Goal: Transaction & Acquisition: Obtain resource

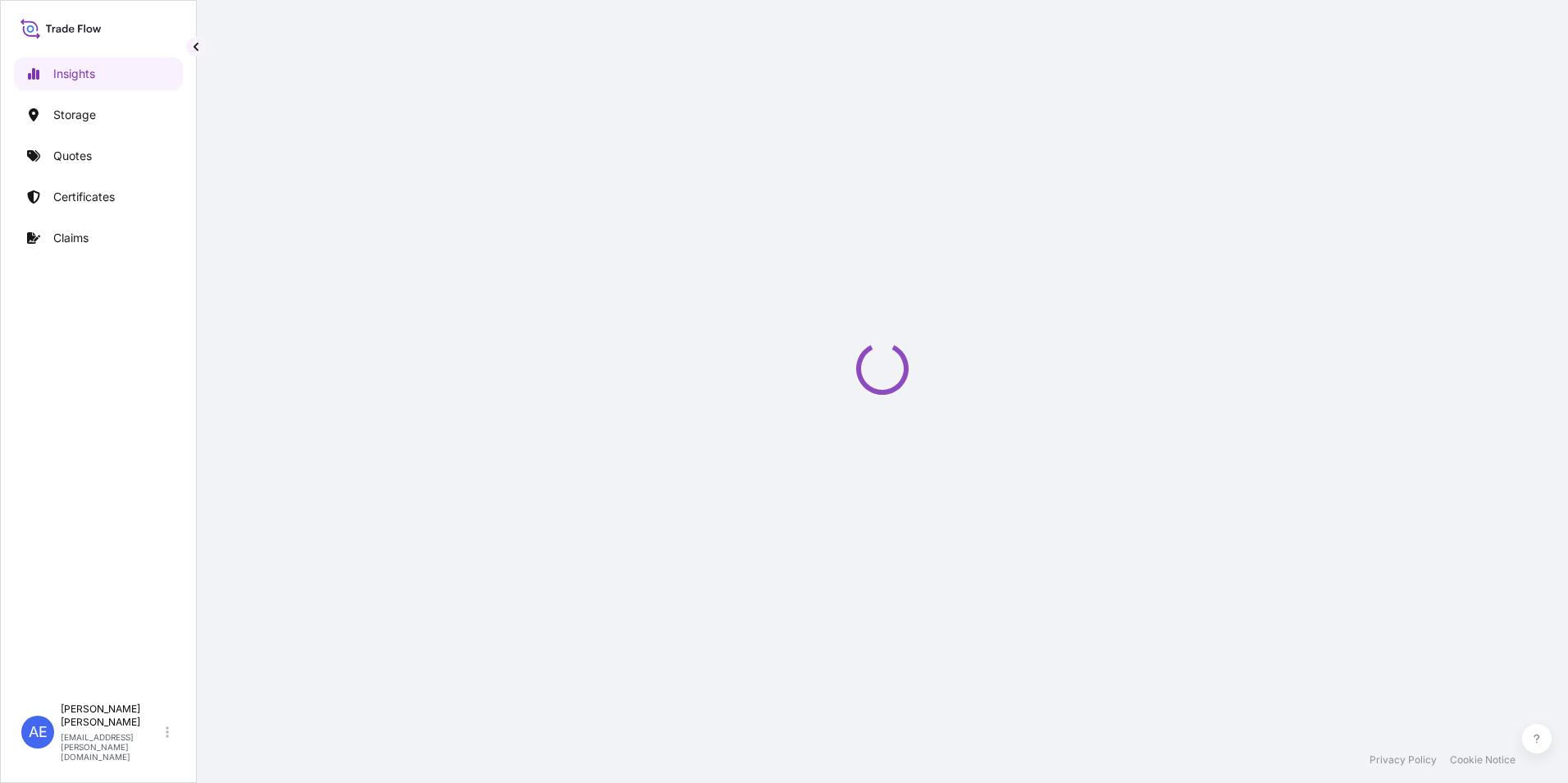
select select "2025"
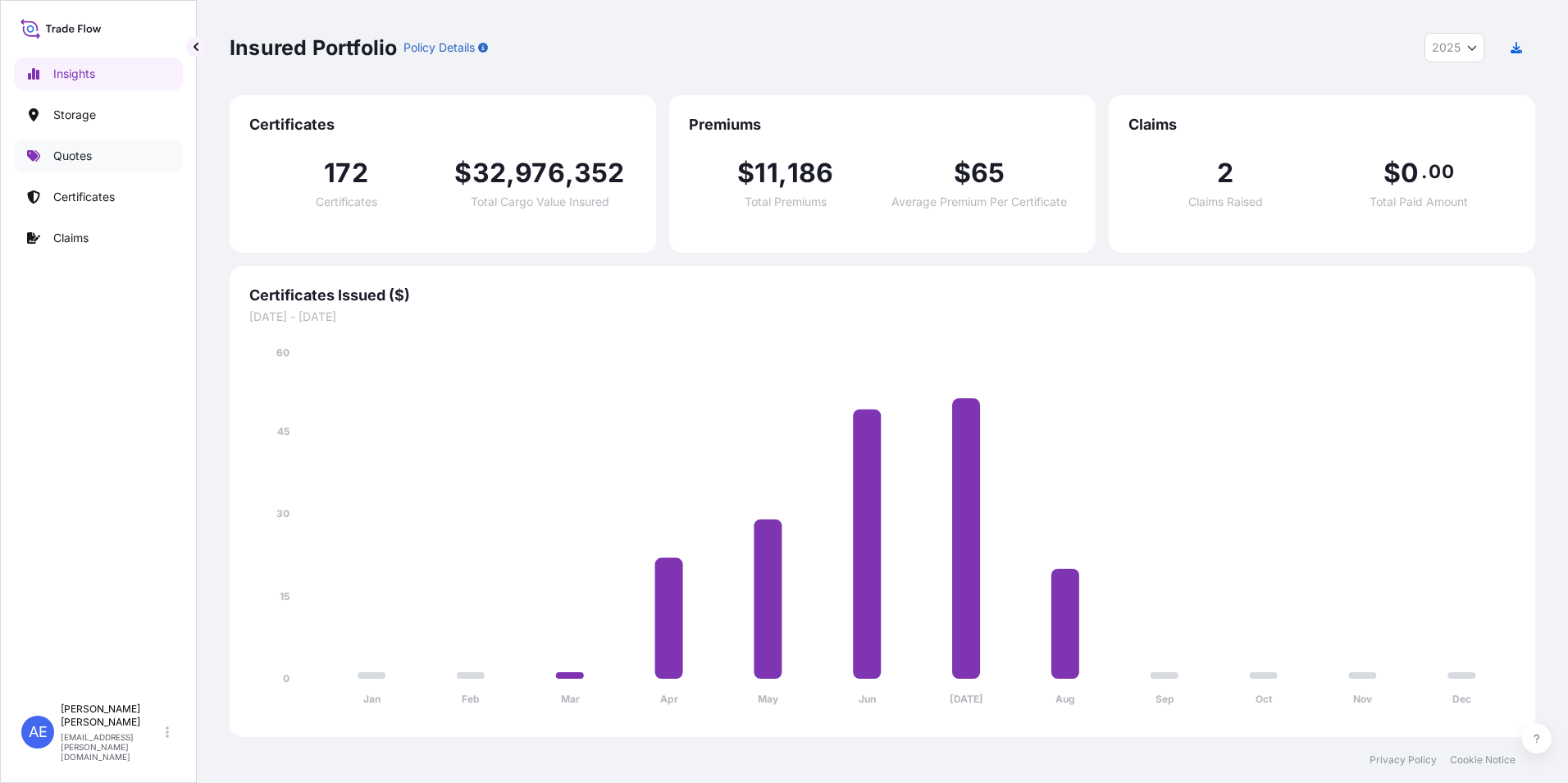
click at [59, 162] on p "Quotes" at bounding box center [72, 155] width 39 height 16
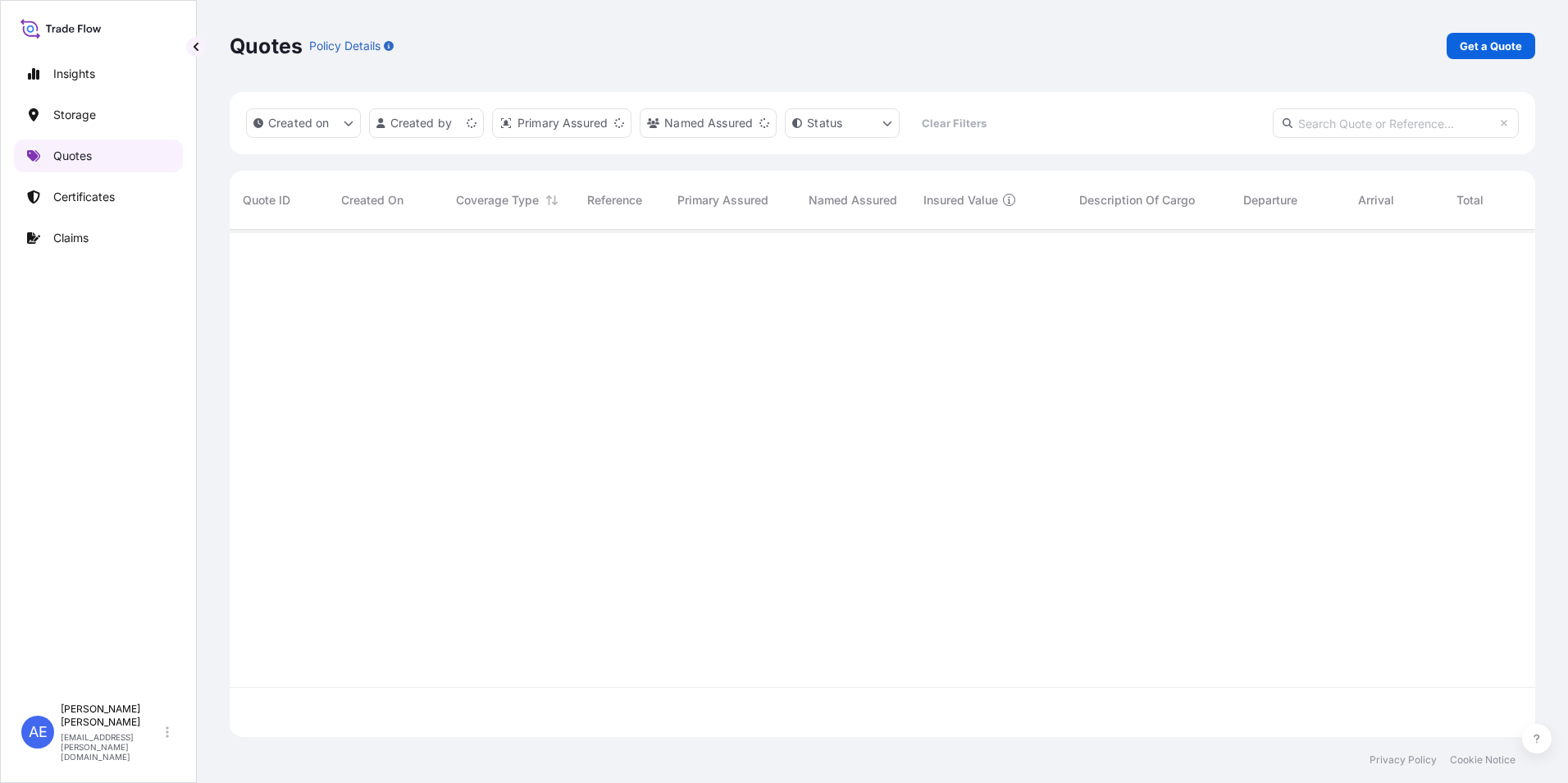
scroll to position [503, 1293]
click at [1482, 47] on p "Get a Quote" at bounding box center [1490, 46] width 63 height 16
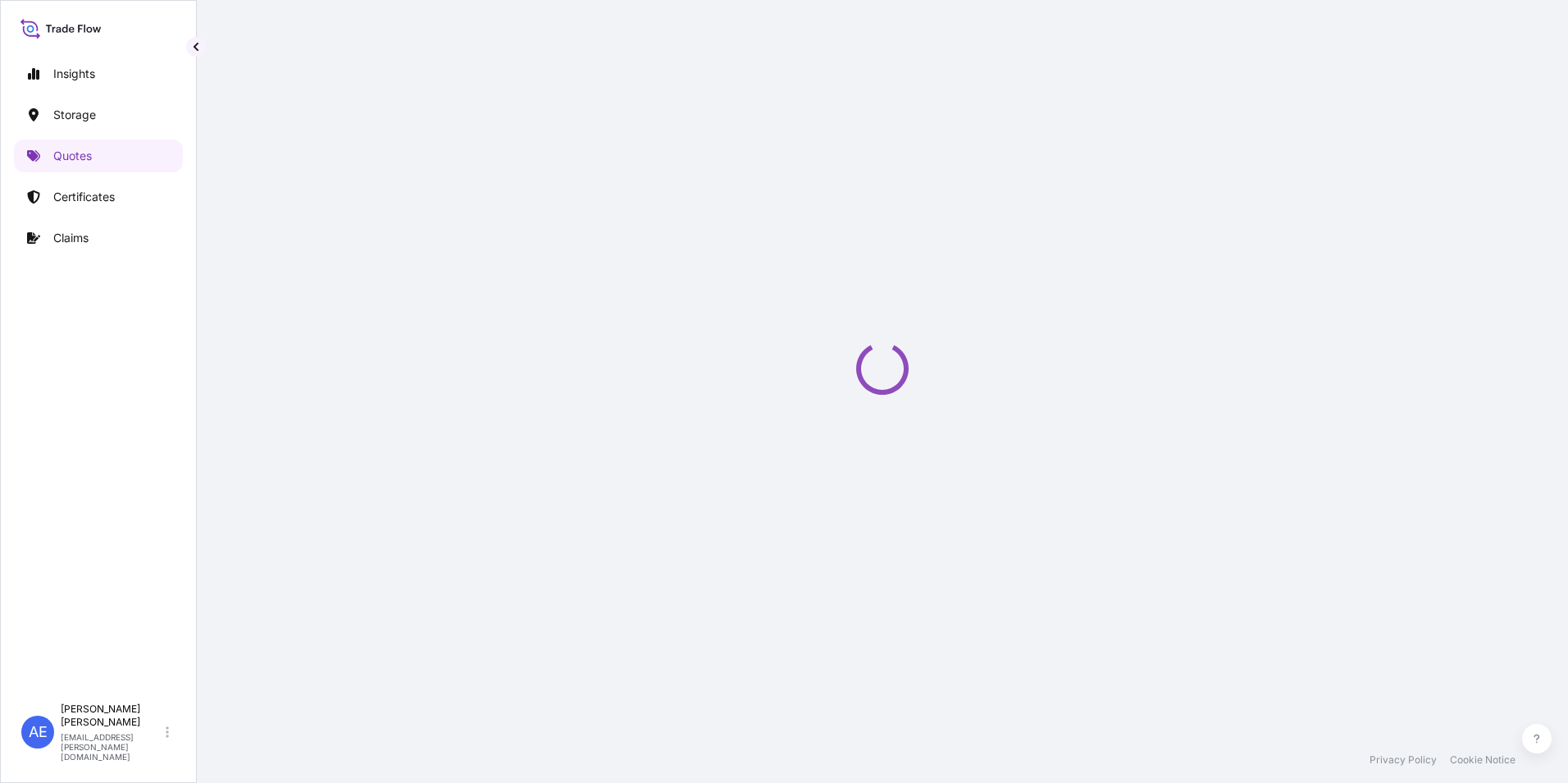
scroll to position [27, 0]
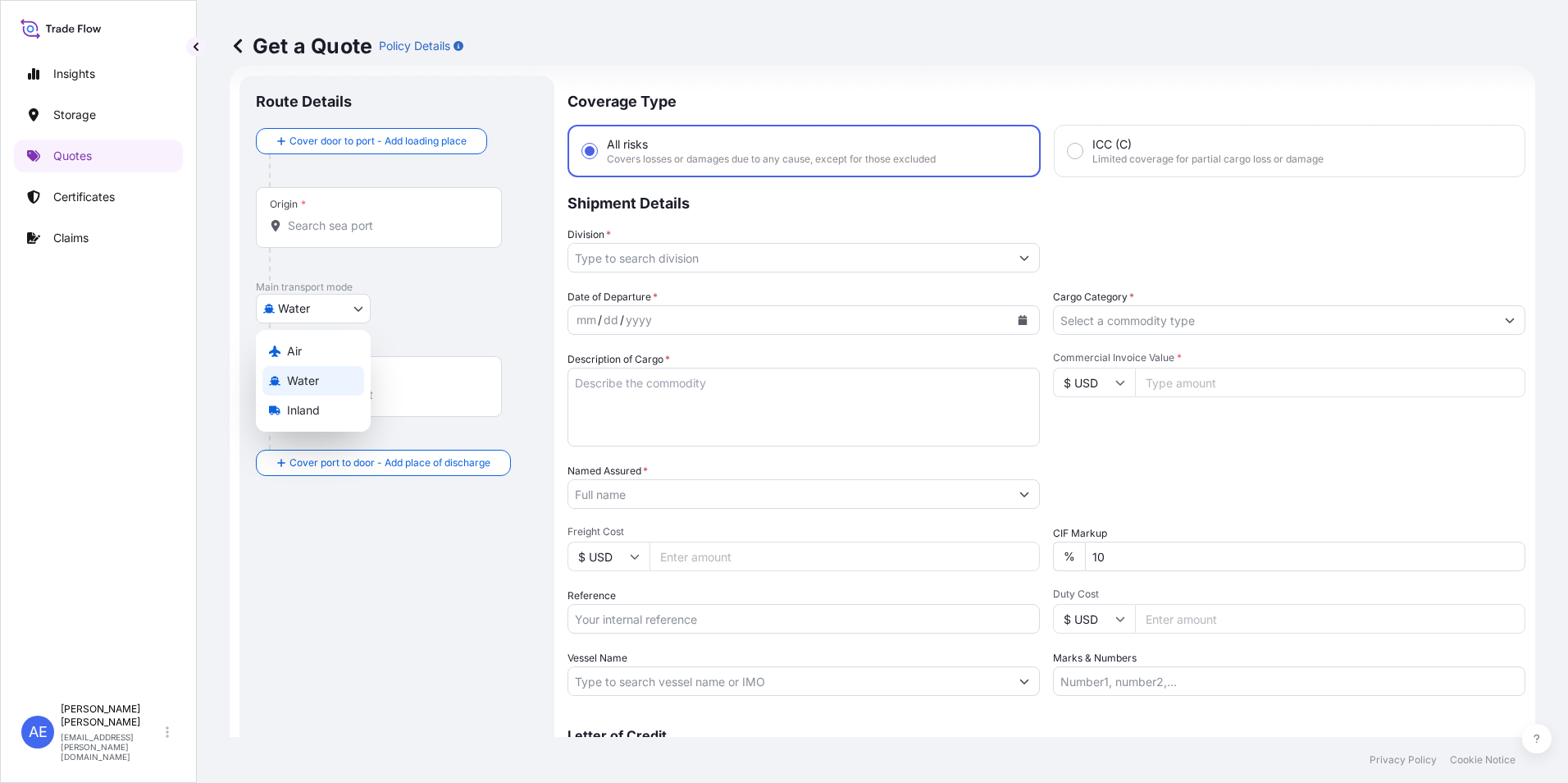
click at [366, 301] on body "Insights Storage Quotes Certificates Claims AE Anju Elza Samuel anju.elza@psabd…" at bounding box center [784, 392] width 1568 height 783
click at [321, 344] on div "Air" at bounding box center [313, 351] width 101 height 29
select select "Air"
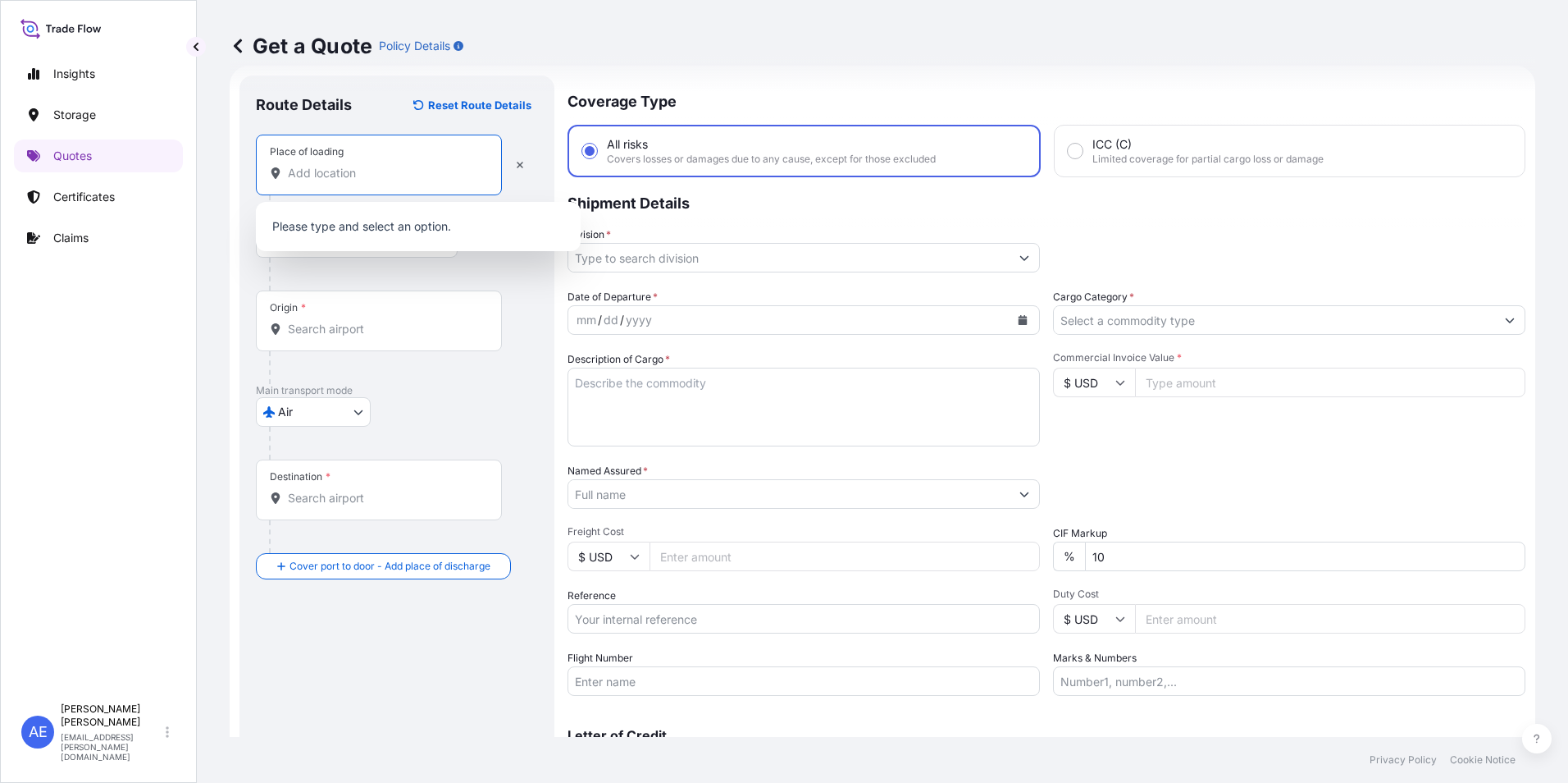
click at [331, 174] on input "Place of loading" at bounding box center [385, 173] width 193 height 16
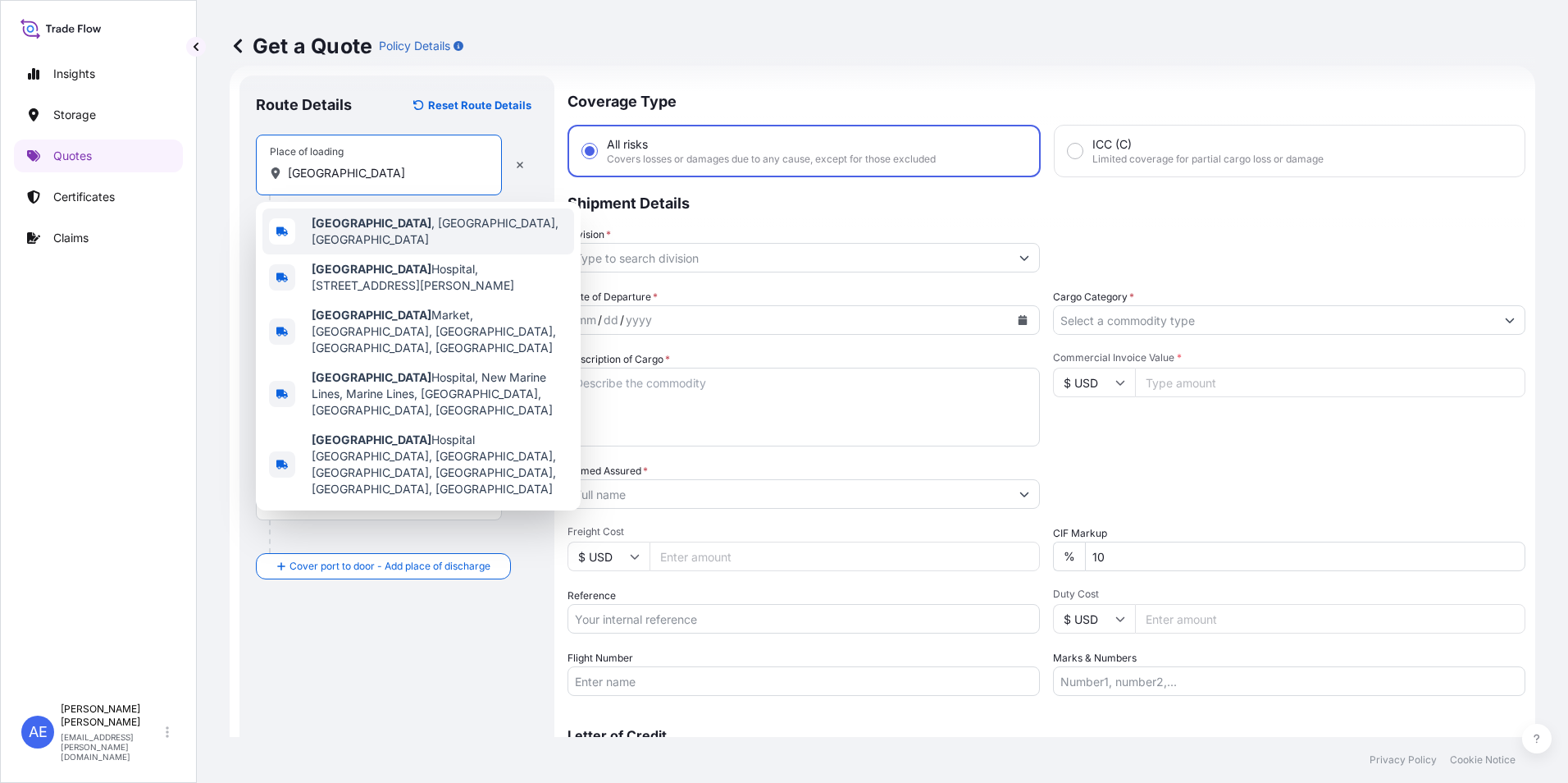
click at [363, 224] on span "Bombay , Maharashtra, India" at bounding box center [440, 231] width 256 height 33
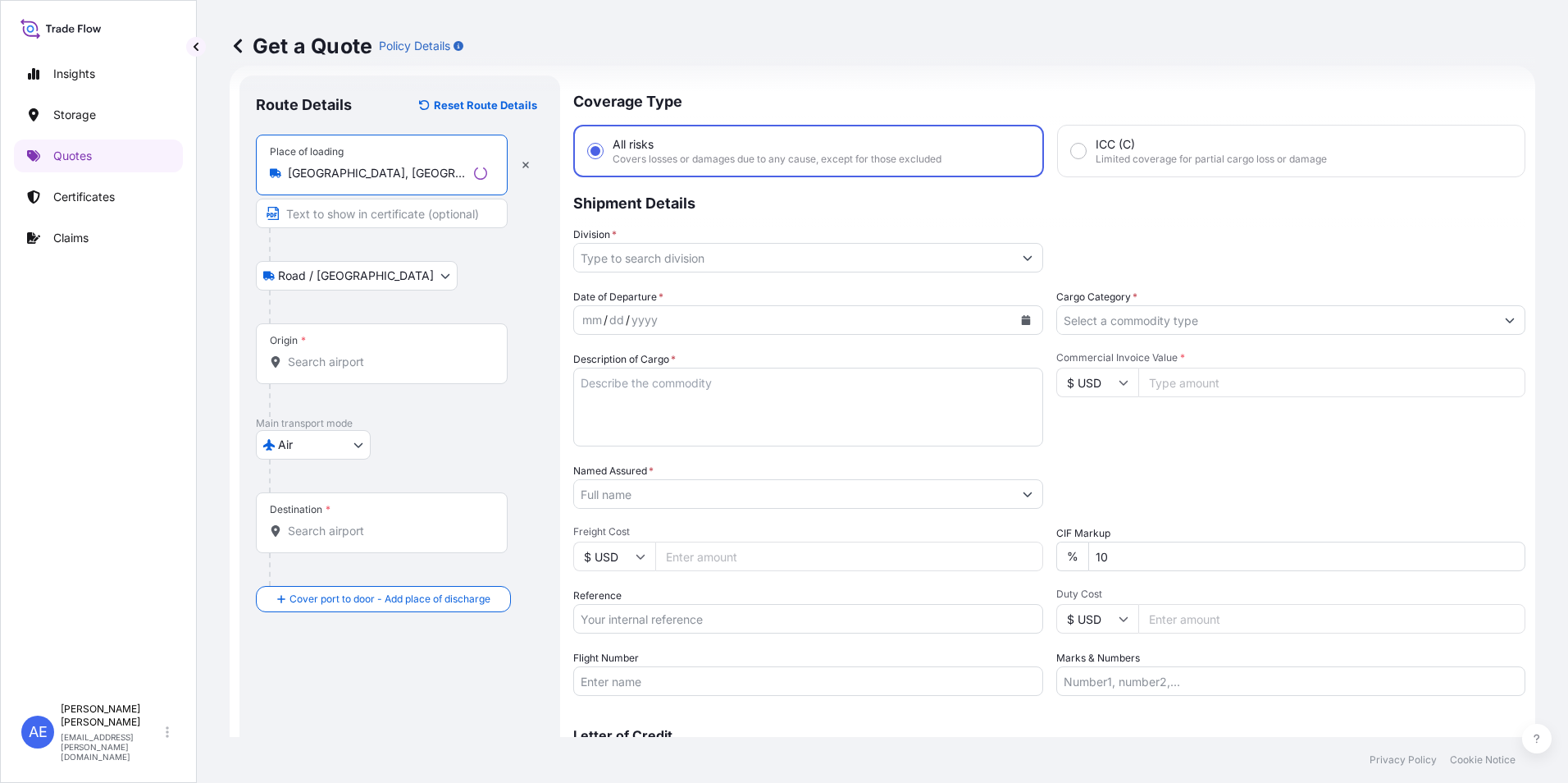
type input "Bombay, Maharashtra, India"
click at [339, 353] on div "Origin *" at bounding box center [382, 354] width 252 height 61
click at [339, 354] on input "Origin *" at bounding box center [387, 361] width 199 height 16
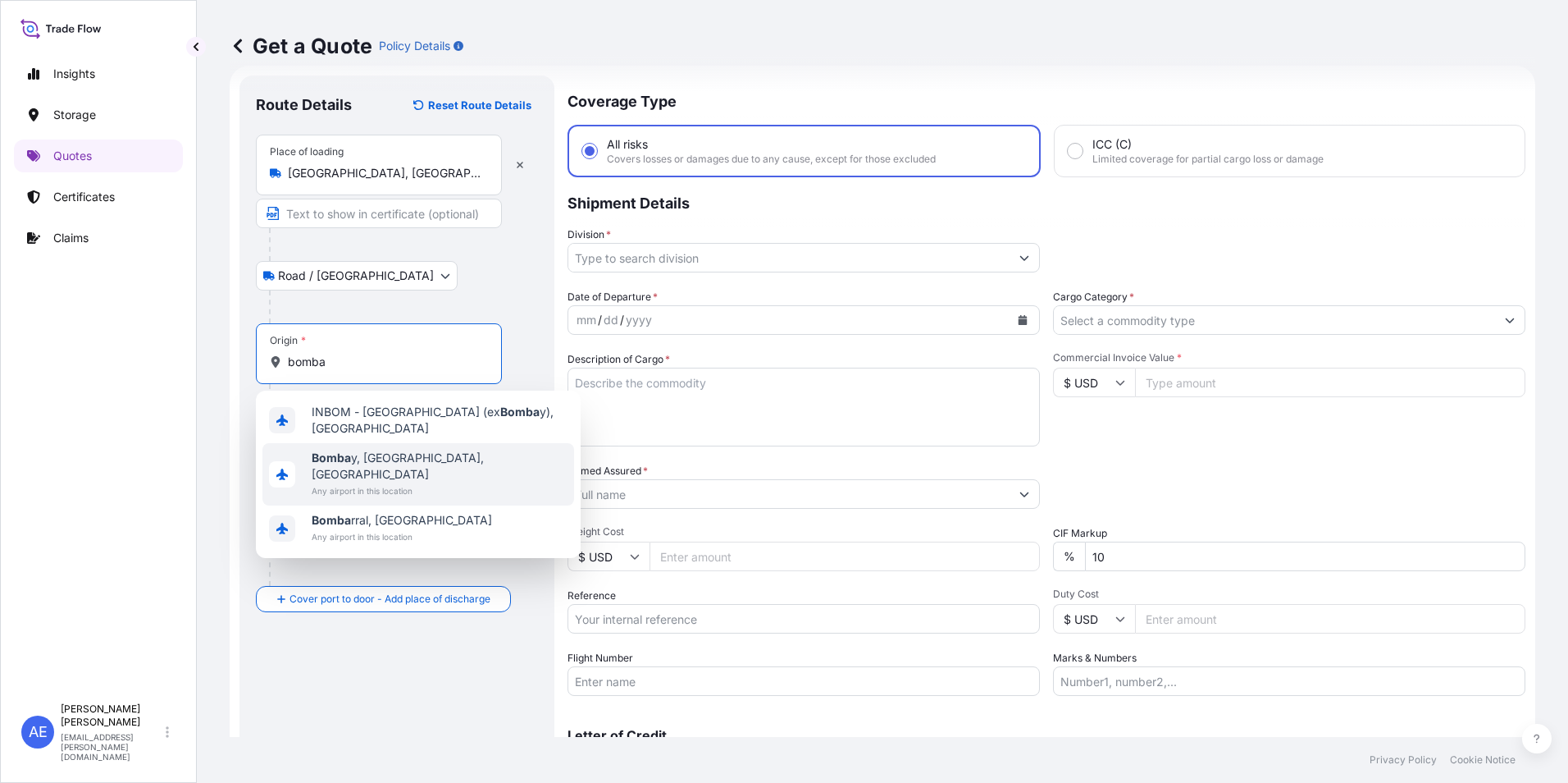
click at [367, 483] on span "Any airport in this location" at bounding box center [440, 490] width 256 height 16
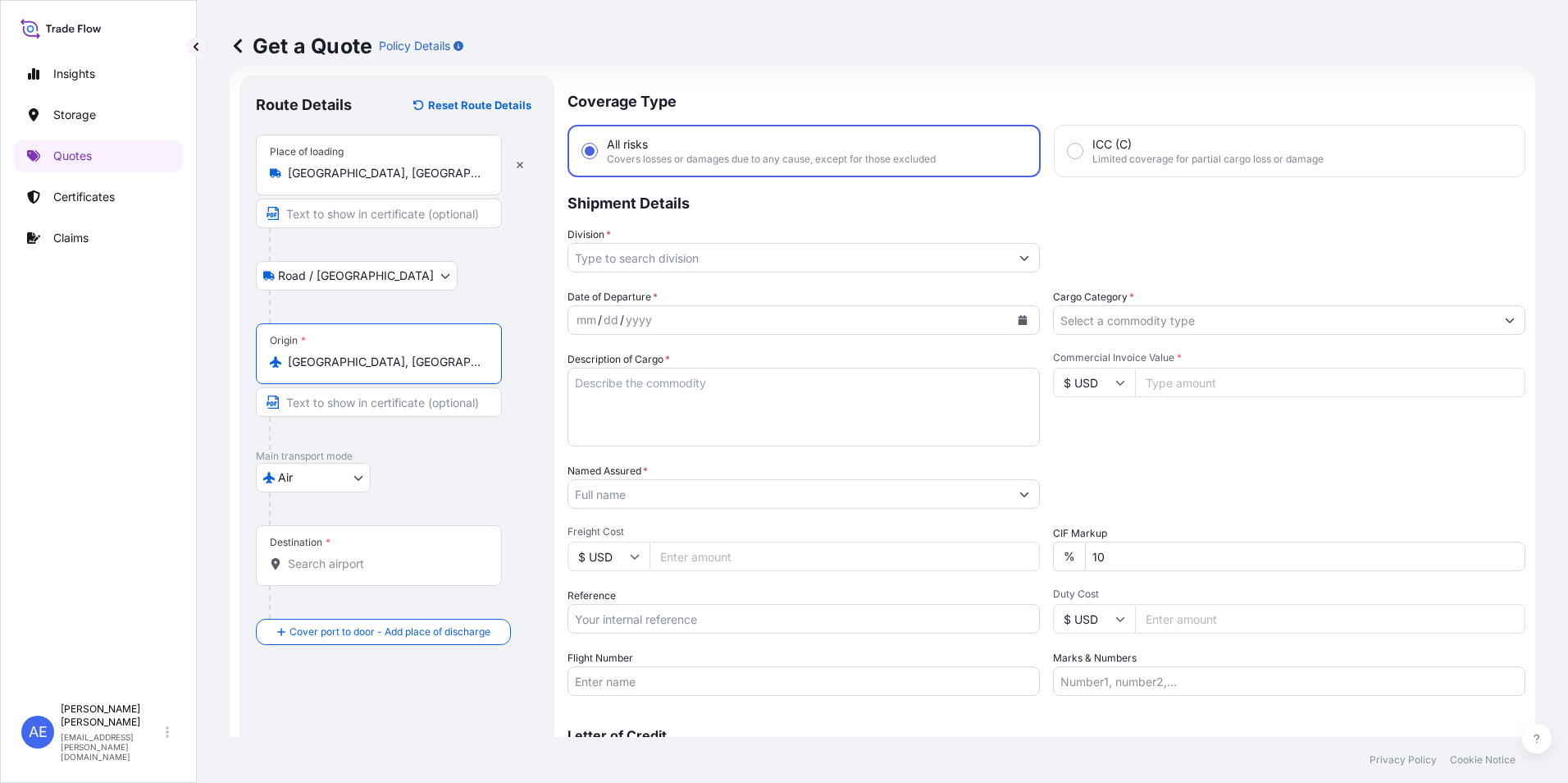
type input "Bombay, Maharashtra, India"
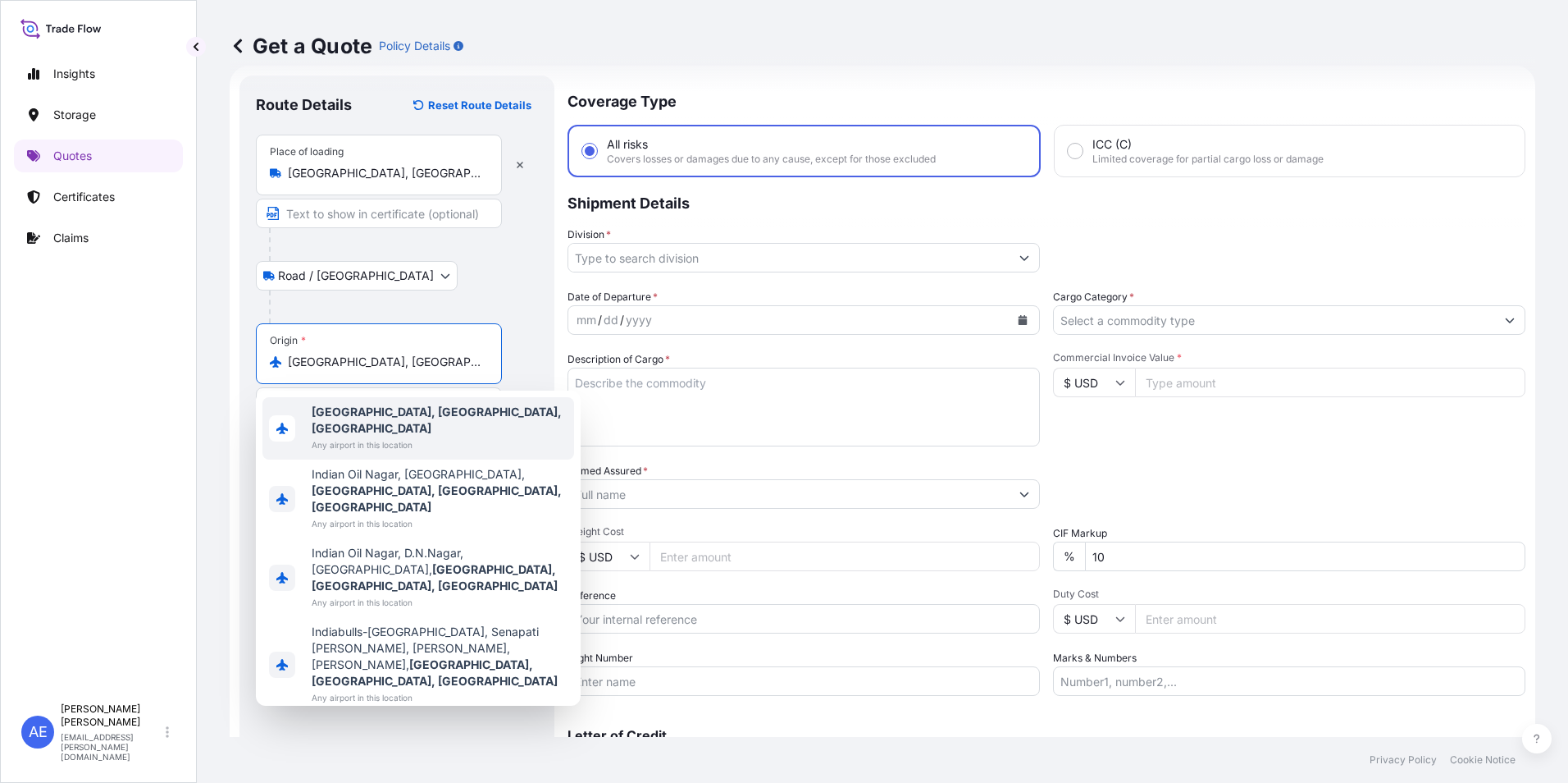
click at [381, 436] on span "Any airport in this location" at bounding box center [440, 444] width 256 height 16
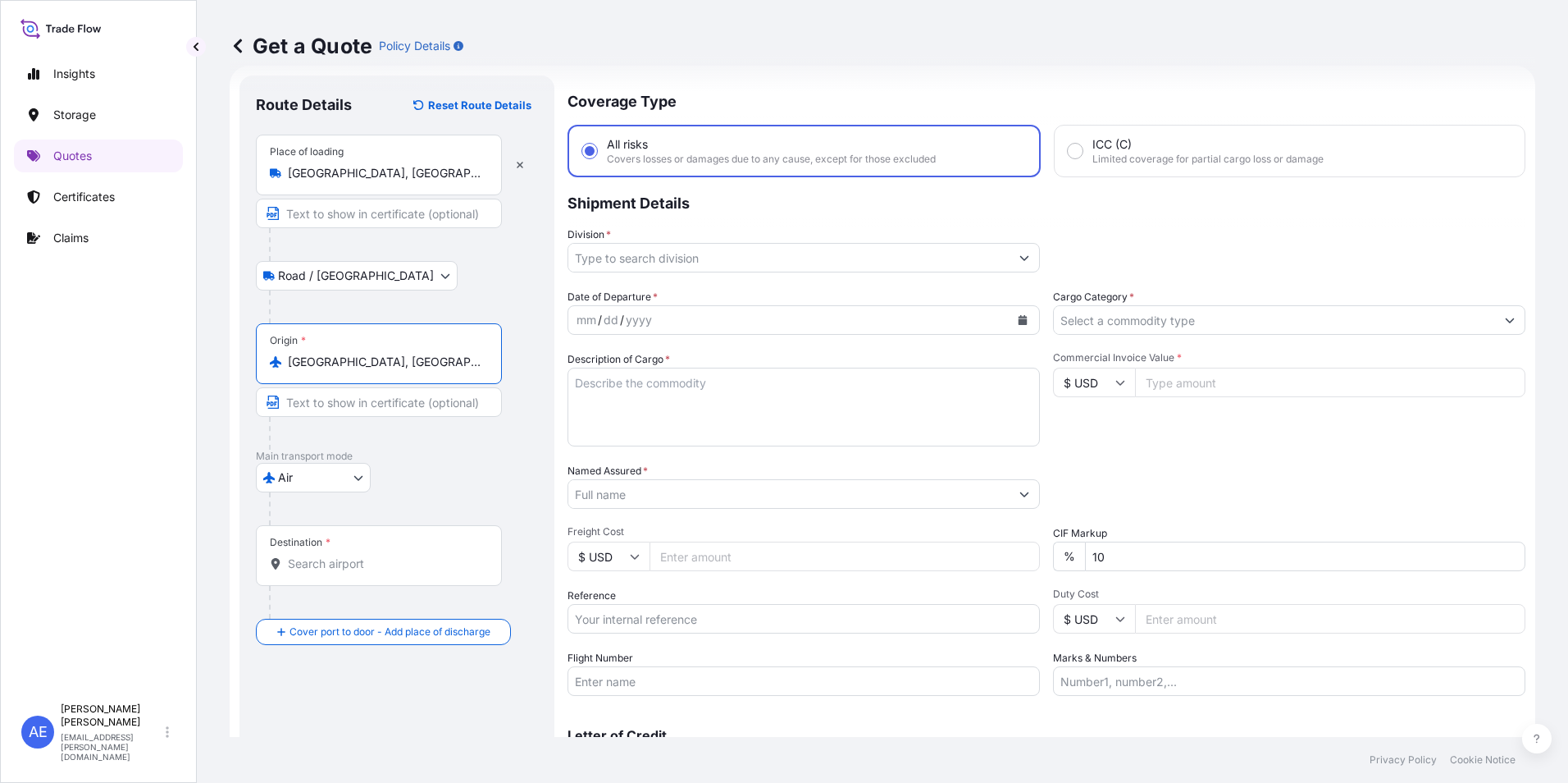
click at [374, 545] on div "Destination *" at bounding box center [379, 555] width 246 height 61
click at [374, 555] on input "Destination *" at bounding box center [385, 563] width 193 height 16
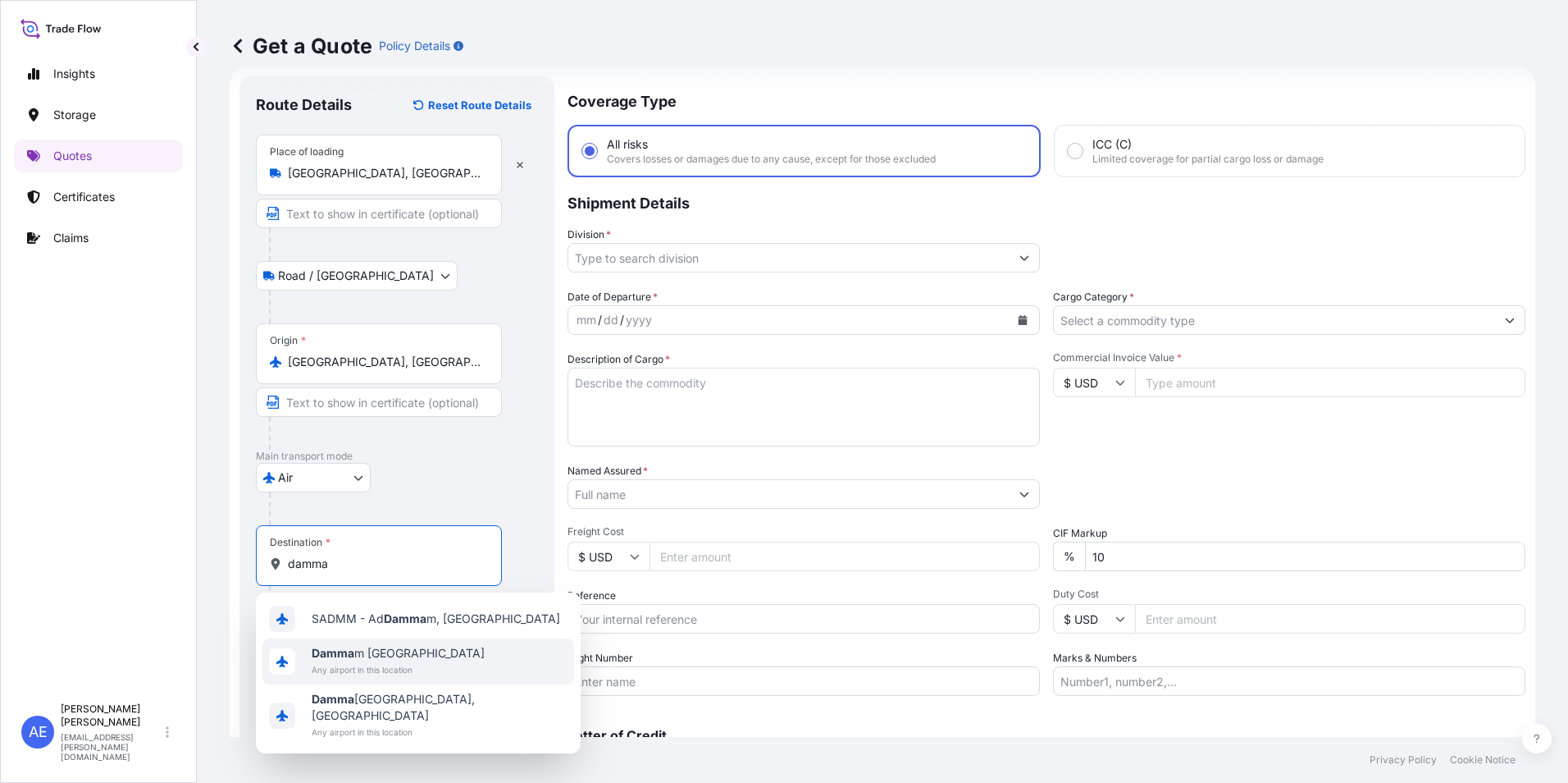
click at [389, 645] on span "Damma m Saudi Arabia" at bounding box center [398, 652] width 173 height 16
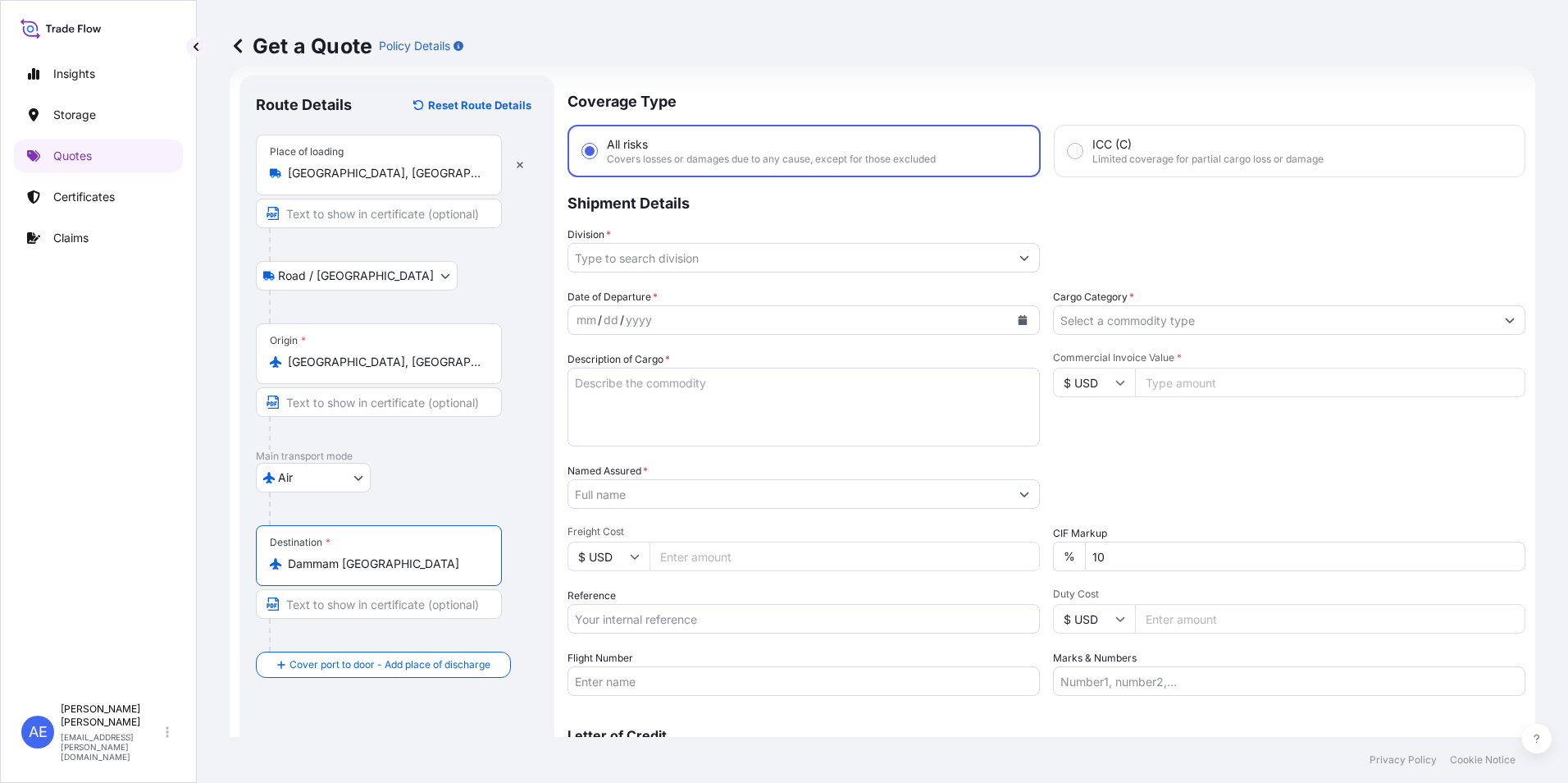
type input "Dammam Saudi Arabia"
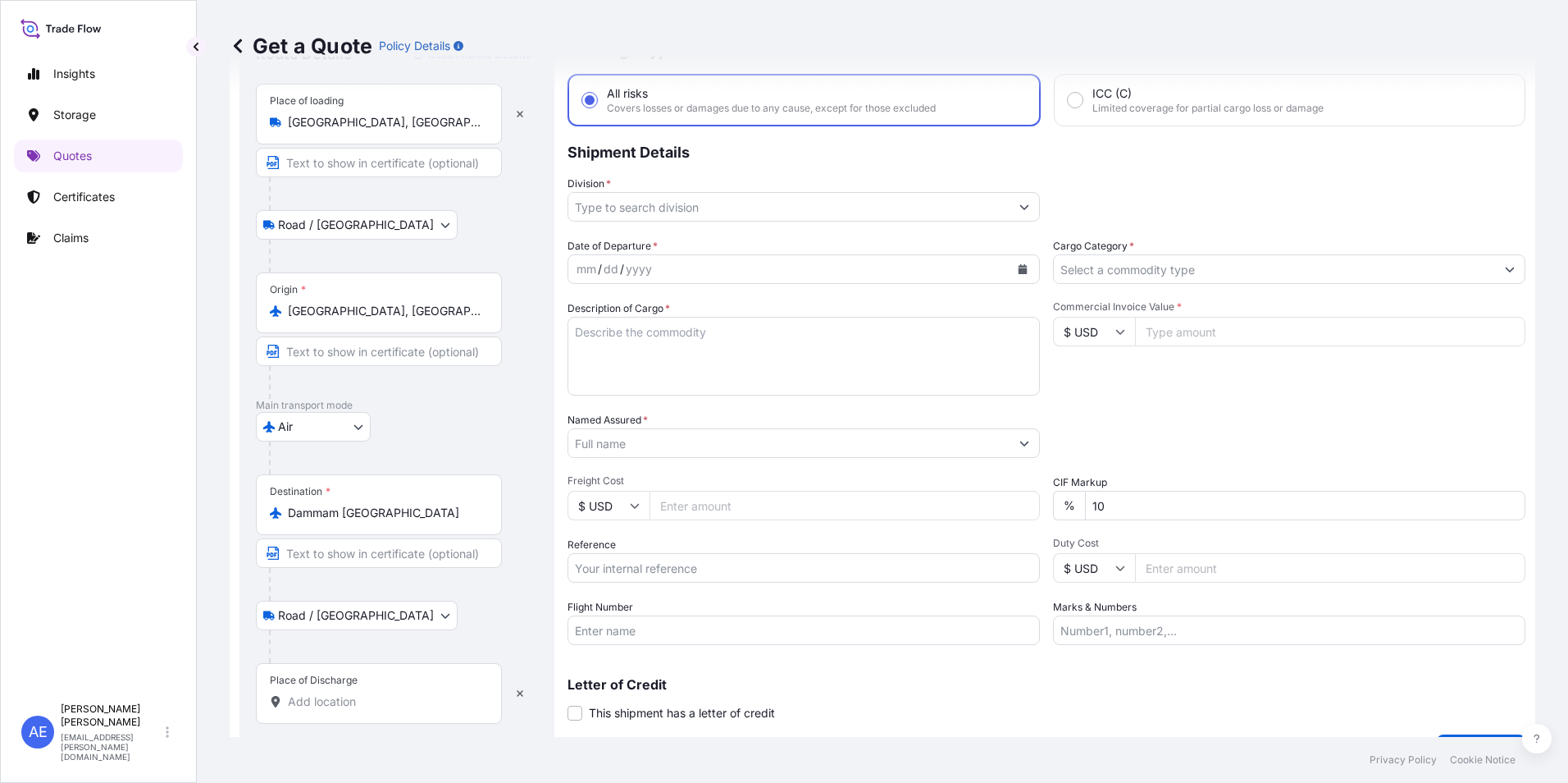
scroll to position [118, 0]
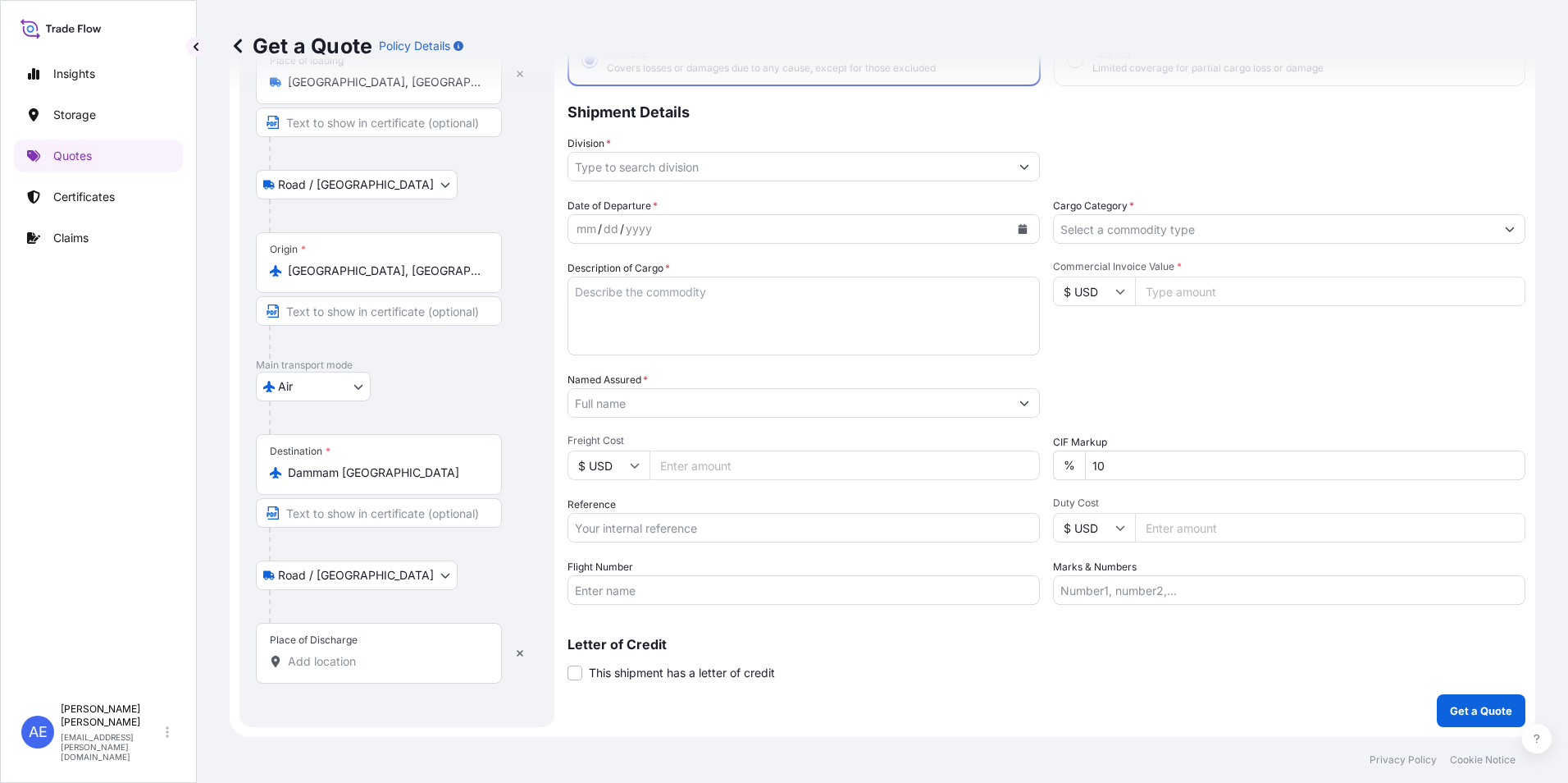
click at [321, 655] on input "Place of Discharge" at bounding box center [385, 661] width 193 height 16
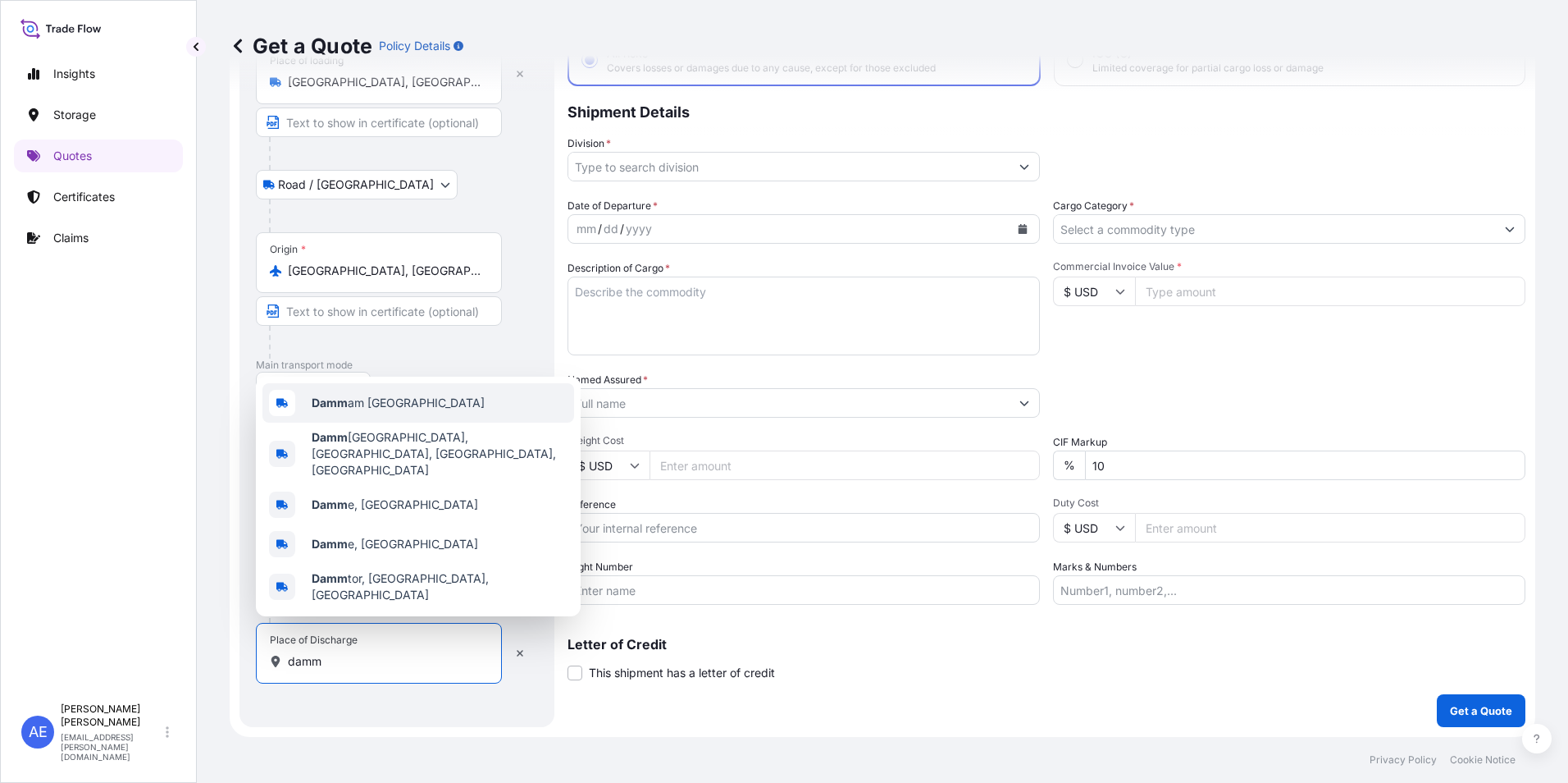
click at [369, 423] on div "Damm am Saudi Arabia" at bounding box center [418, 403] width 312 height 40
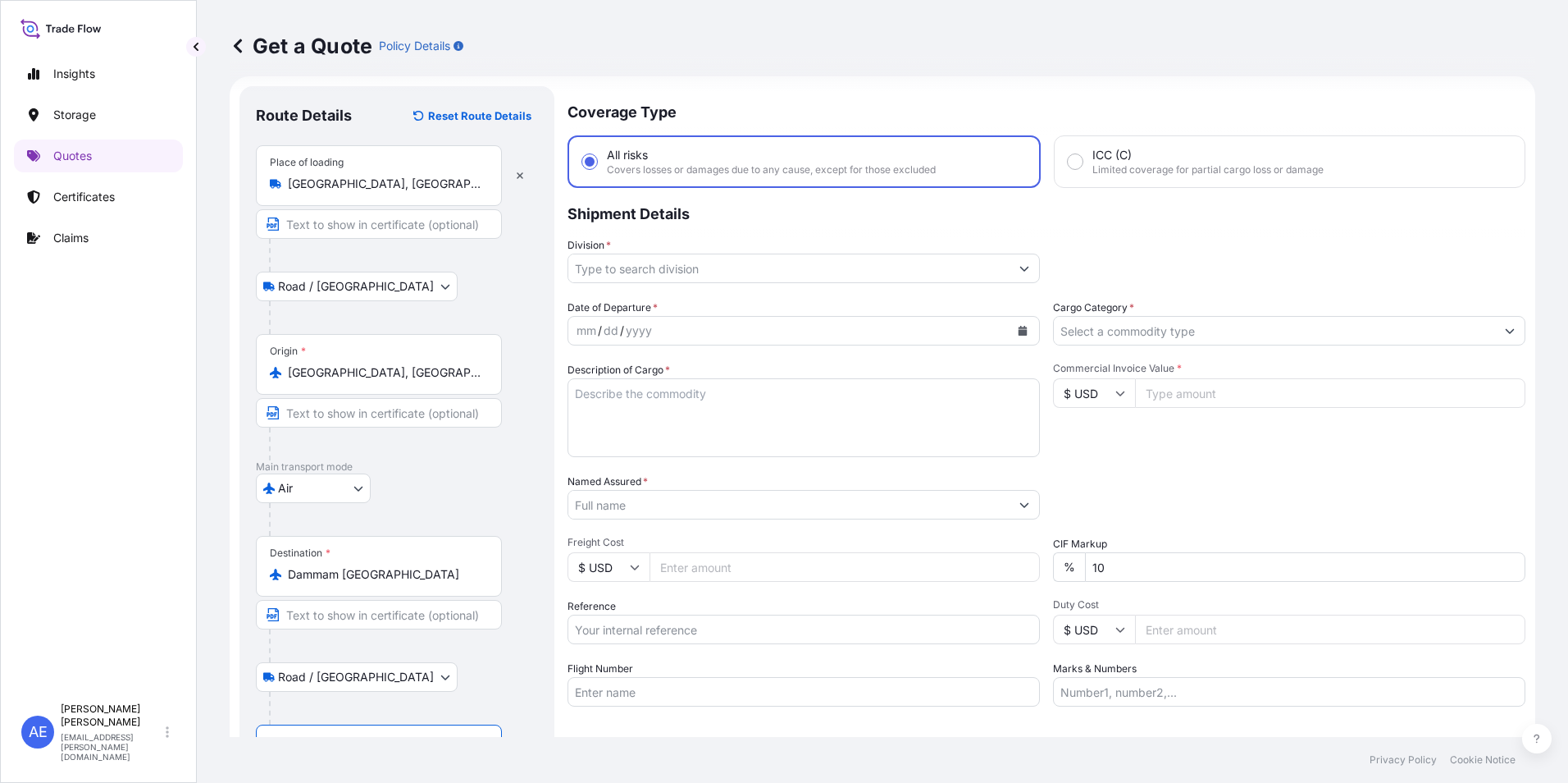
scroll to position [0, 0]
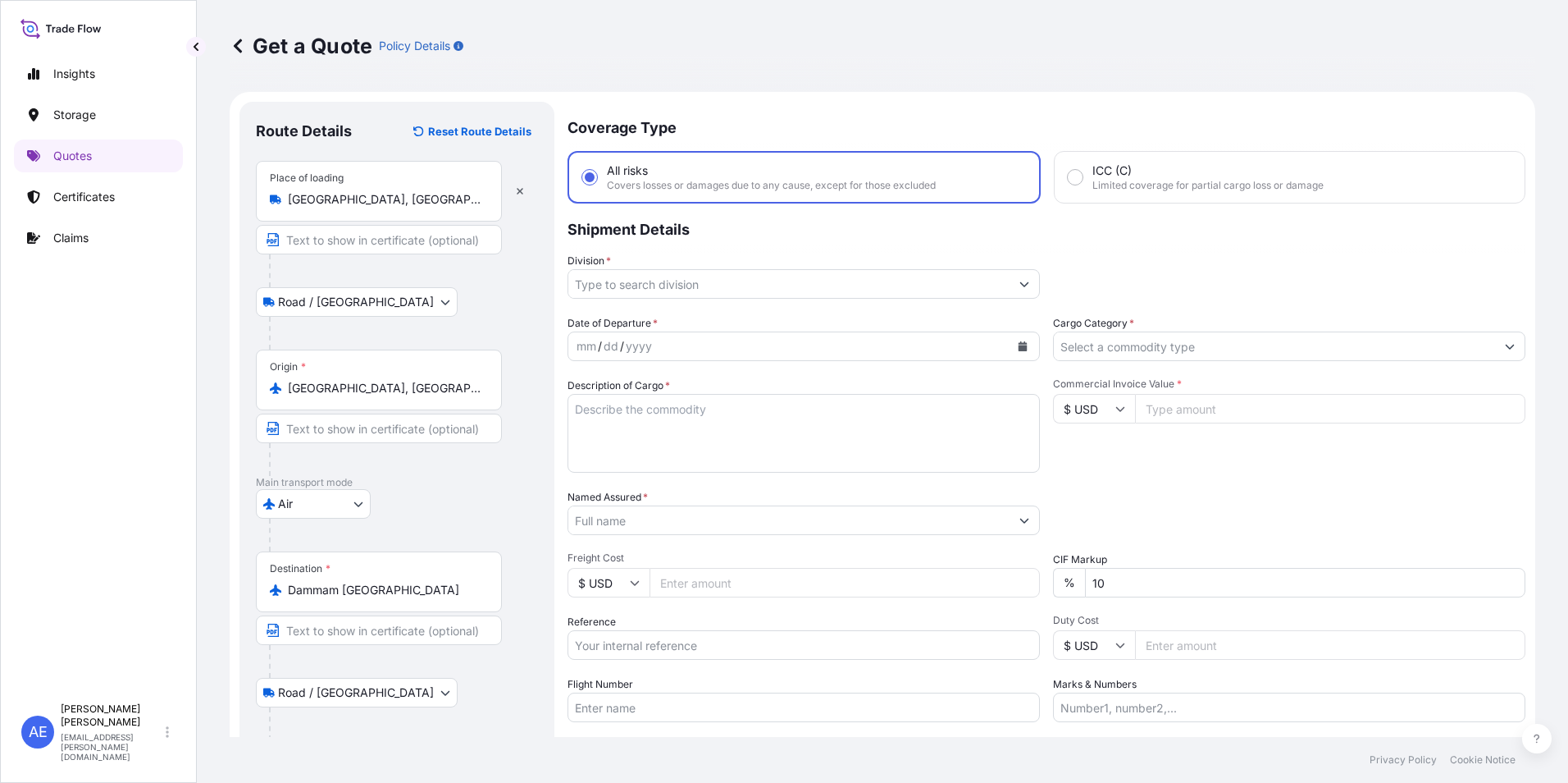
type input "Dammam Saudi Arabia"
click at [1018, 342] on icon "Calendar" at bounding box center [1022, 346] width 9 height 9
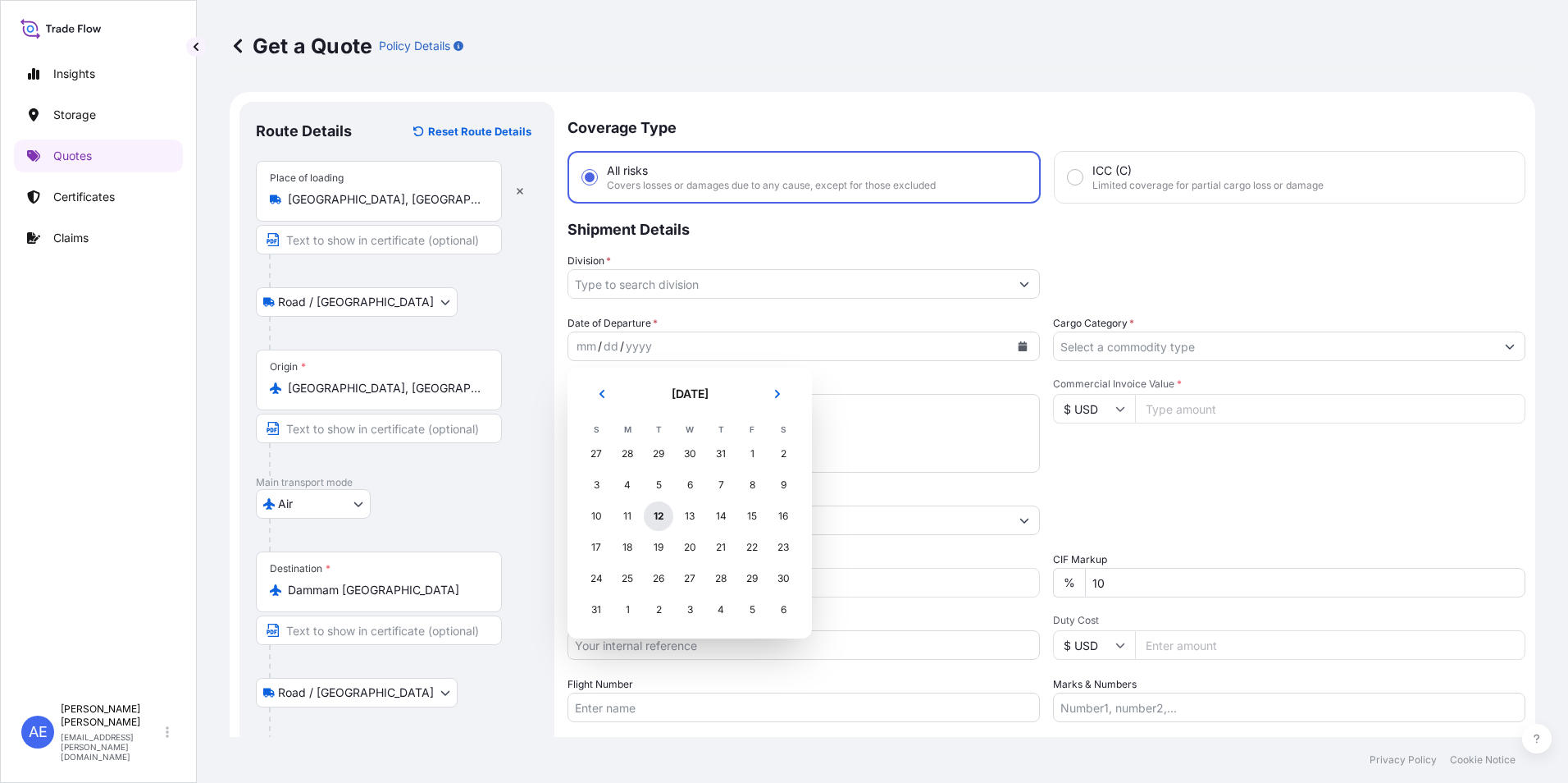
click at [655, 518] on div "12" at bounding box center [658, 516] width 29 height 29
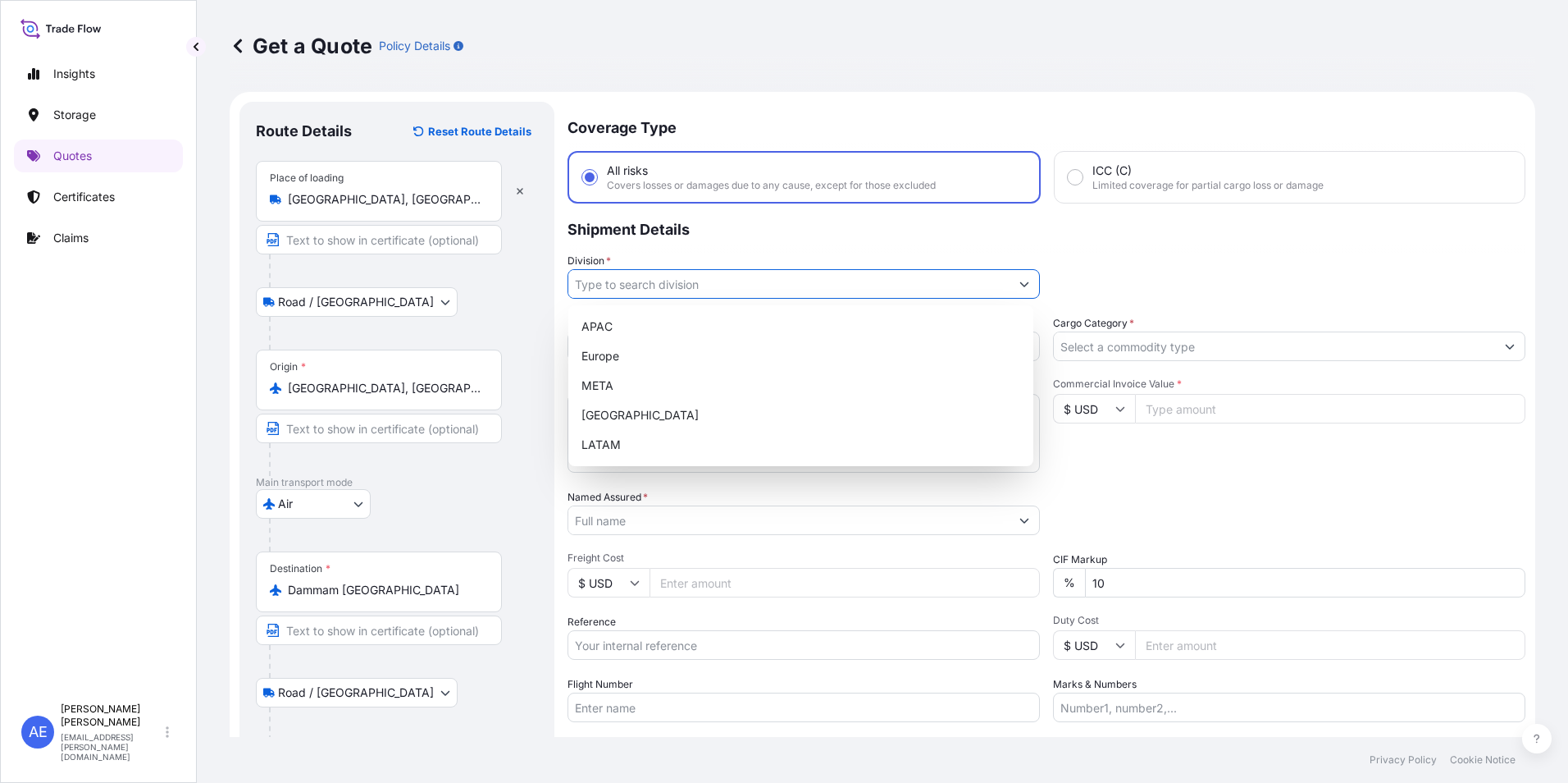
click at [1014, 278] on button "Show suggestions" at bounding box center [1023, 283] width 29 height 29
click at [644, 380] on div "META" at bounding box center [801, 385] width 452 height 29
type input "META"
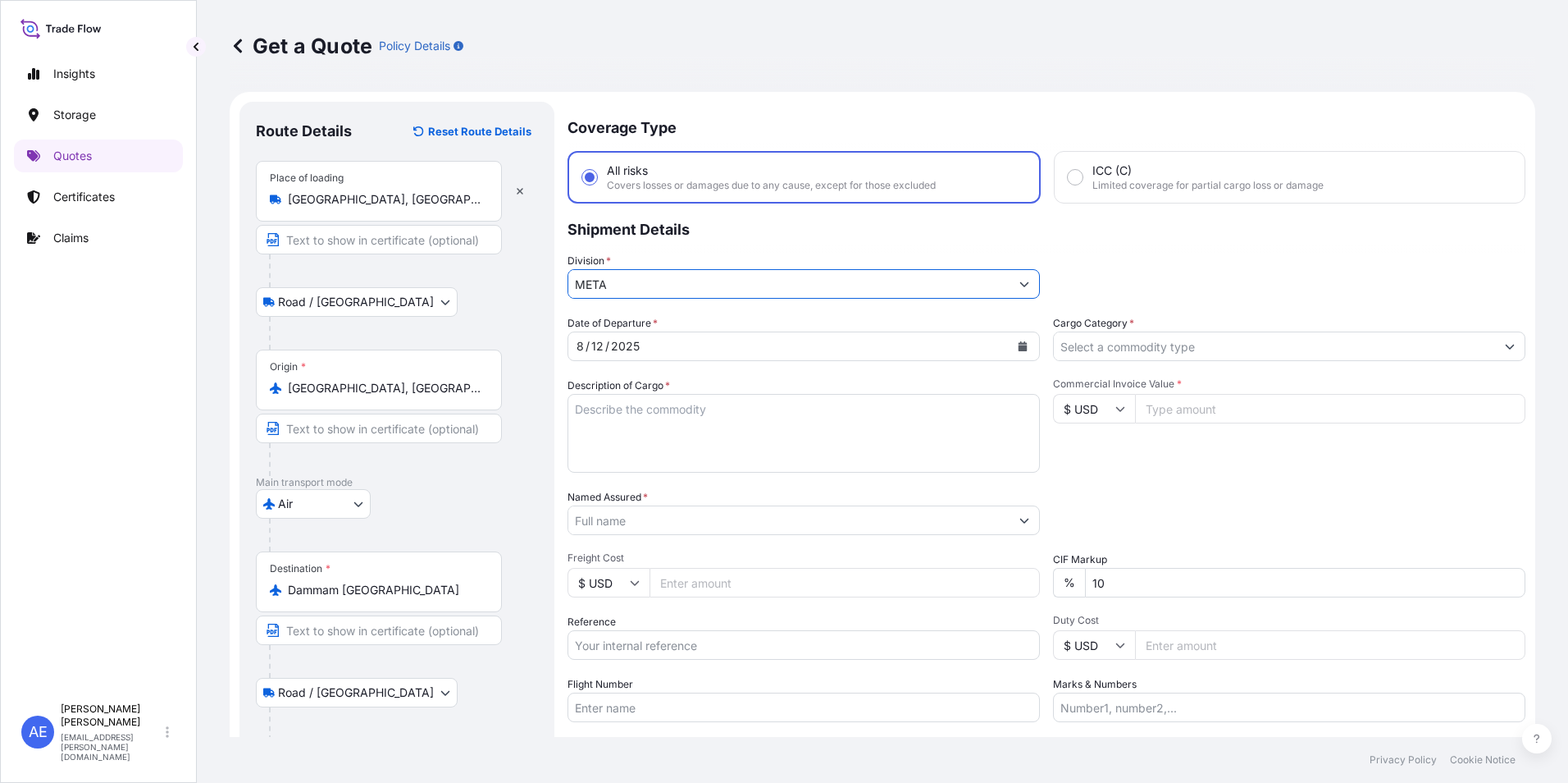
click at [1346, 351] on input "Cargo Category *" at bounding box center [1274, 346] width 442 height 29
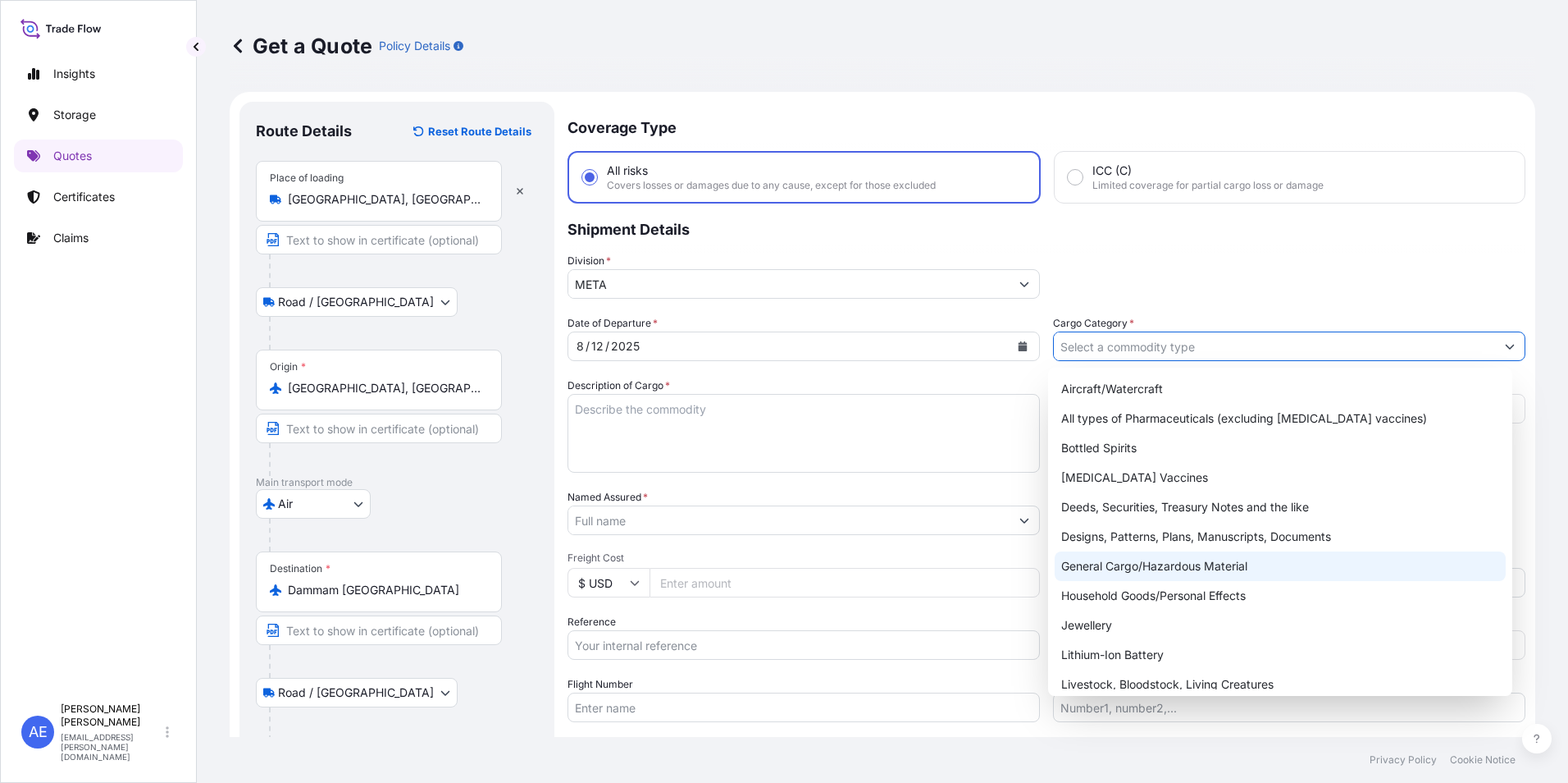
click at [1176, 570] on div "General Cargo/Hazardous Material" at bounding box center [1280, 566] width 452 height 29
type input "General Cargo/Hazardous Material"
click at [661, 527] on input "Named Assured *" at bounding box center [789, 519] width 442 height 29
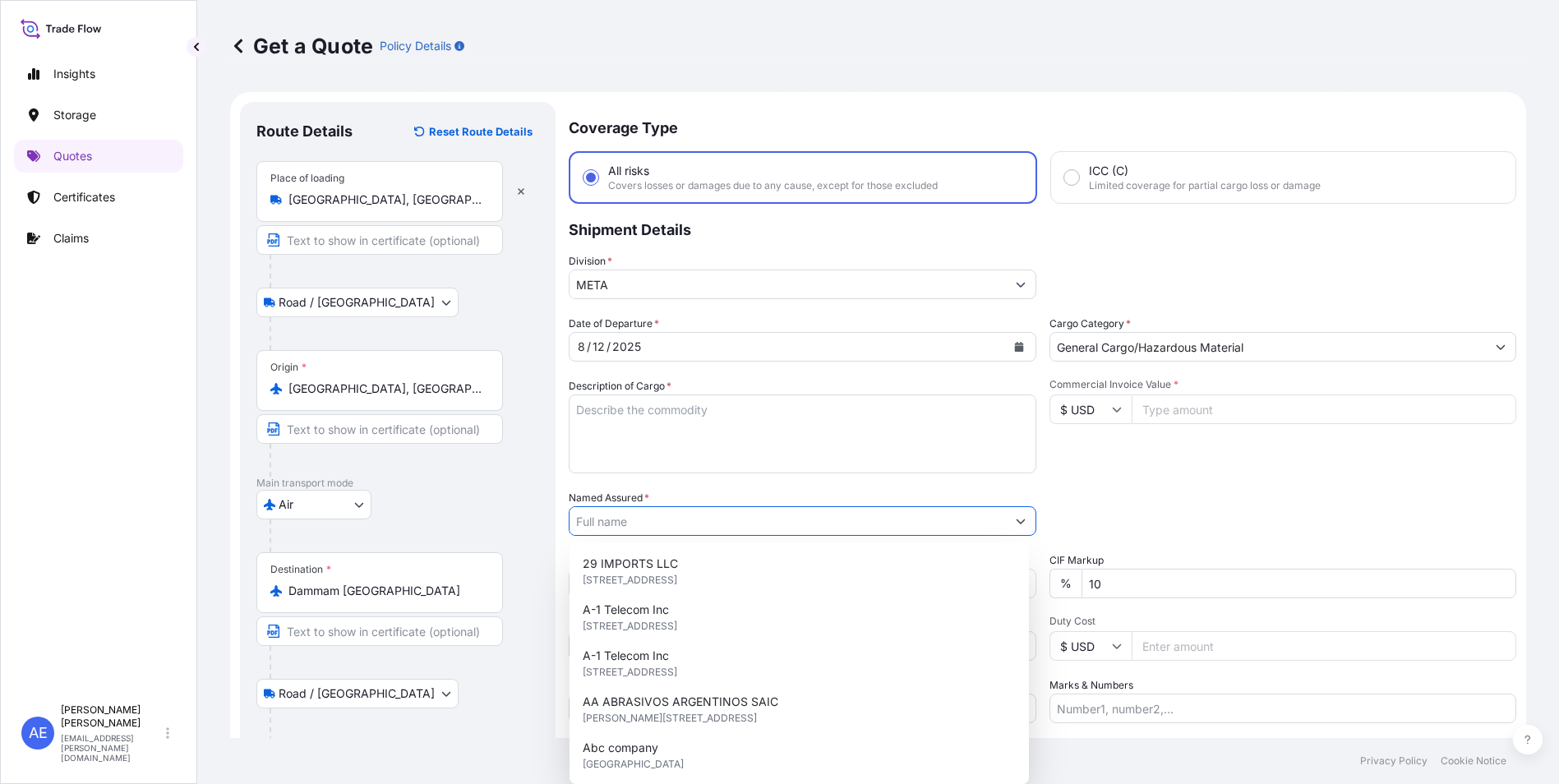
paste input "ADVANCED LINES GROUP"
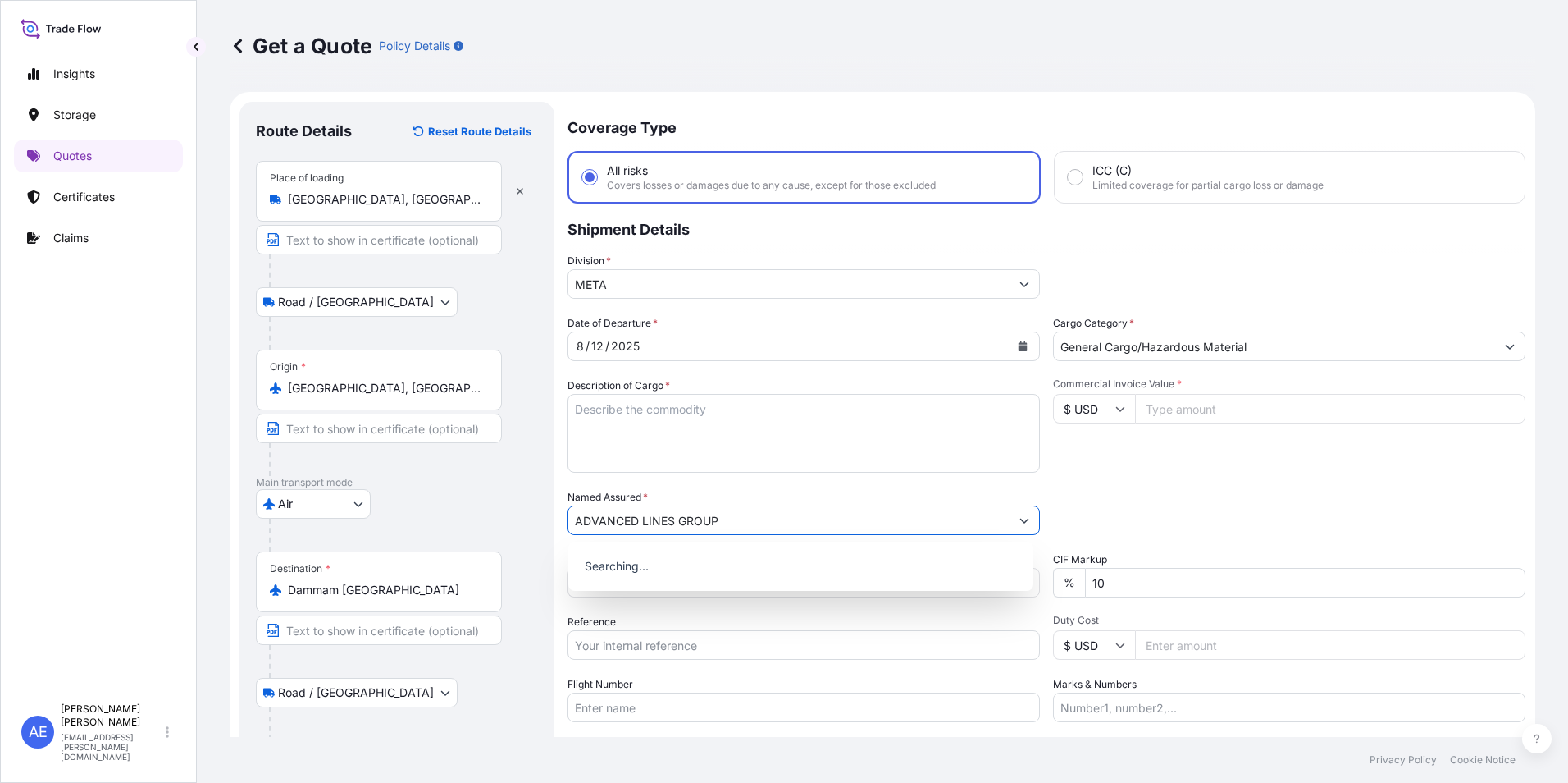
type input "ADVANCED LINES GROUP"
click at [1198, 405] on input "Commercial Invoice Value *" at bounding box center [1330, 408] width 390 height 29
paste input "14061"
type input "14061"
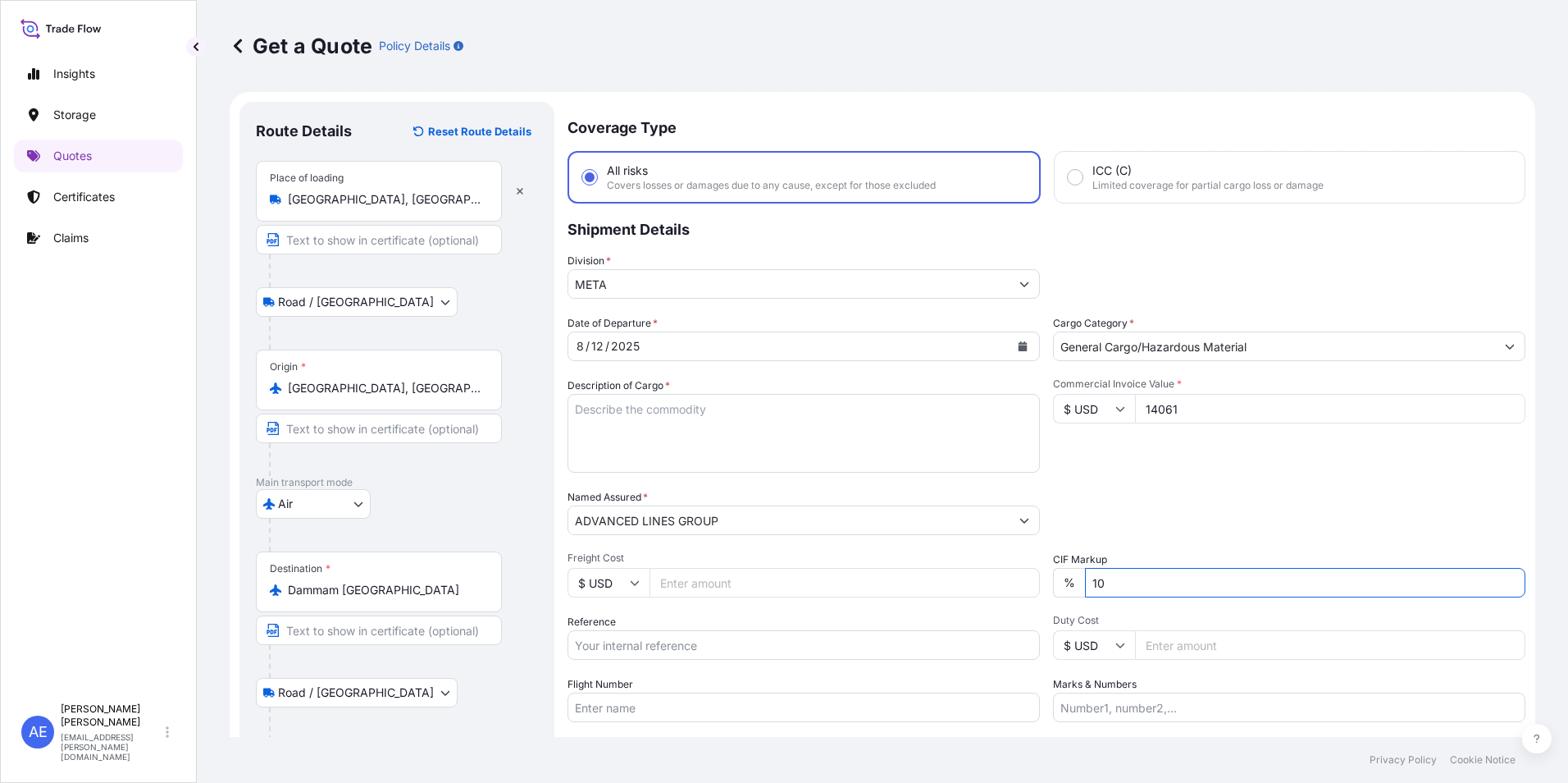
drag, startPoint x: 1158, startPoint y: 584, endPoint x: 370, endPoint y: 632, distance: 789.5
click at [696, 592] on div "Date of Departure * 8 / 12 / 2025 Cargo Category * General Cargo/Hazardous Mate…" at bounding box center [1046, 518] width 958 height 407
type input "0"
click at [713, 448] on textarea "Description of Cargo *" at bounding box center [803, 432] width 472 height 79
click at [678, 406] on textarea "Description of Cargo *" at bounding box center [803, 432] width 472 height 79
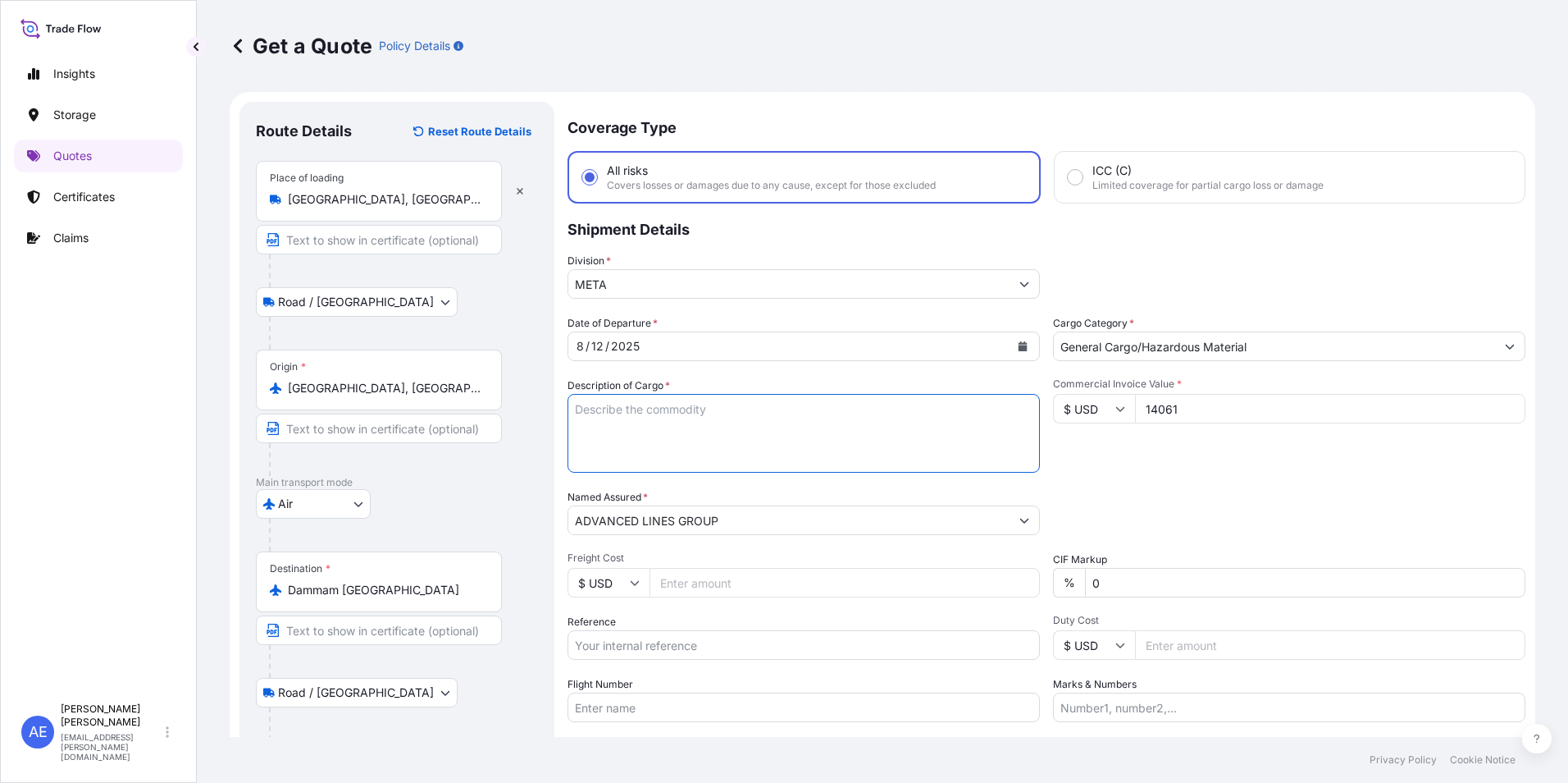
paste textarea "FLANGES"
type textarea "FLANGES"
click at [1239, 479] on div "Date of Departure * 8 / 12 / 2025 Cargo Category * General Cargo/Hazardous Mate…" at bounding box center [1046, 518] width 958 height 407
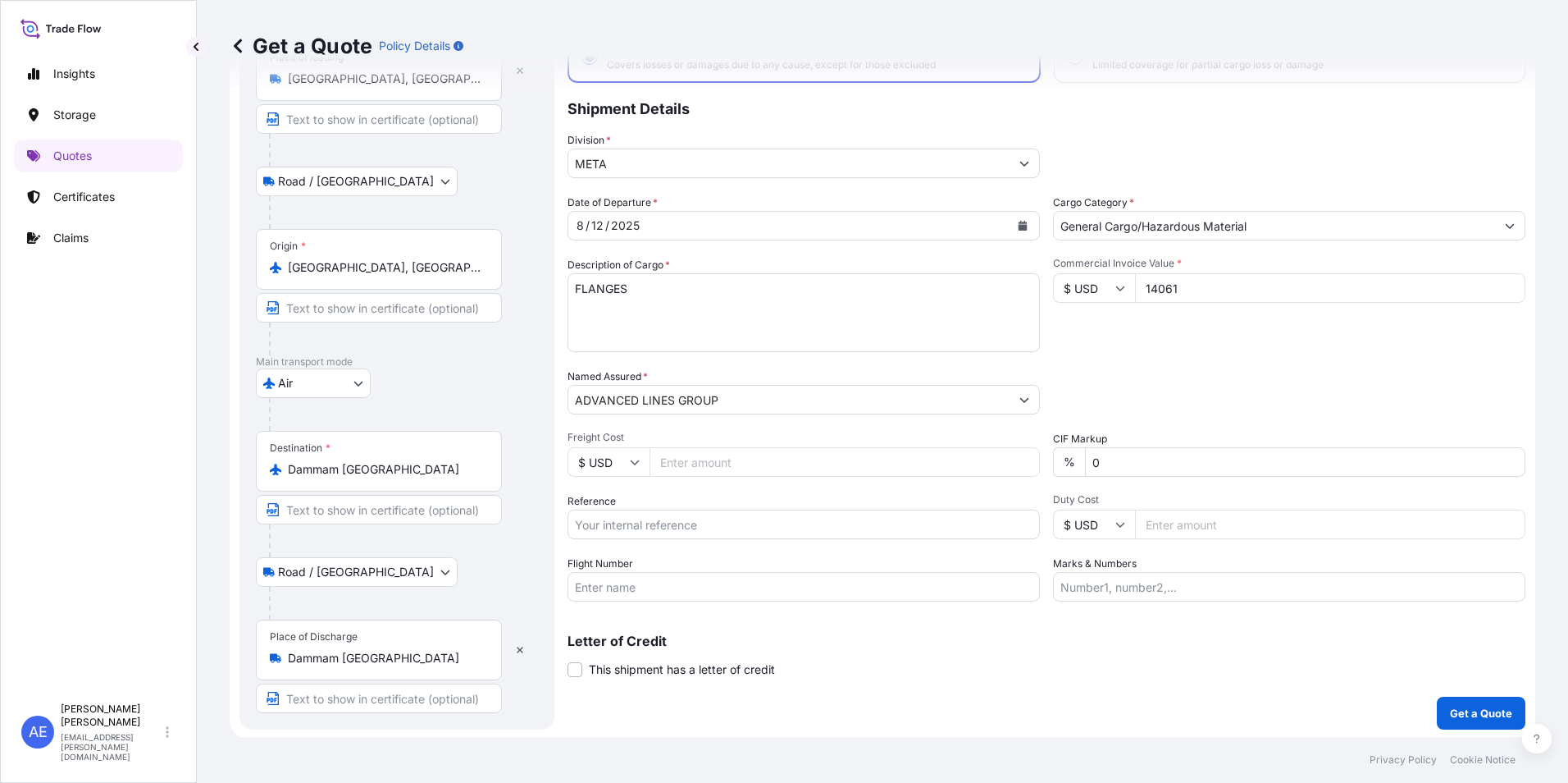
scroll to position [123, 0]
click at [745, 518] on input "Reference" at bounding box center [803, 521] width 472 height 29
paste input "SSLS2937"
type input "SSLS2937"
click at [1259, 429] on div "CIF Markup % 0" at bounding box center [1289, 451] width 472 height 46
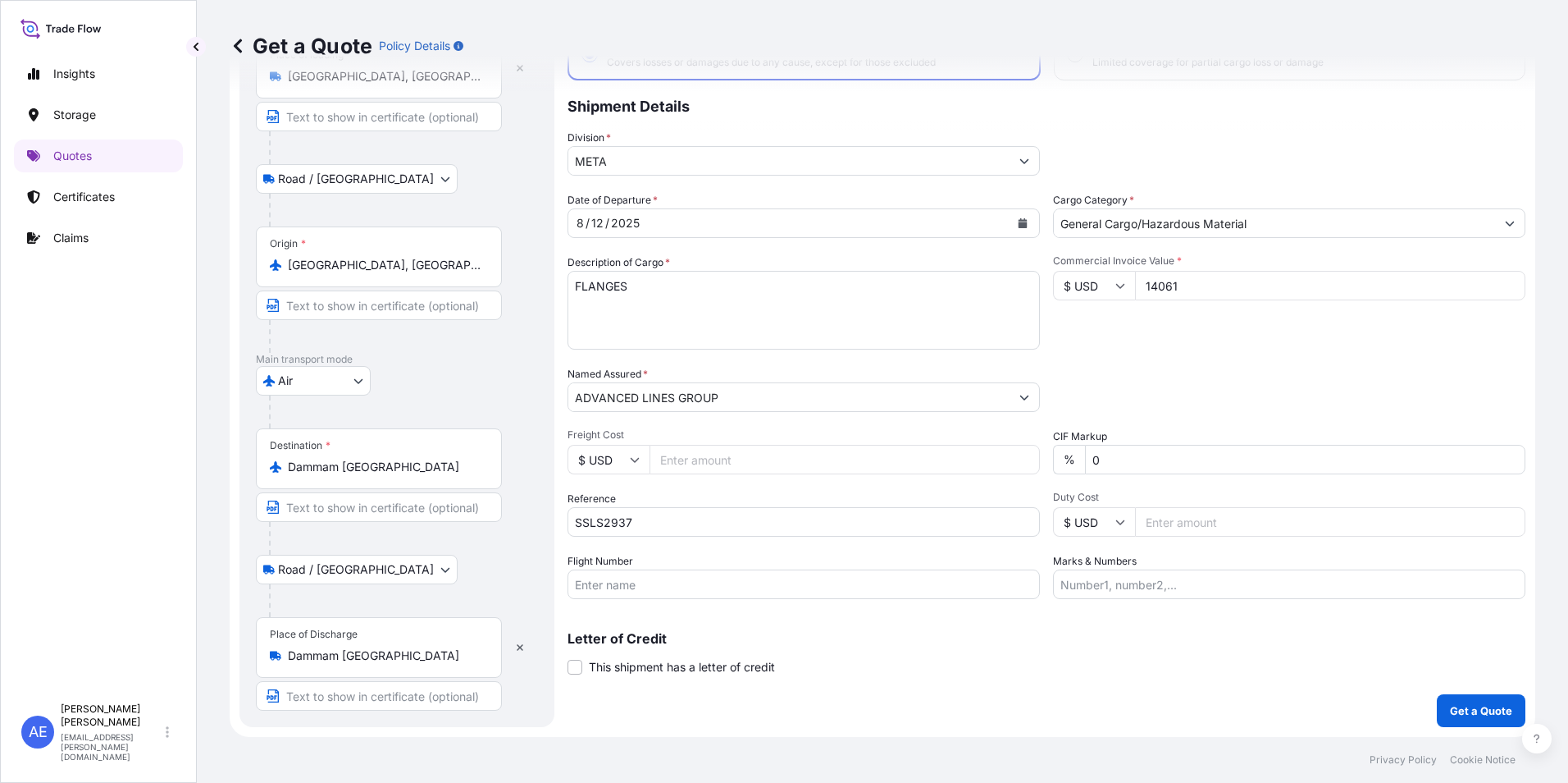
click at [1423, 712] on div "Coverage Type All risks Covers losses or damages due to any cause, except for t…" at bounding box center [1046, 352] width 958 height 748
click at [1436, 712] on button "Get a Quote" at bounding box center [1480, 710] width 88 height 33
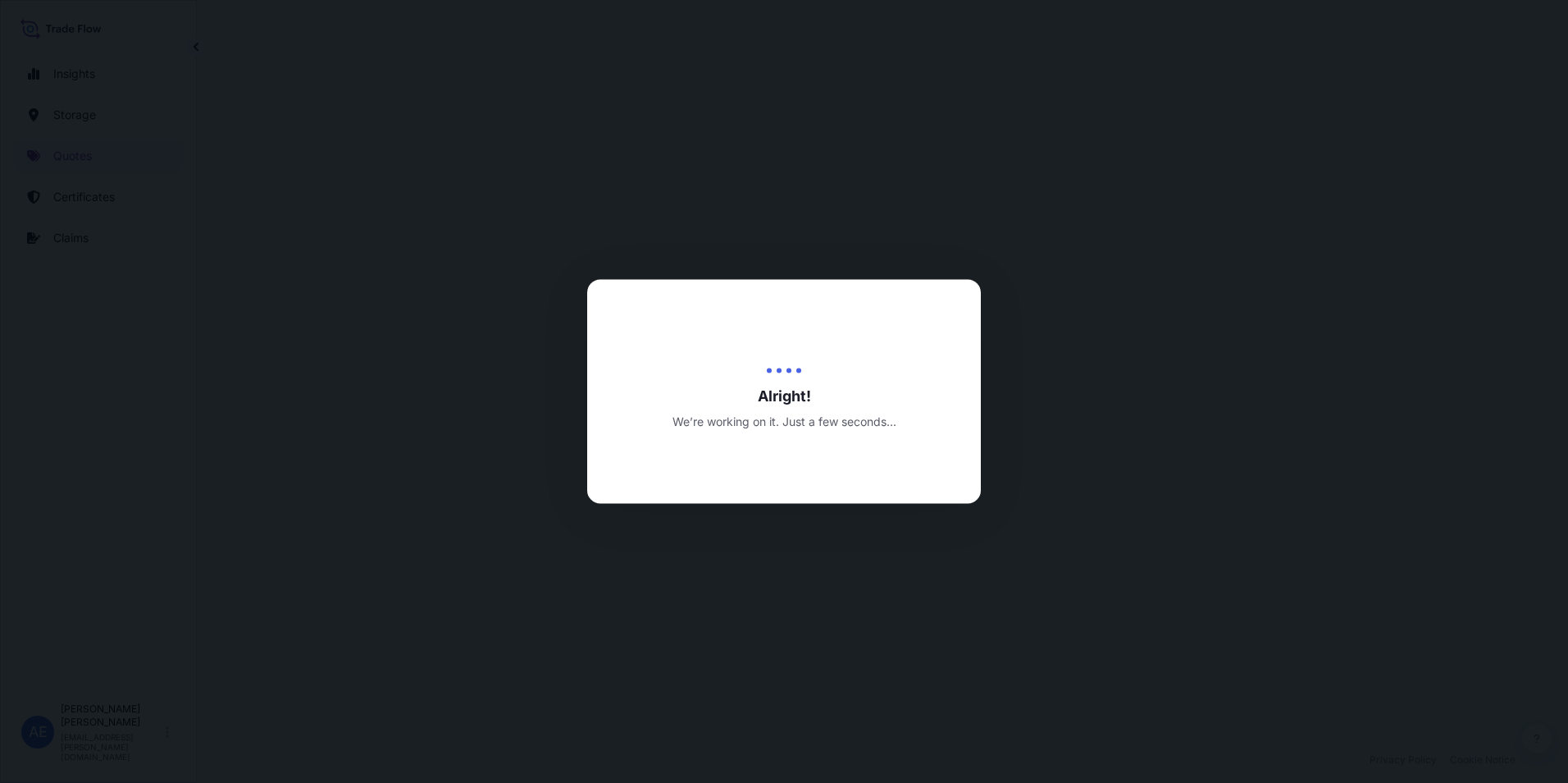
select select "Road / Inland"
select select "Air"
select select "Road / Inland"
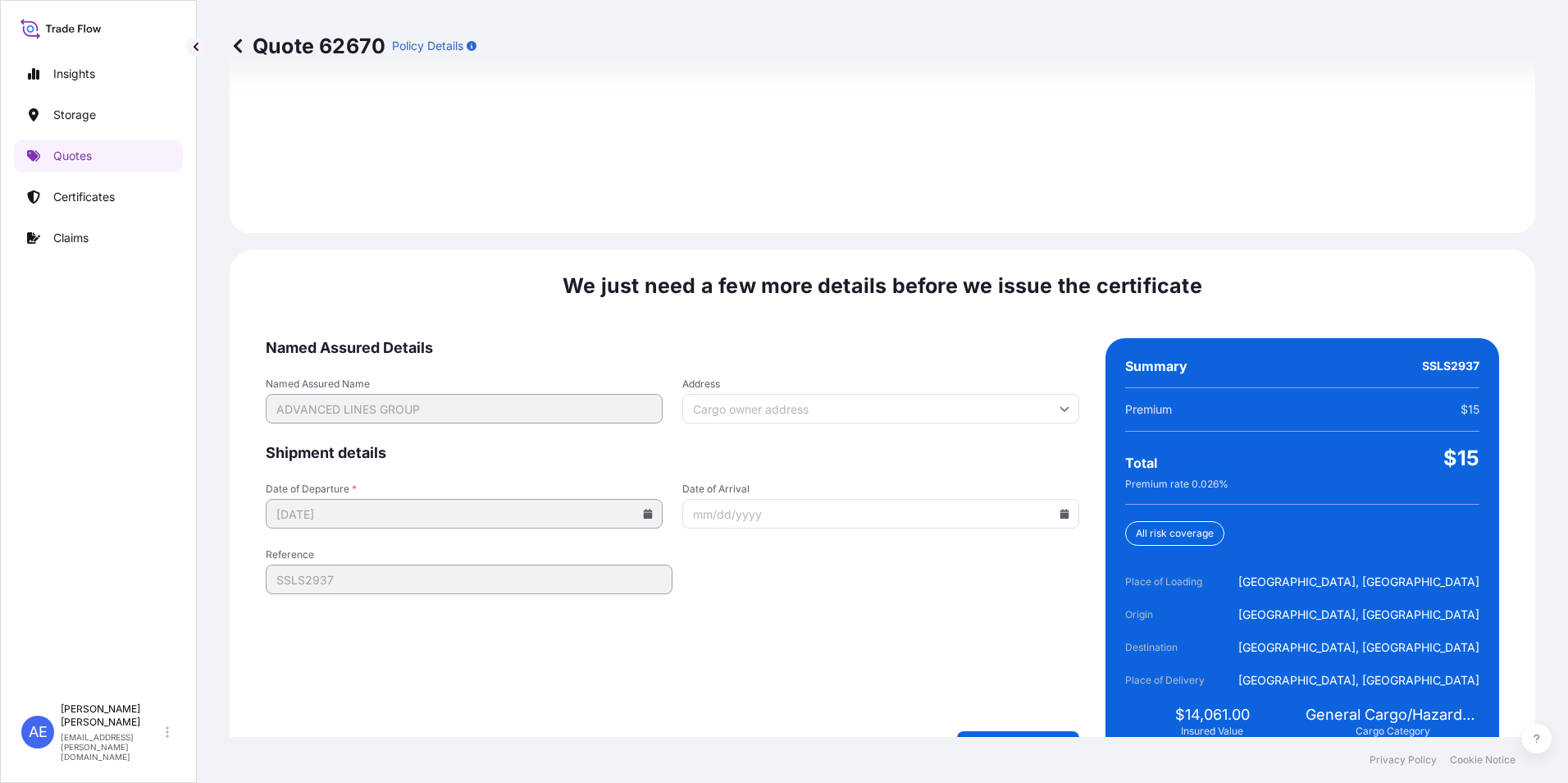
scroll to position [2441, 0]
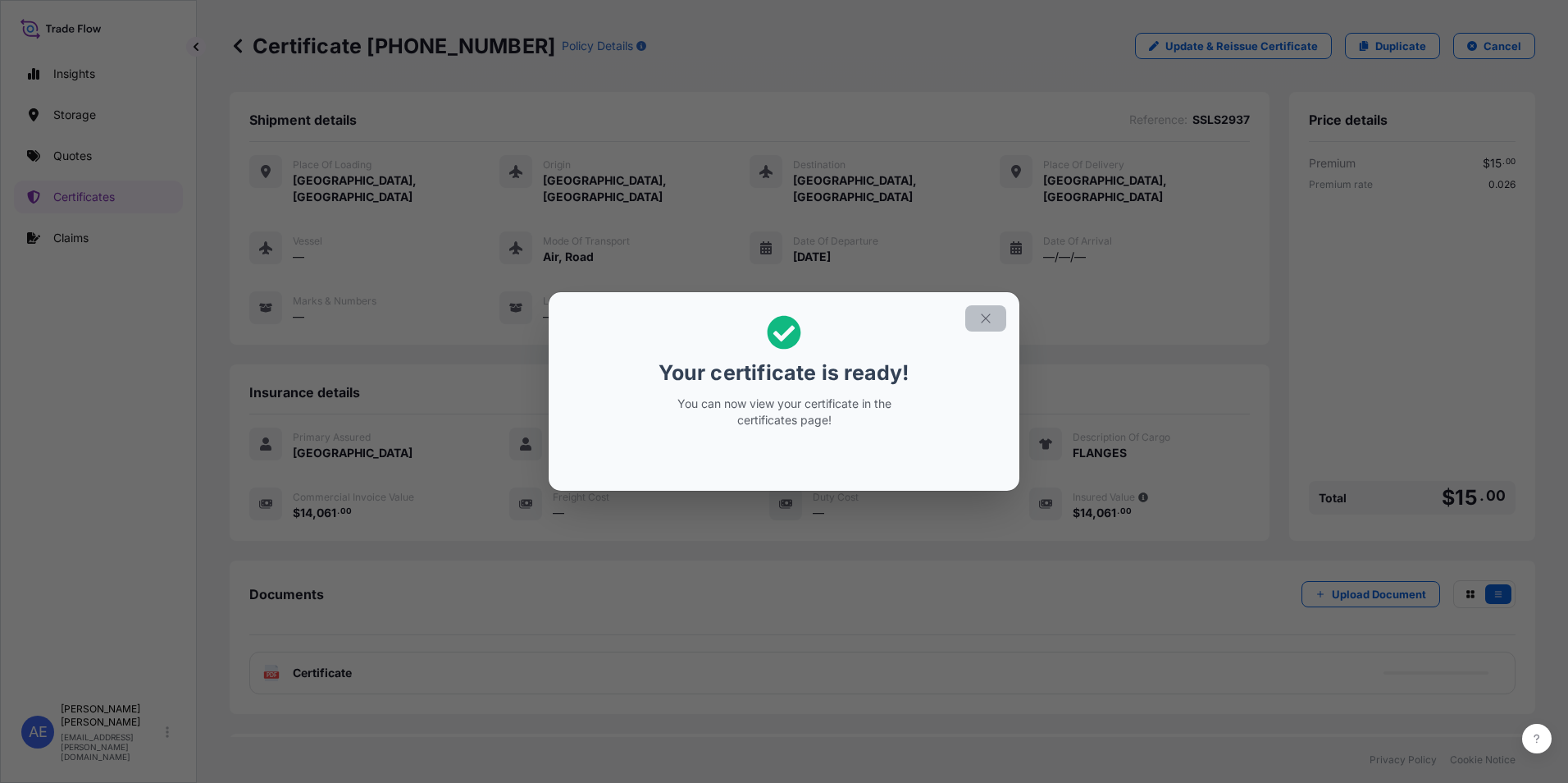
click at [984, 320] on icon "button" at bounding box center [985, 319] width 15 height 15
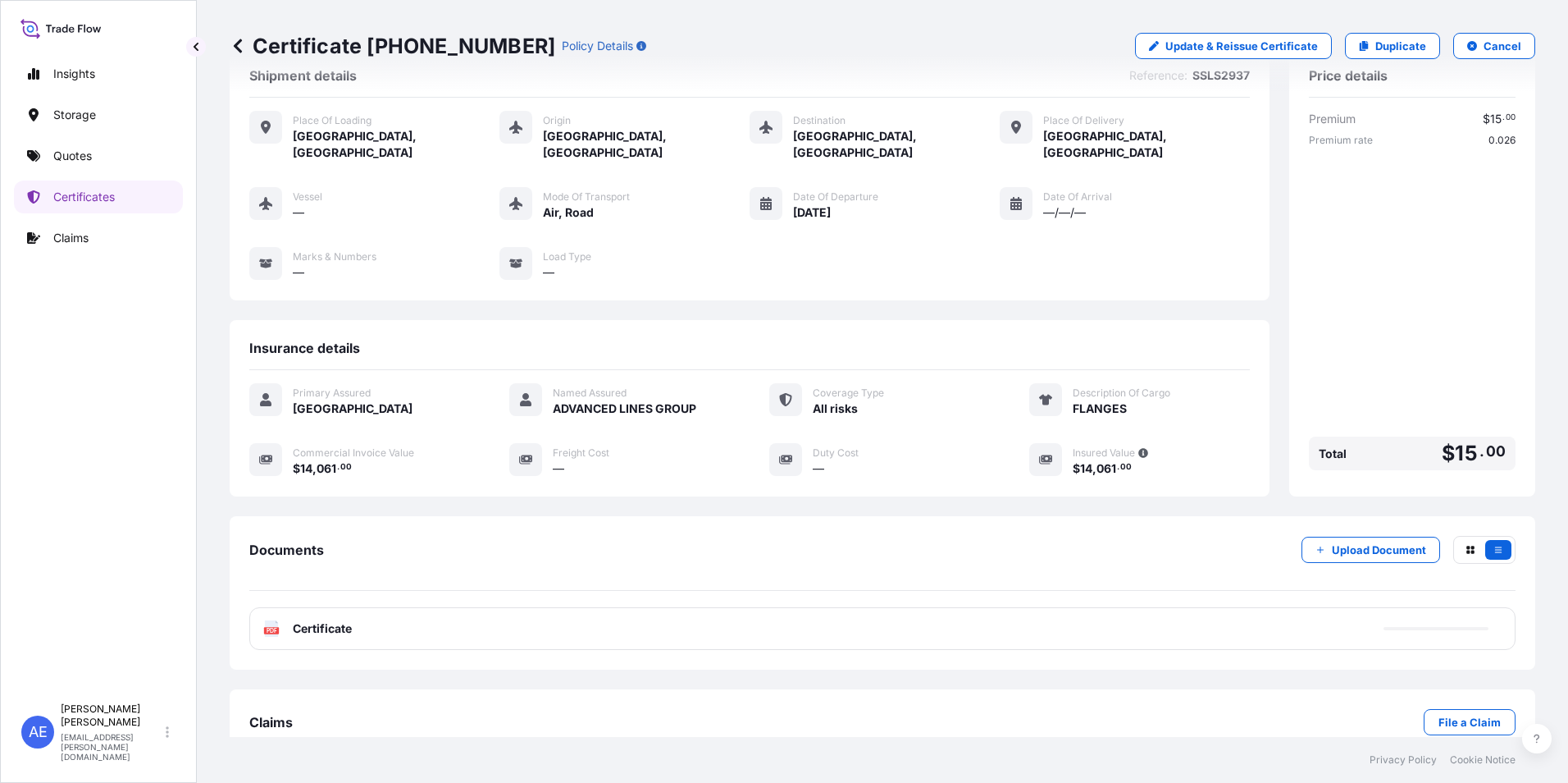
scroll to position [64, 0]
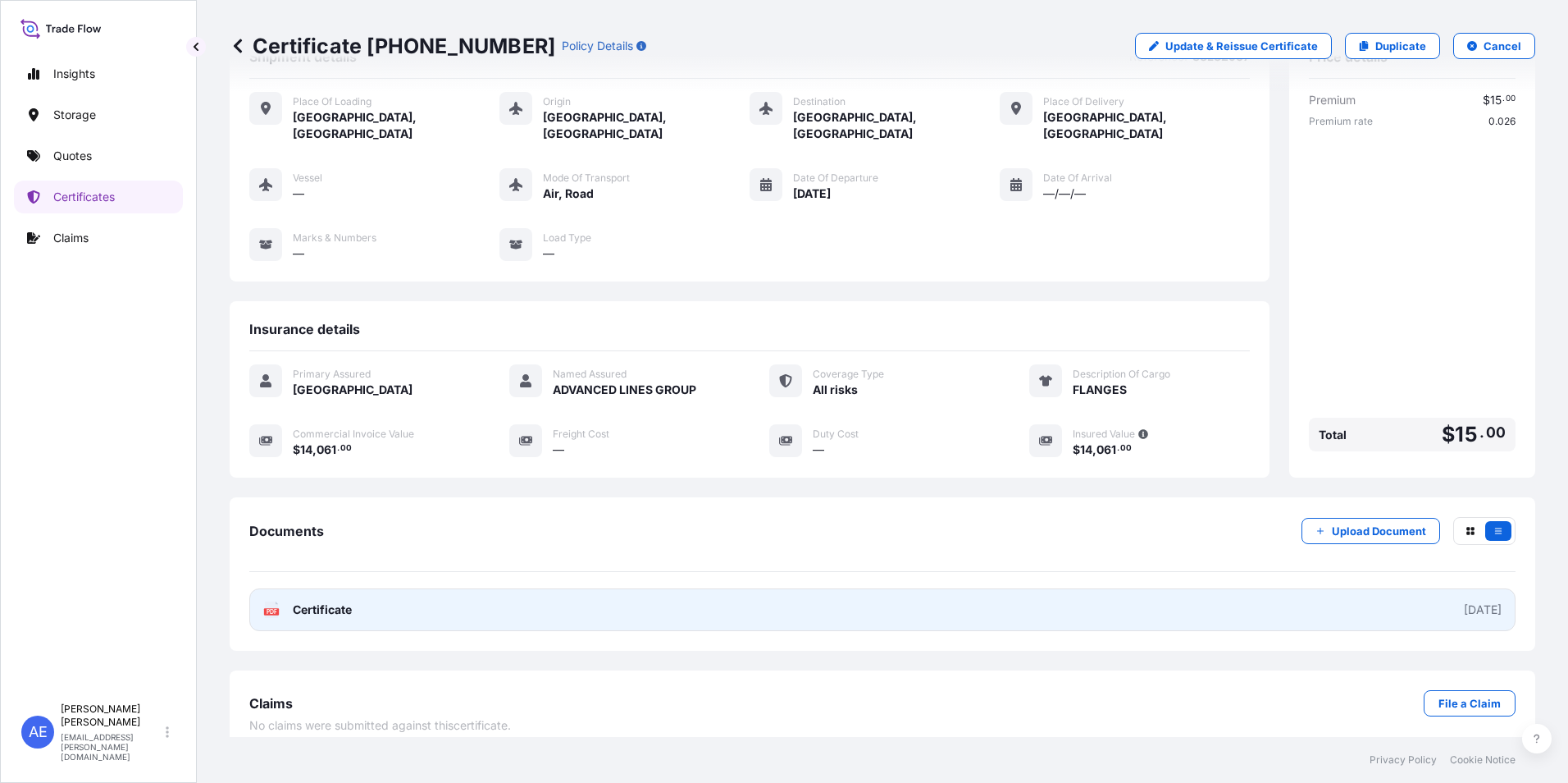
click at [429, 588] on link "PDF Certificate 2025-08-12" at bounding box center [882, 609] width 1266 height 43
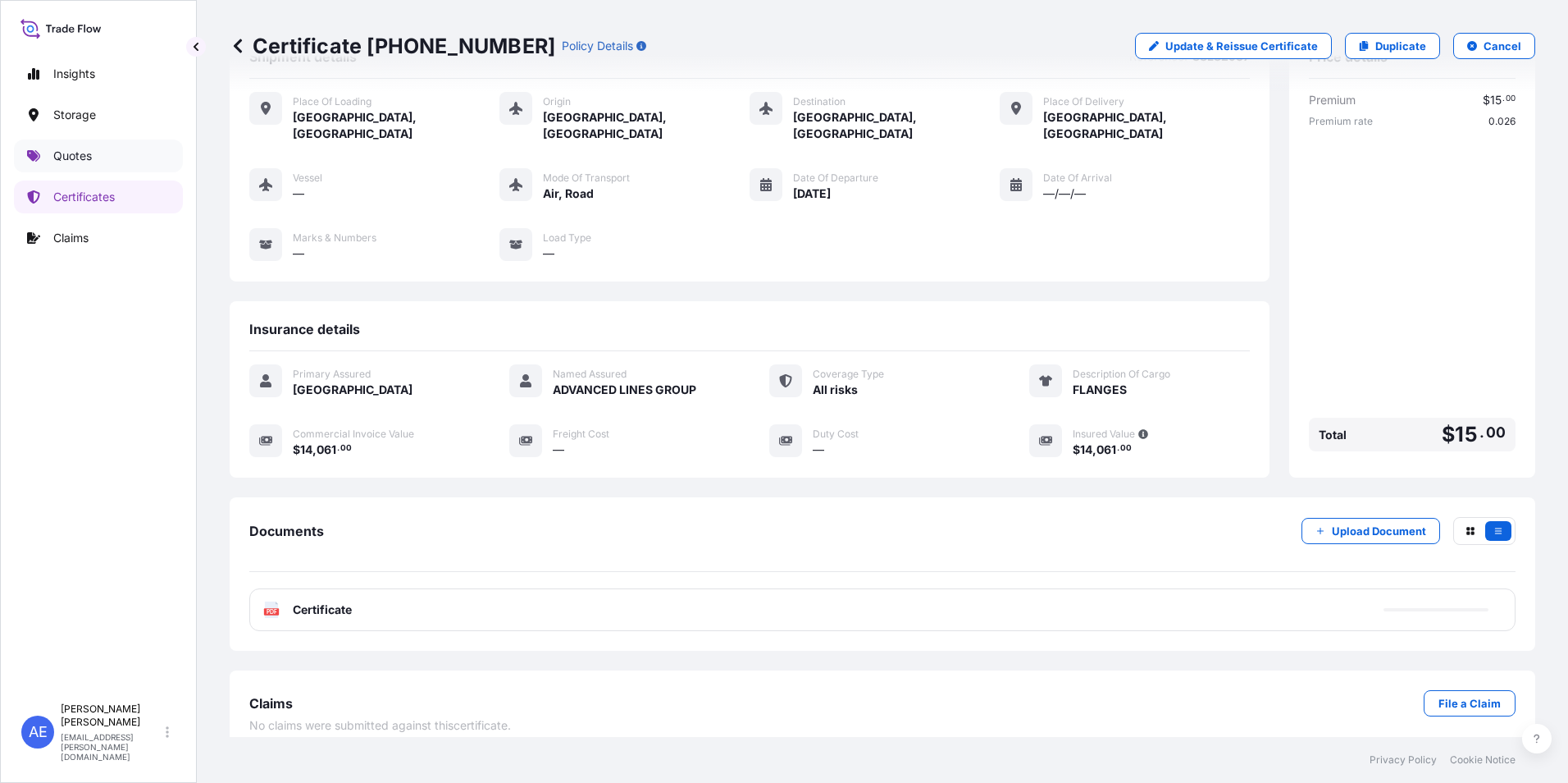
click at [91, 157] on p "Quotes" at bounding box center [72, 155] width 39 height 16
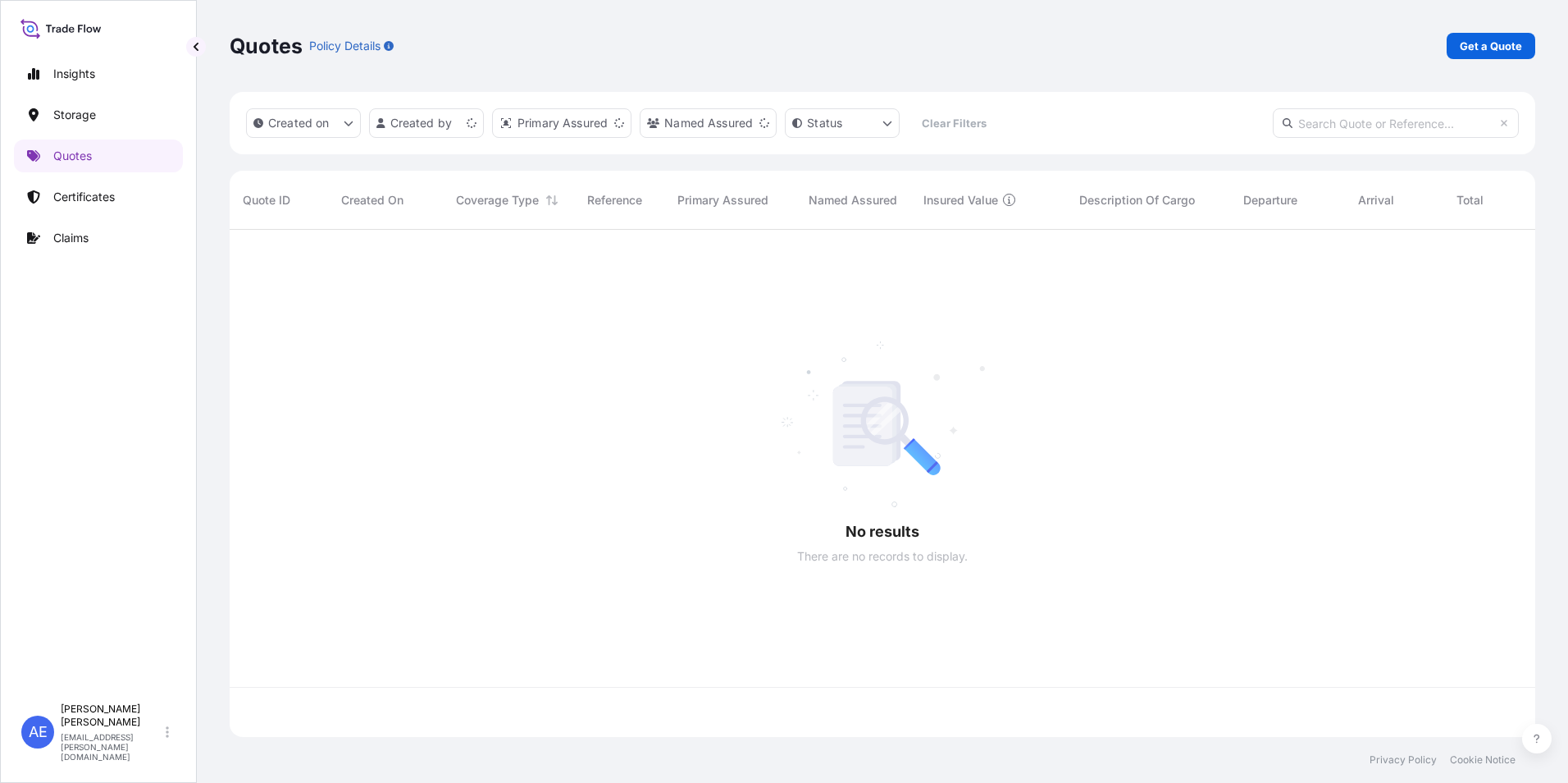
scroll to position [503, 1293]
click at [1449, 46] on link "Get a Quote" at bounding box center [1490, 46] width 88 height 27
select select "Water"
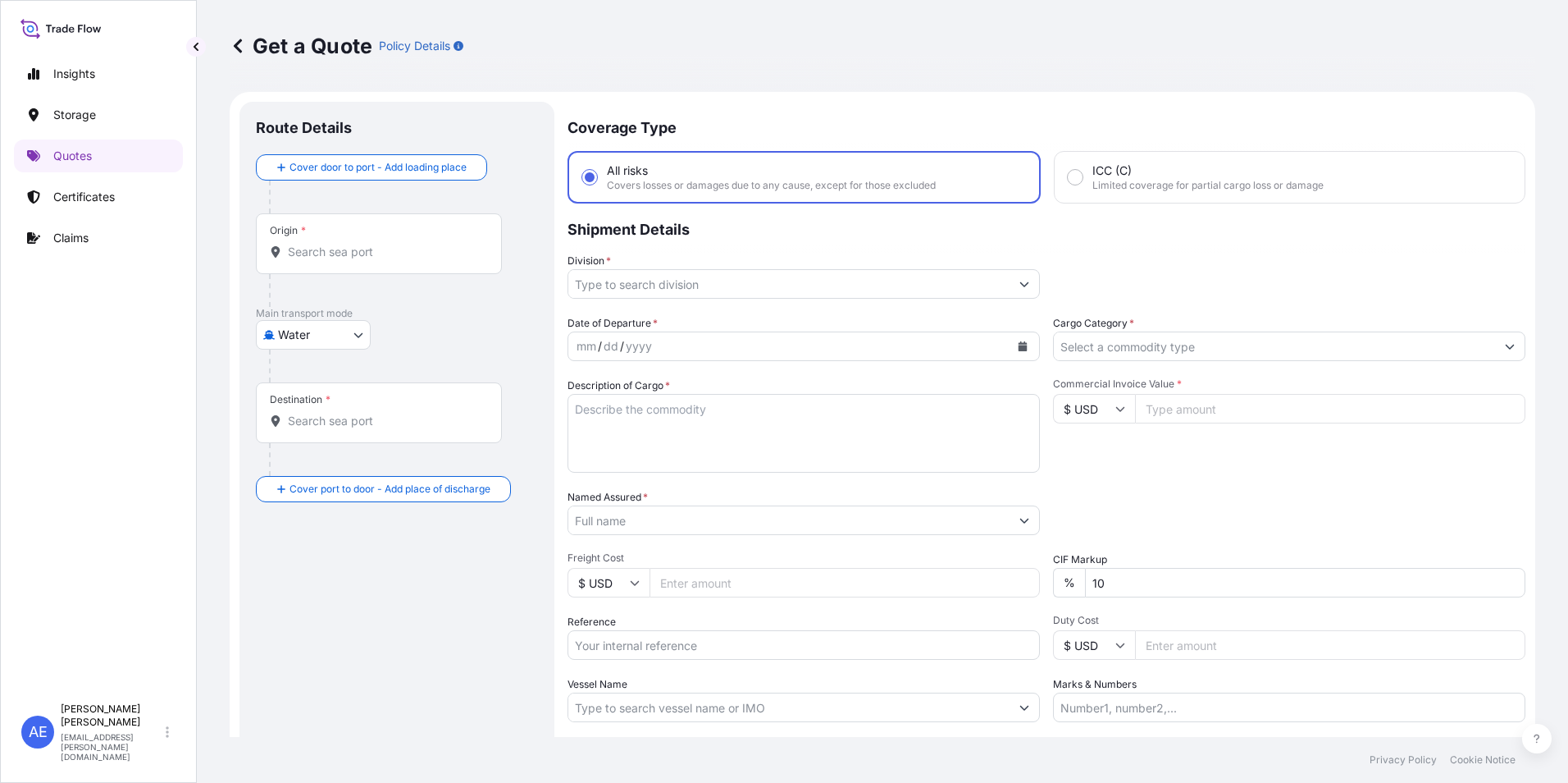
scroll to position [27, 0]
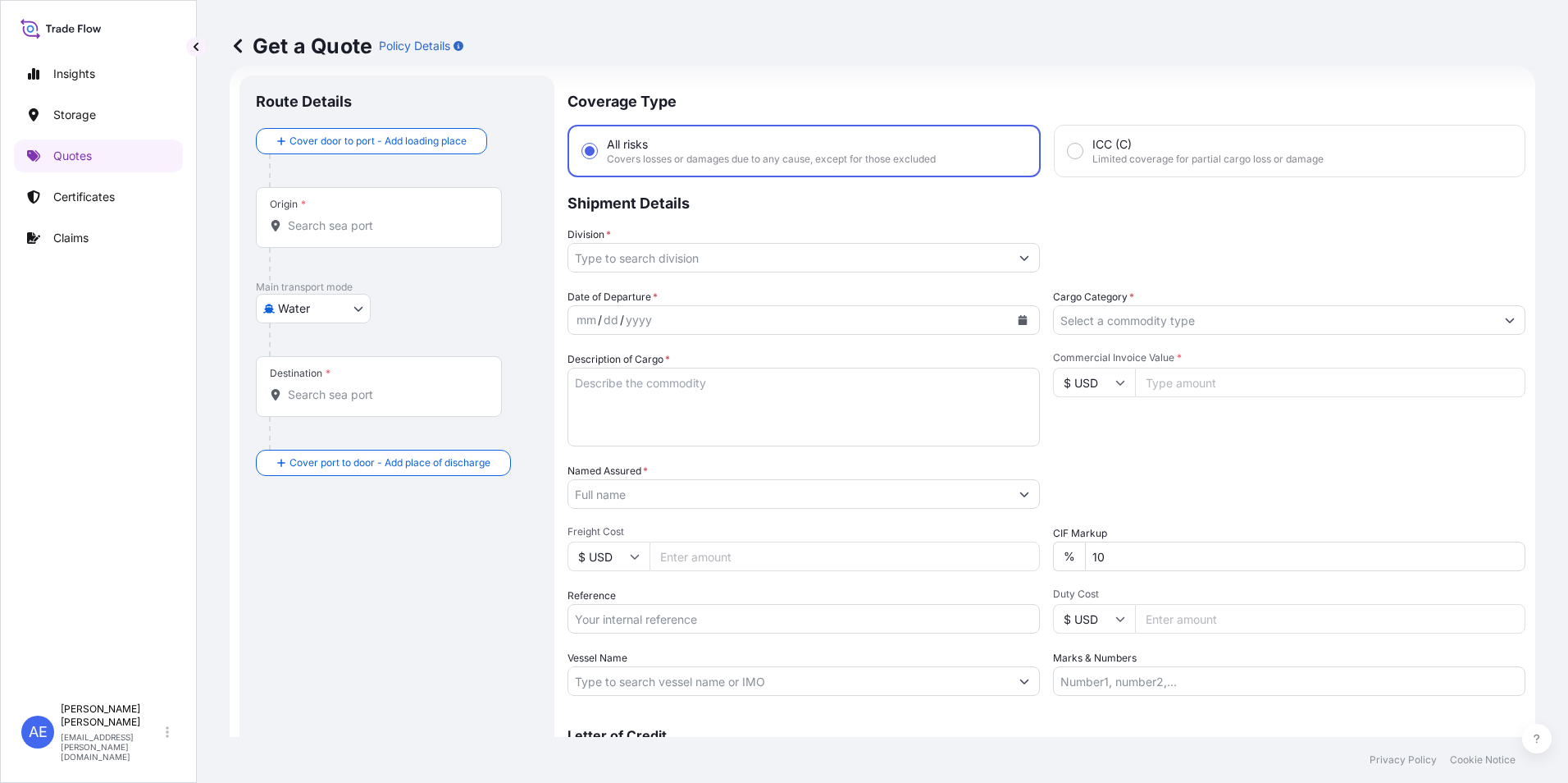
click at [302, 311] on body "Insights Storage Quotes Certificates Claims AE Anju Elza Samuel anju.elza@psabd…" at bounding box center [784, 392] width 1568 height 783
click at [305, 352] on div "Air" at bounding box center [313, 351] width 101 height 29
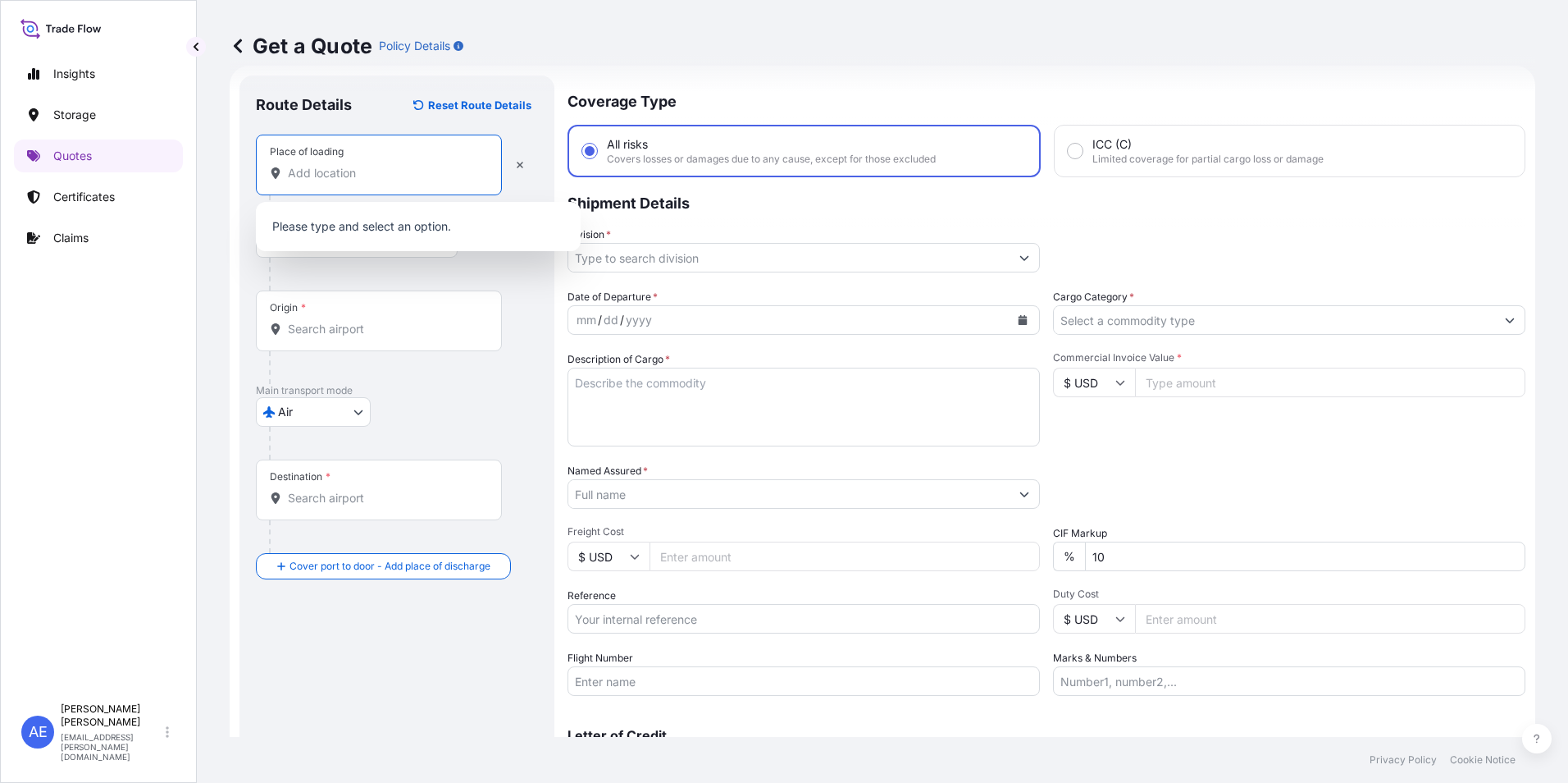
click at [355, 178] on input "Place of loading" at bounding box center [385, 173] width 193 height 16
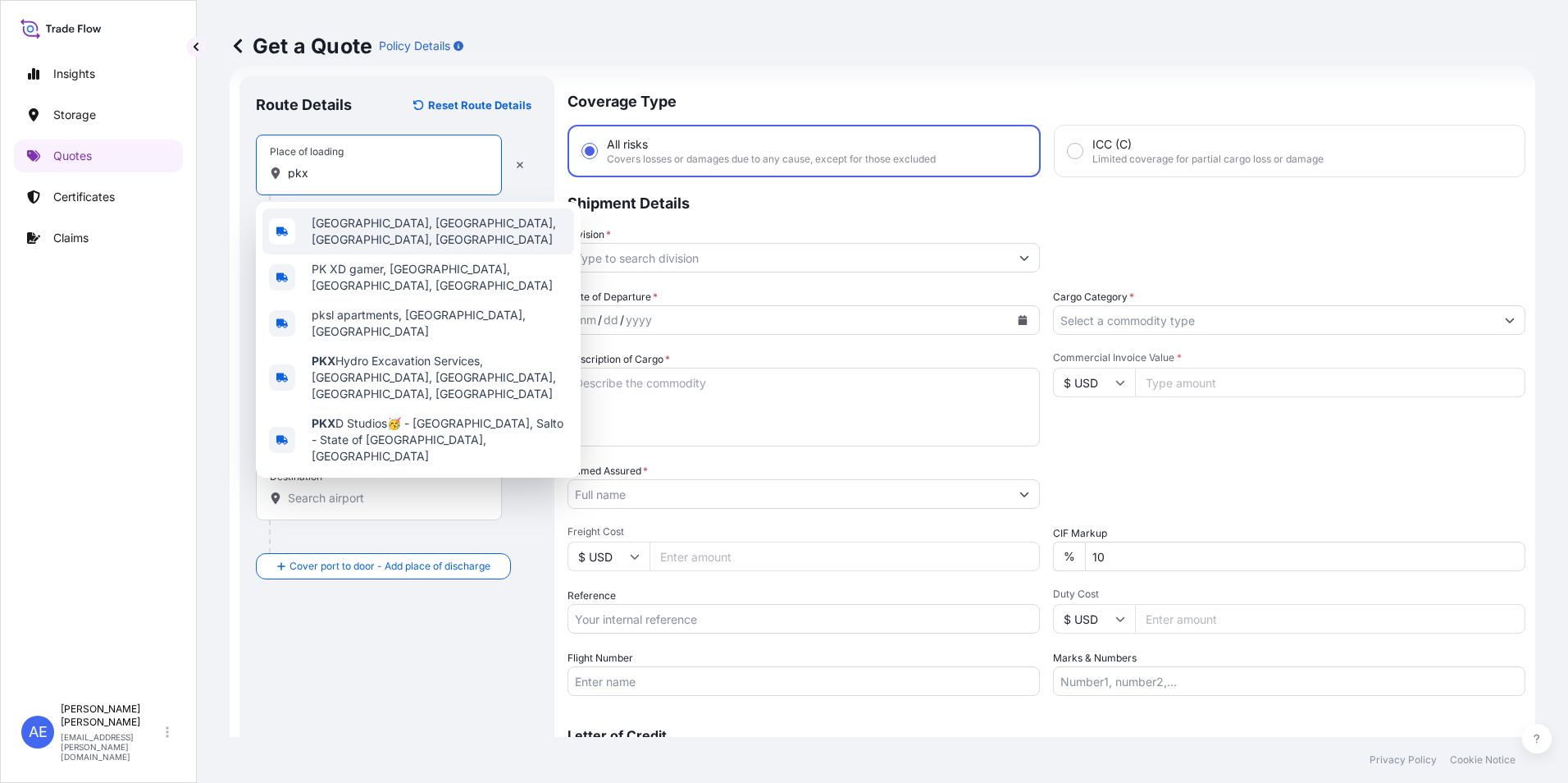
click at [405, 241] on span "Beijing Daxing International Airport, Daxing District, Beijing, China" at bounding box center [440, 231] width 256 height 33
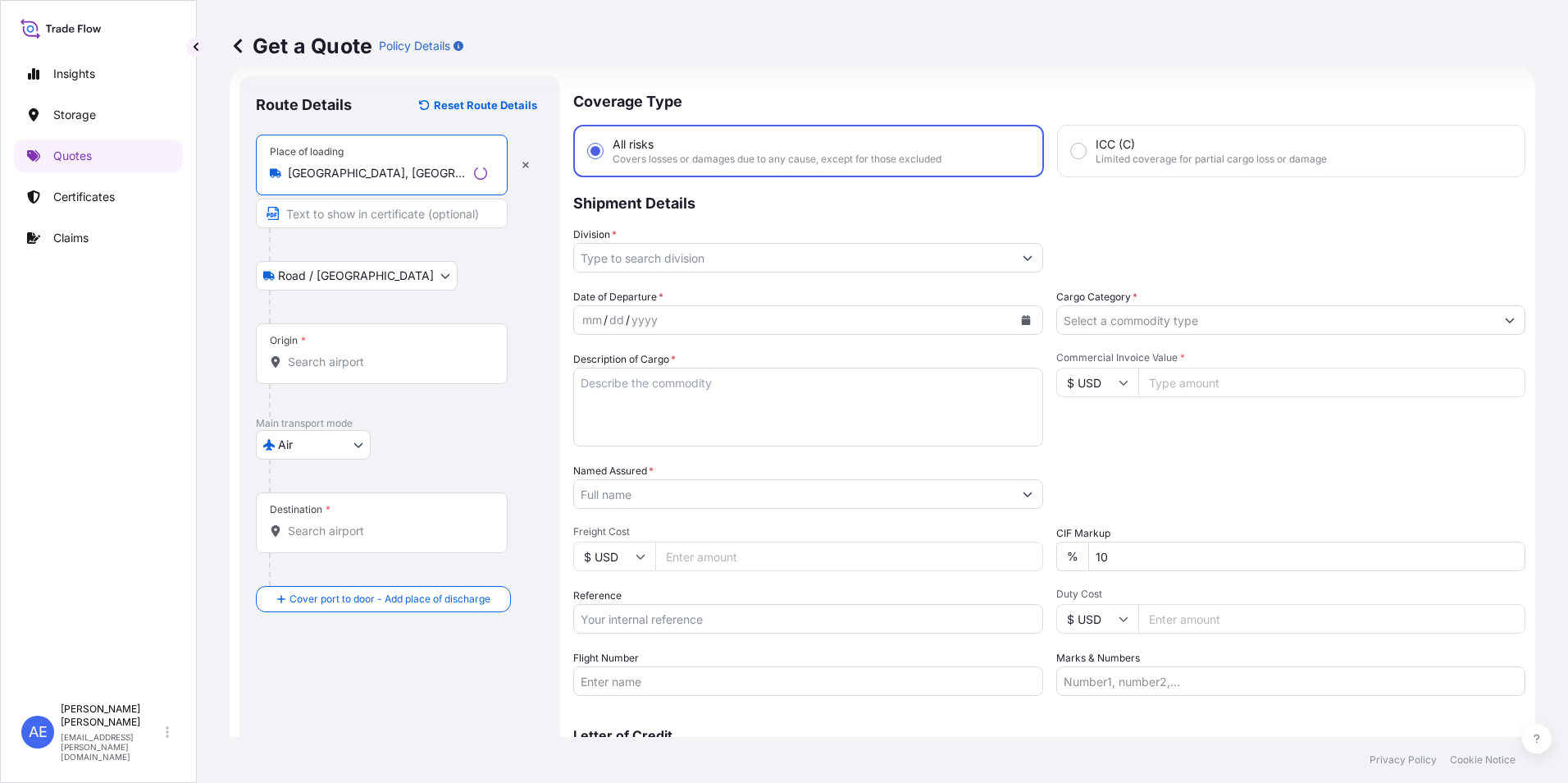
type input "Beijing Daxing International Airport, Daxing District, Beijing, China"
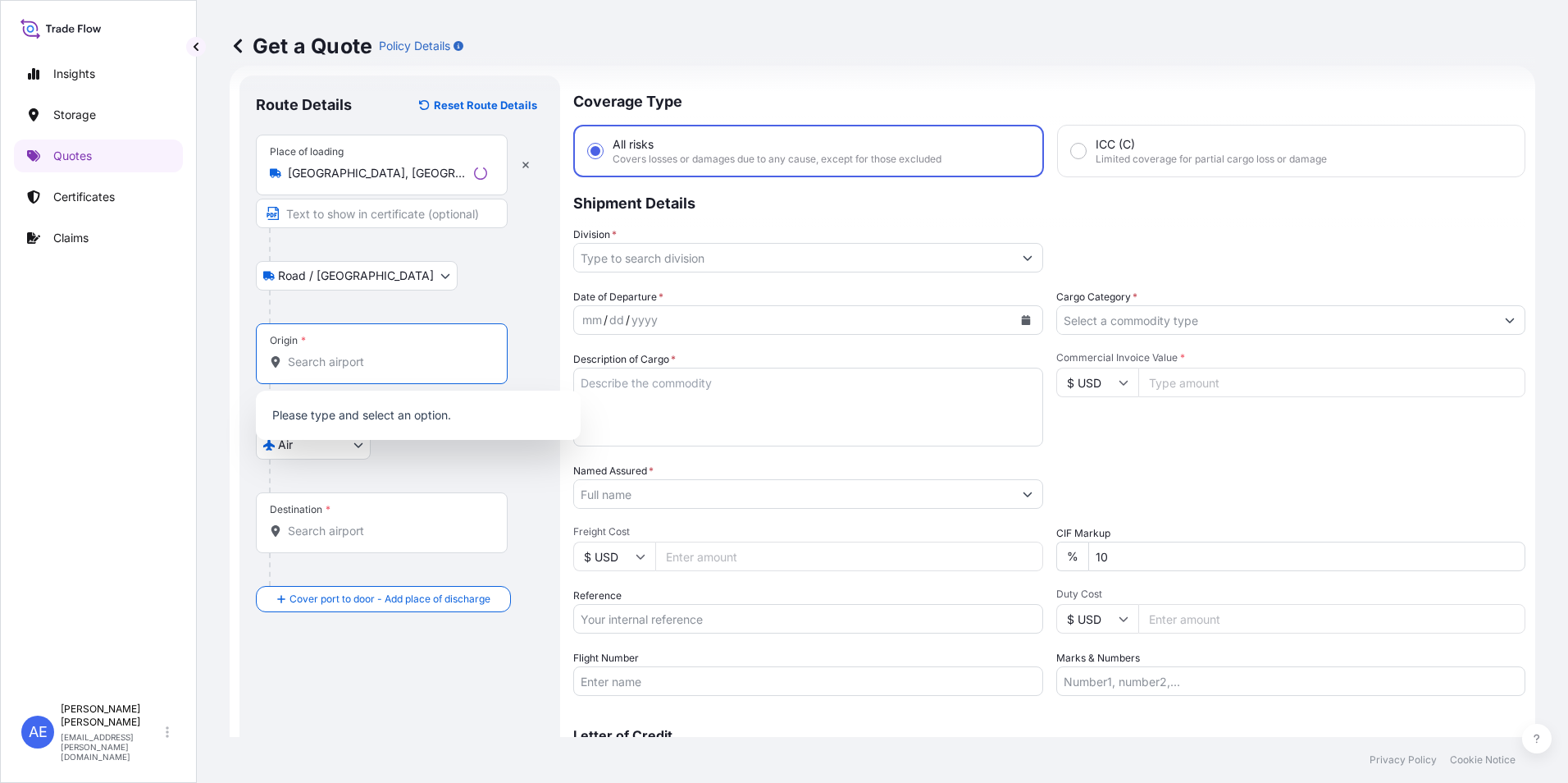
click at [326, 358] on input "Origin *" at bounding box center [387, 361] width 199 height 16
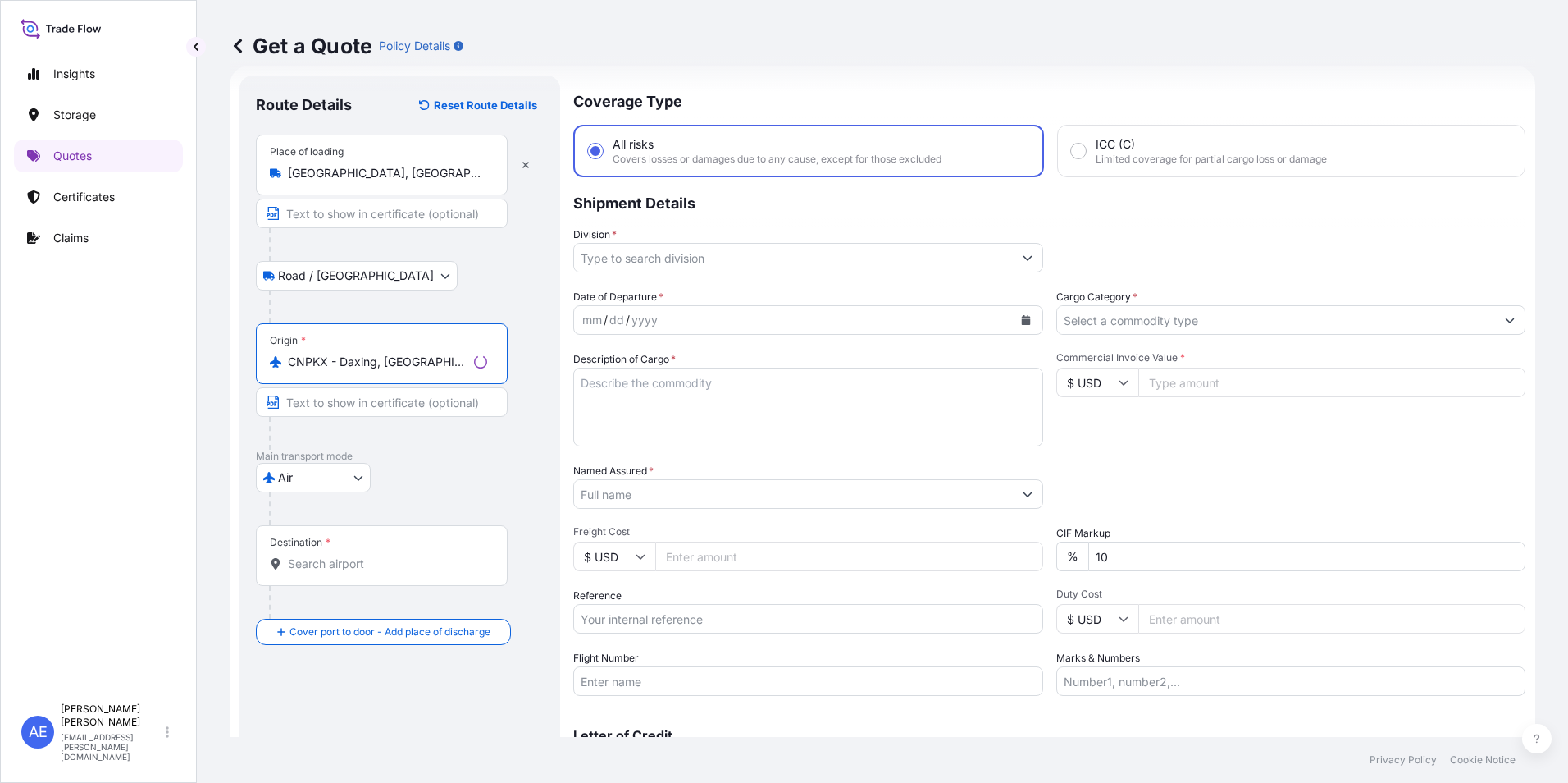
type input "CNPKX - Daxing, China"
click at [340, 426] on div "CNPKX - Daxing, China" at bounding box center [418, 417] width 312 height 40
click at [341, 550] on div "Destination *" at bounding box center [379, 555] width 246 height 61
click at [341, 555] on input "Destination *" at bounding box center [385, 563] width 193 height 16
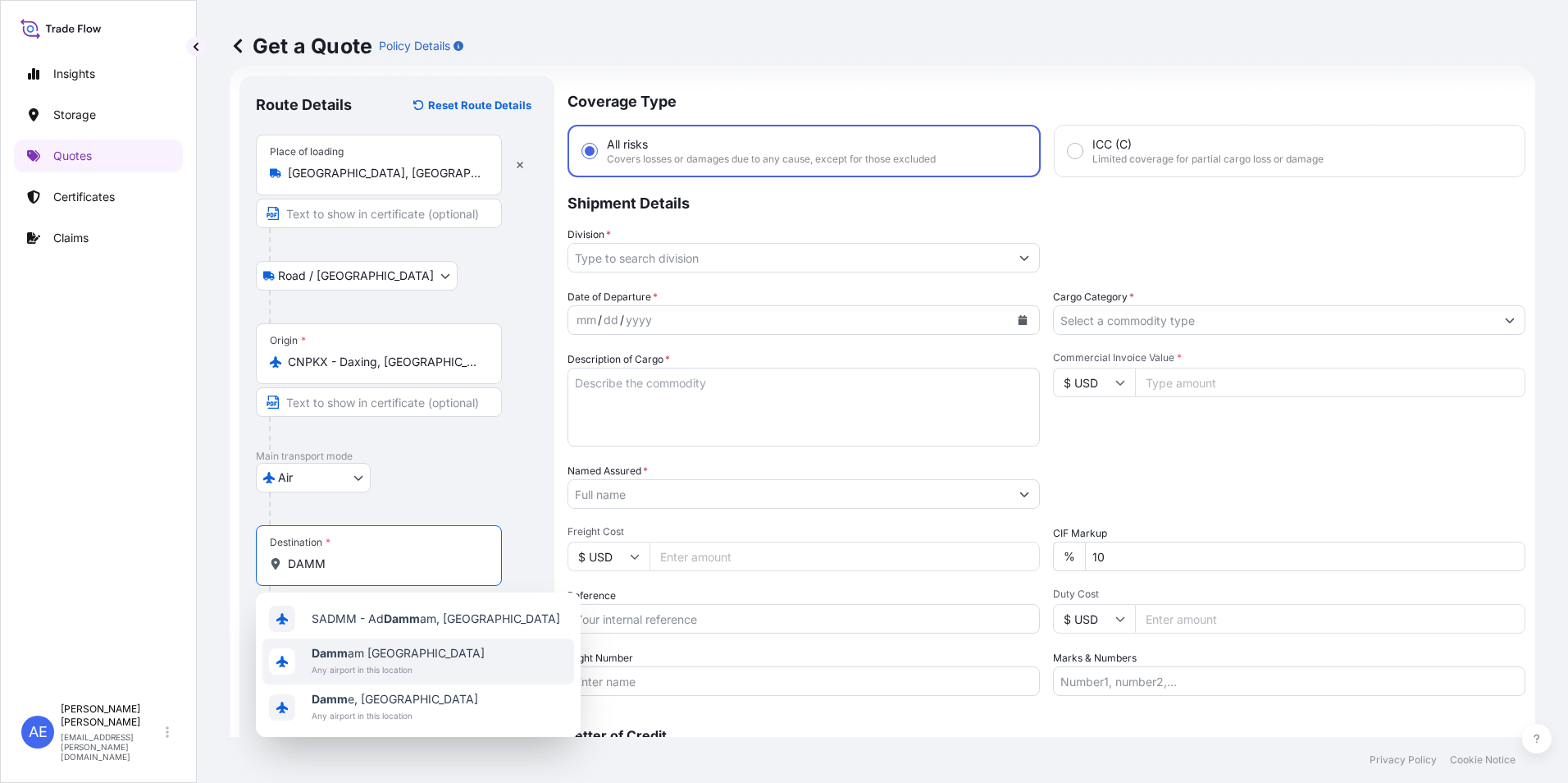
click at [371, 649] on span "Damm am Saudi Arabia" at bounding box center [398, 652] width 173 height 16
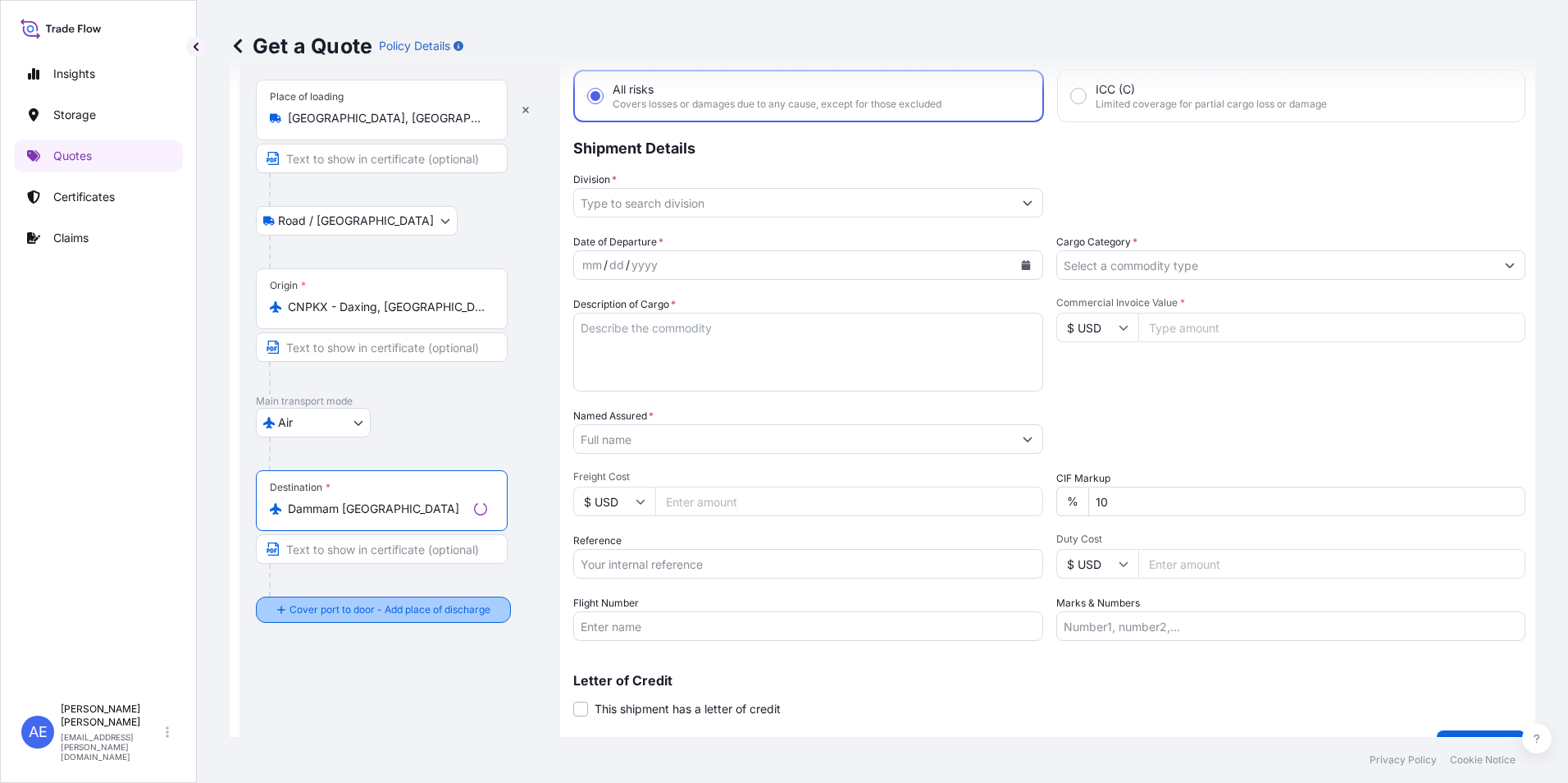
scroll to position [118, 0]
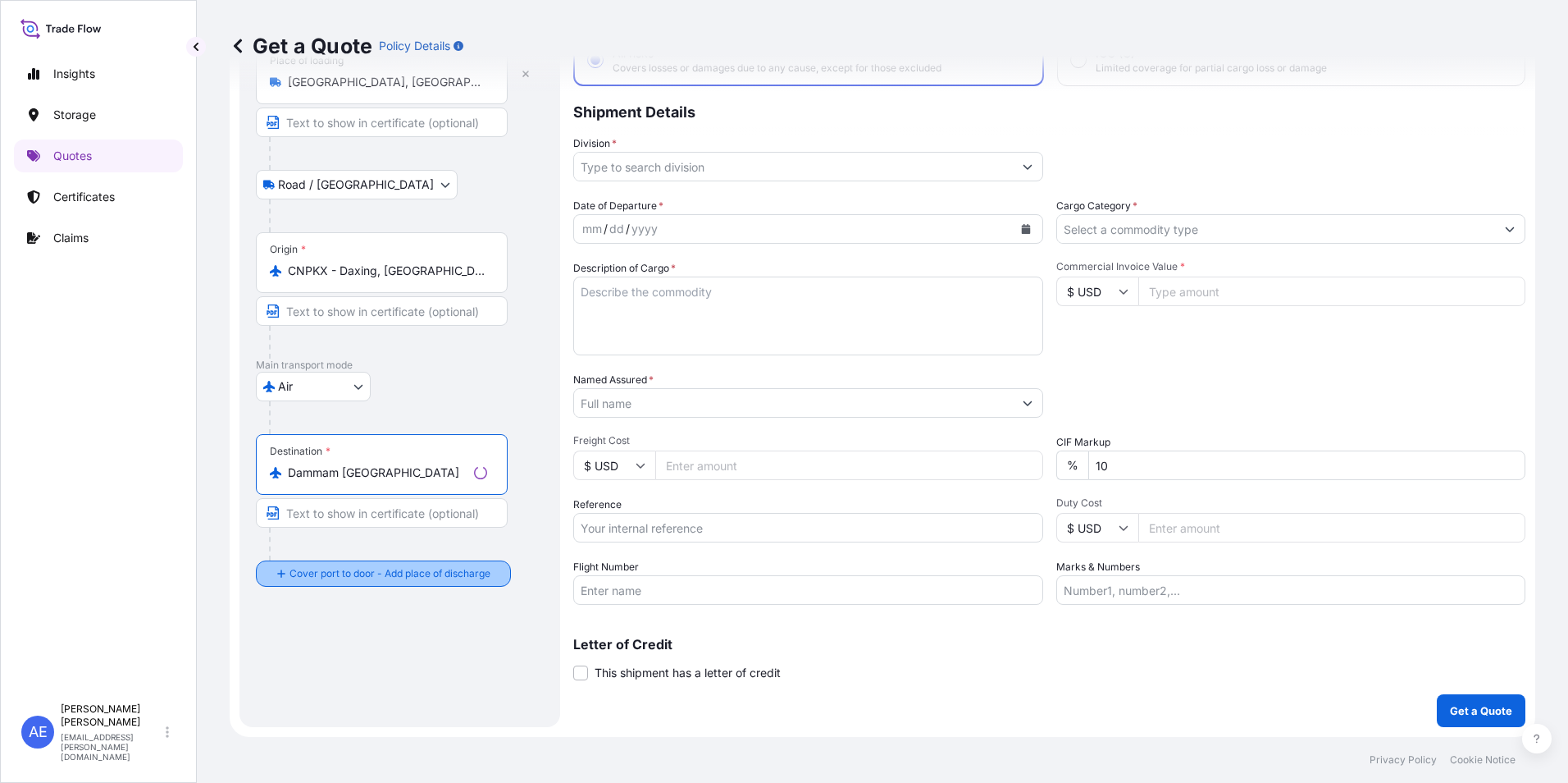
type input "Dammam Saudi Arabia"
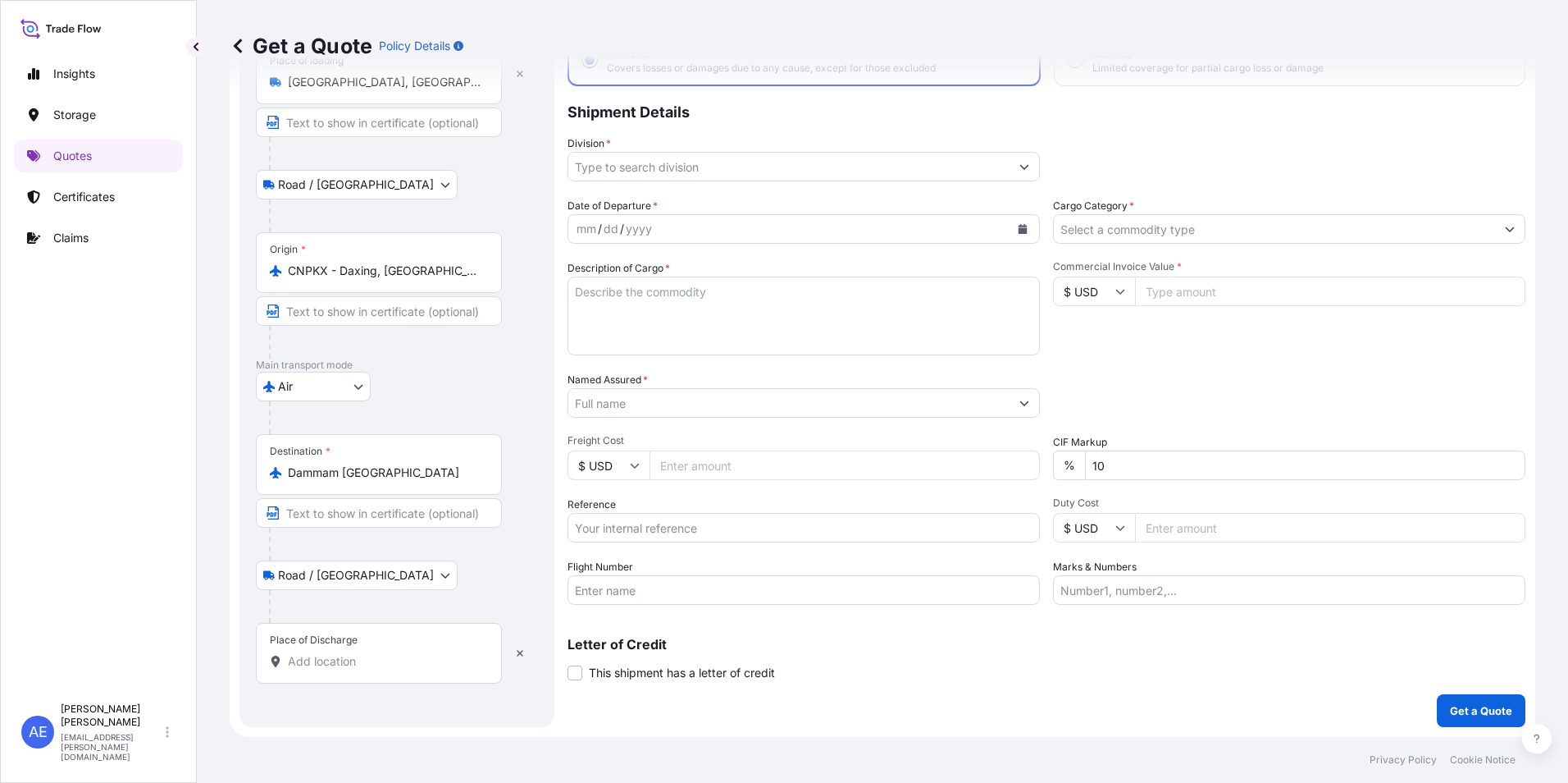
click at [348, 642] on div "Place of Discharge" at bounding box center [314, 640] width 88 height 13
click at [348, 653] on input "Place of Discharge" at bounding box center [385, 661] width 193 height 16
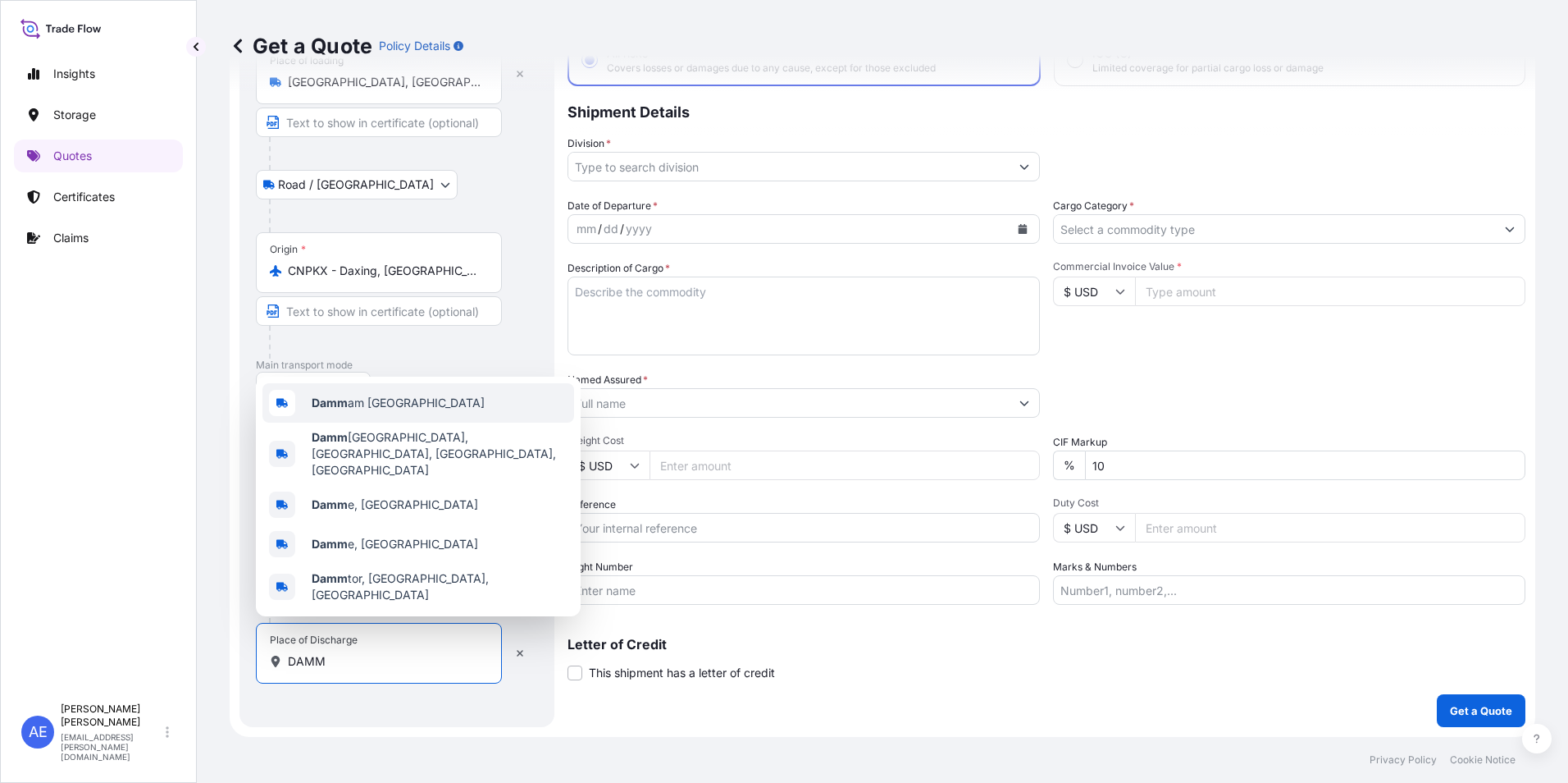
click at [372, 423] on div "Damm am Saudi Arabia" at bounding box center [418, 403] width 312 height 40
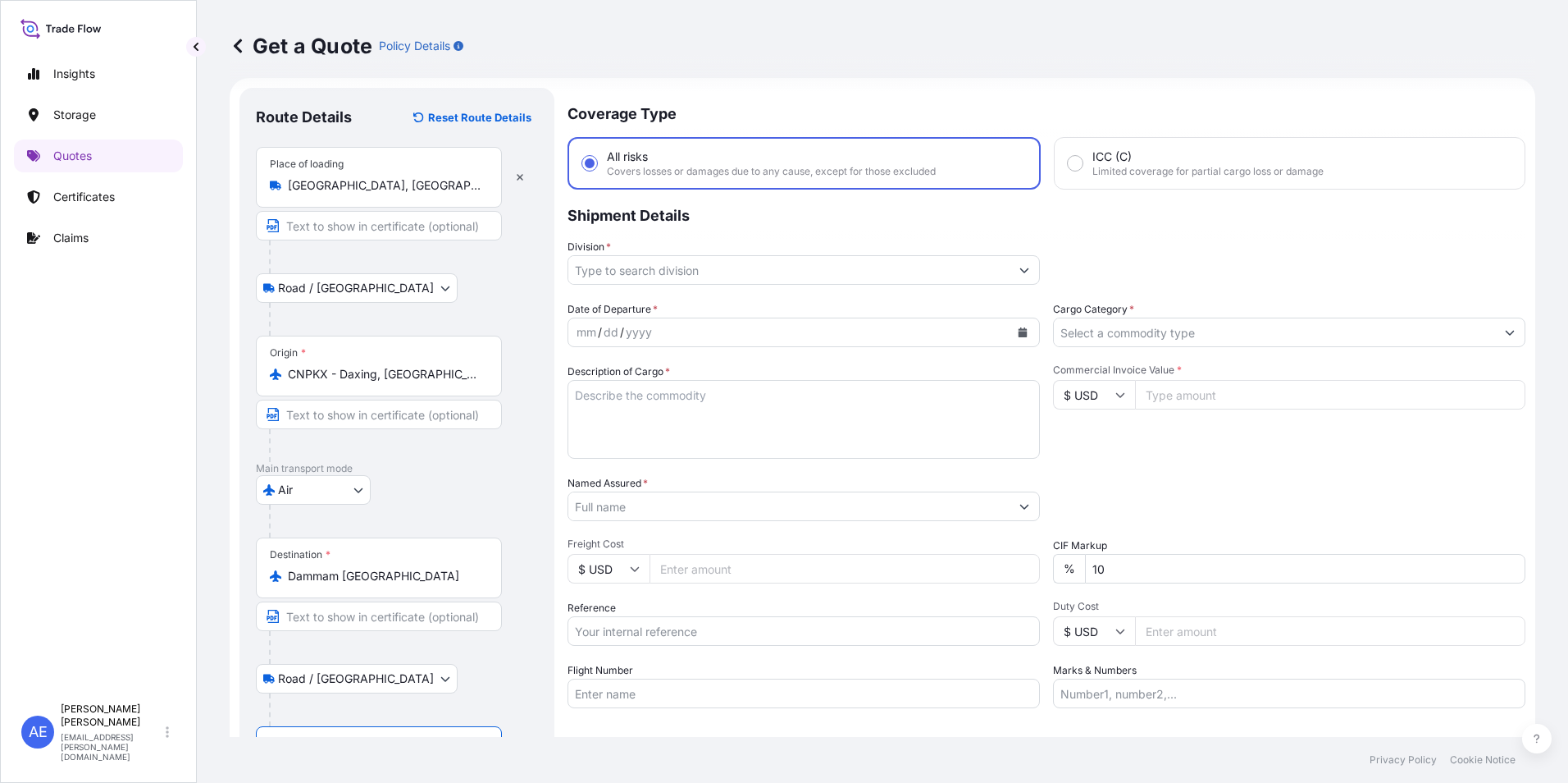
scroll to position [0, 0]
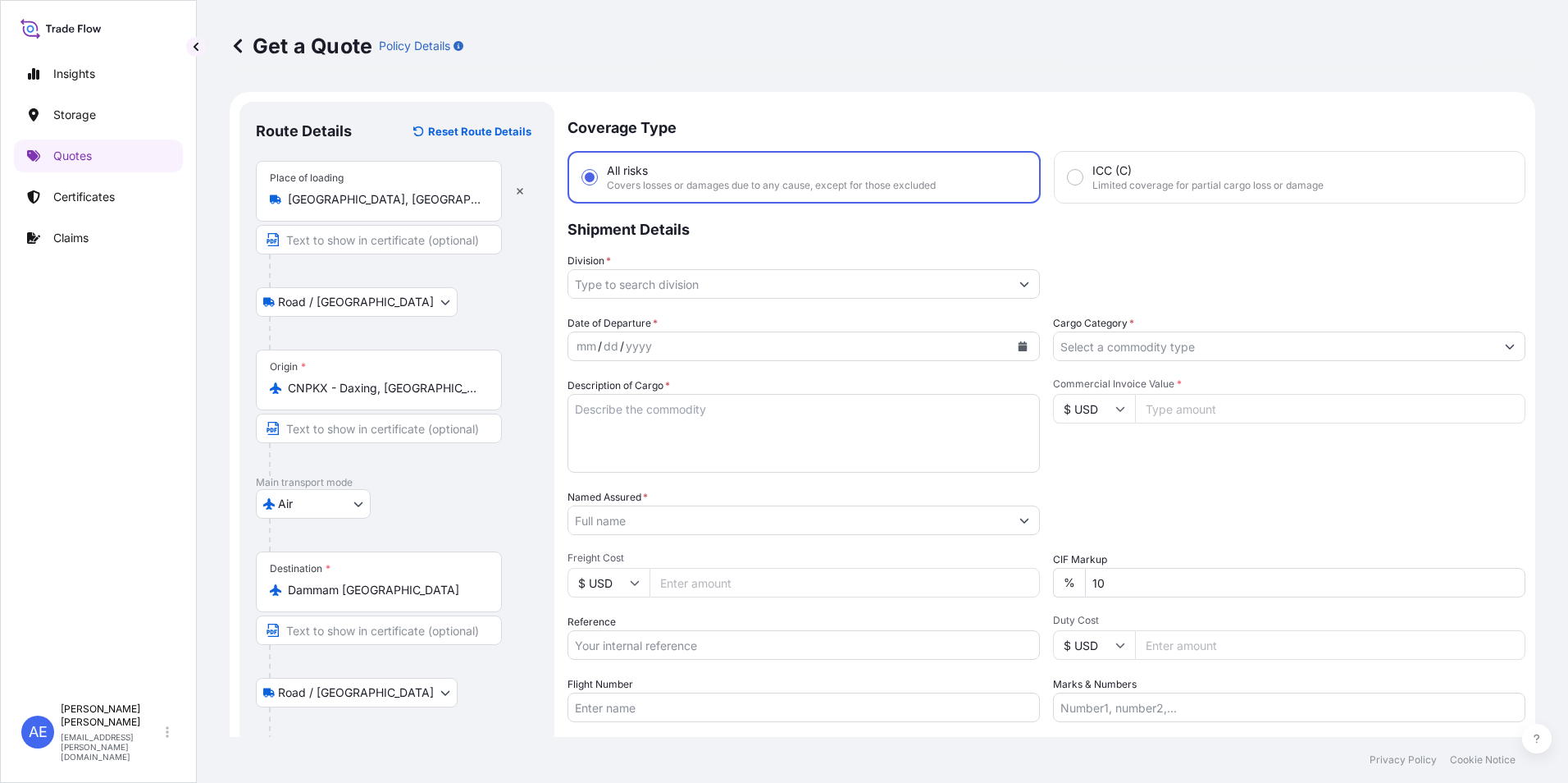
type input "Dammam Saudi Arabia"
click at [852, 288] on input "Division *" at bounding box center [789, 283] width 442 height 29
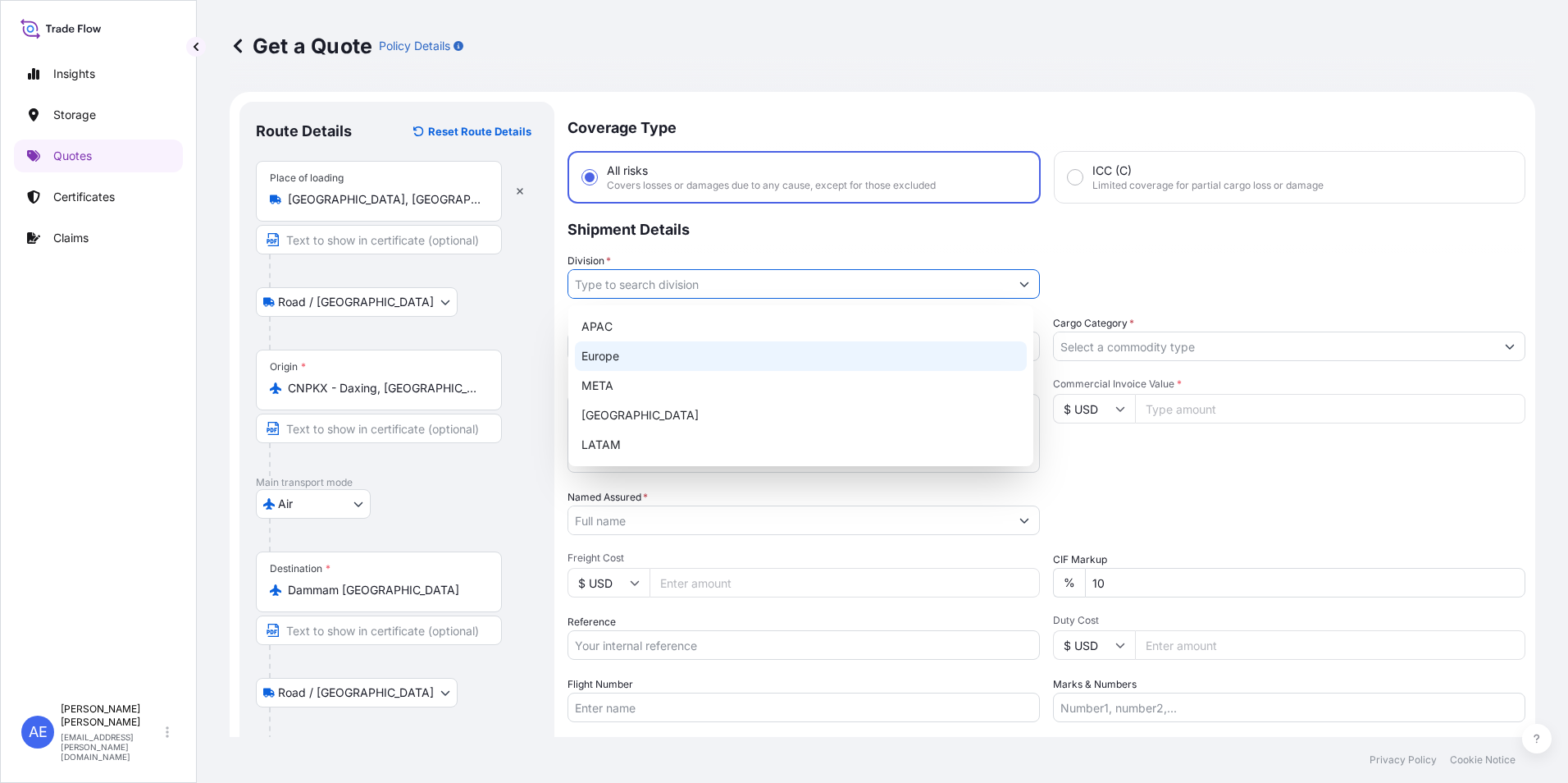
click at [612, 382] on div "META" at bounding box center [801, 385] width 452 height 29
type input "META"
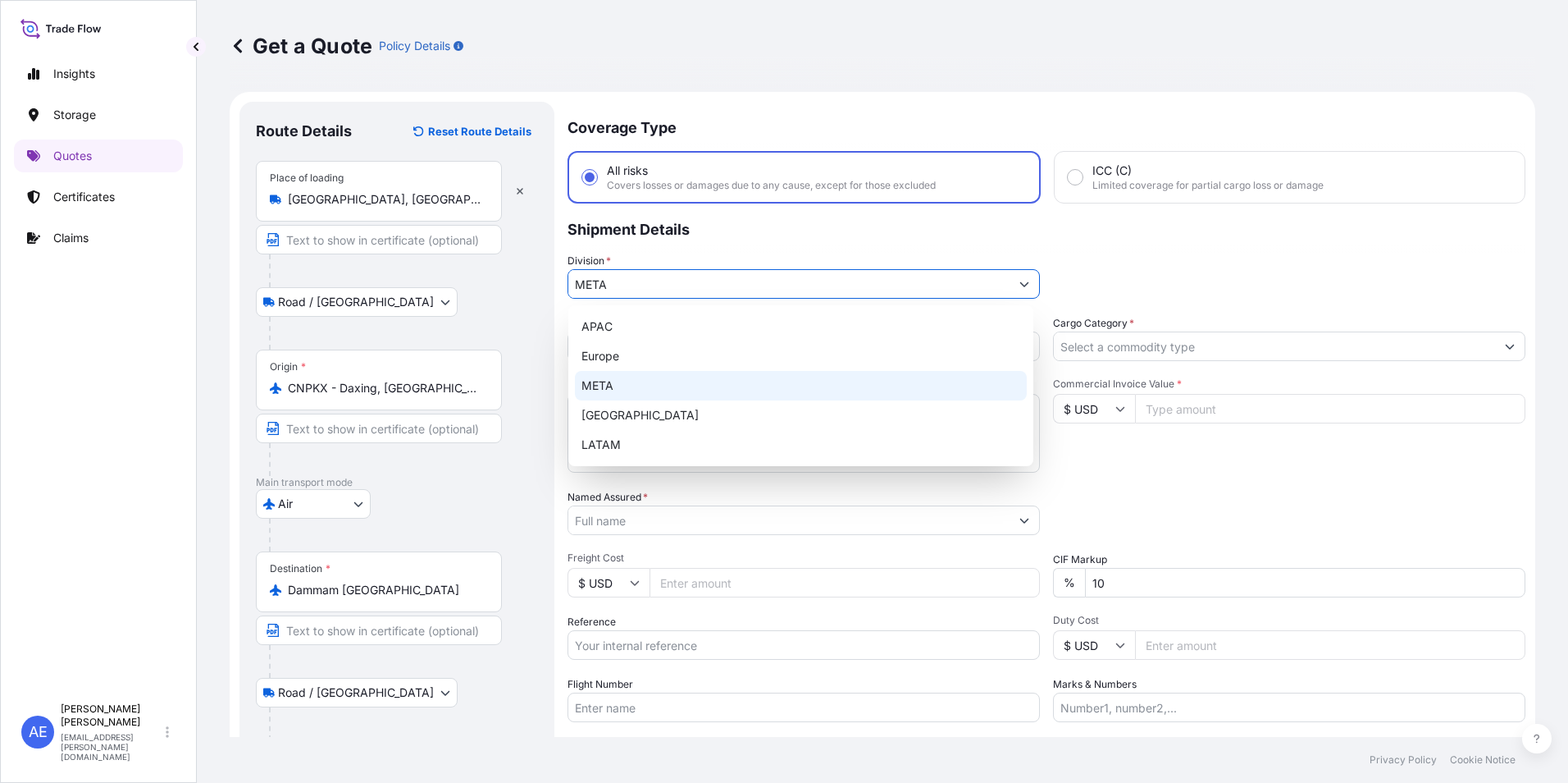
click at [668, 379] on div "META" at bounding box center [801, 385] width 452 height 29
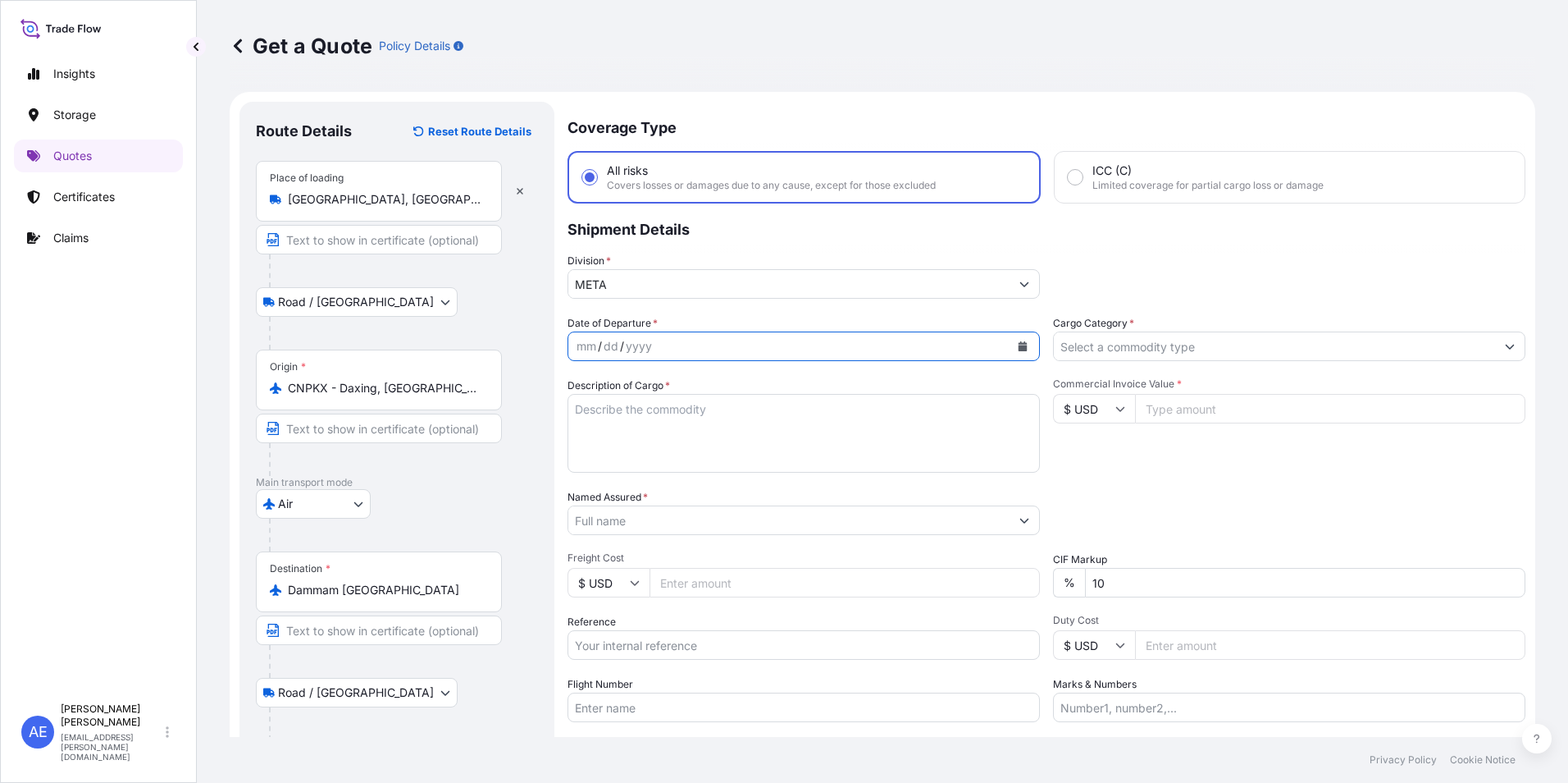
click at [1018, 343] on icon "Calendar" at bounding box center [1023, 346] width 9 height 9
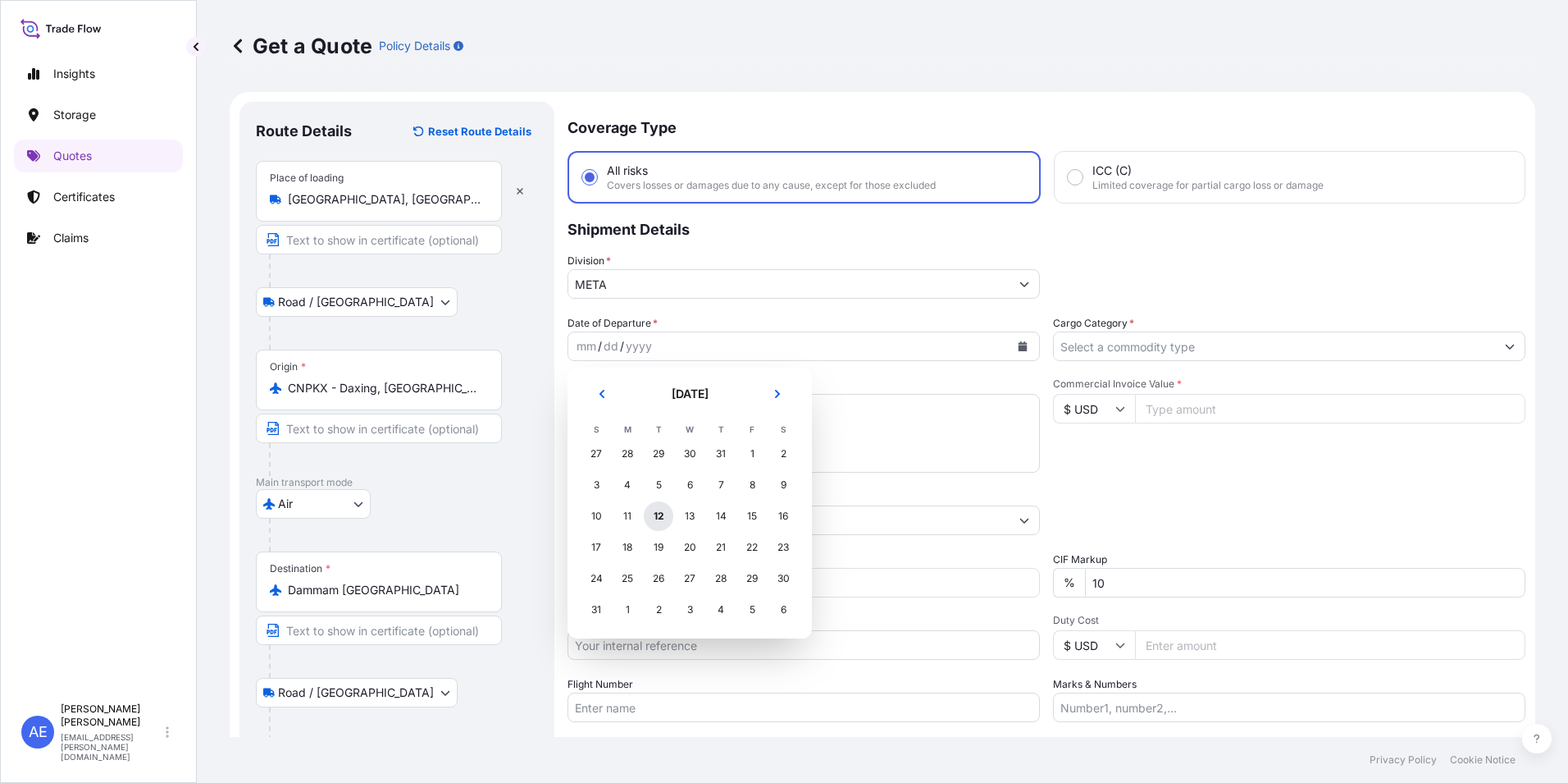
click at [655, 519] on div "12" at bounding box center [658, 516] width 29 height 29
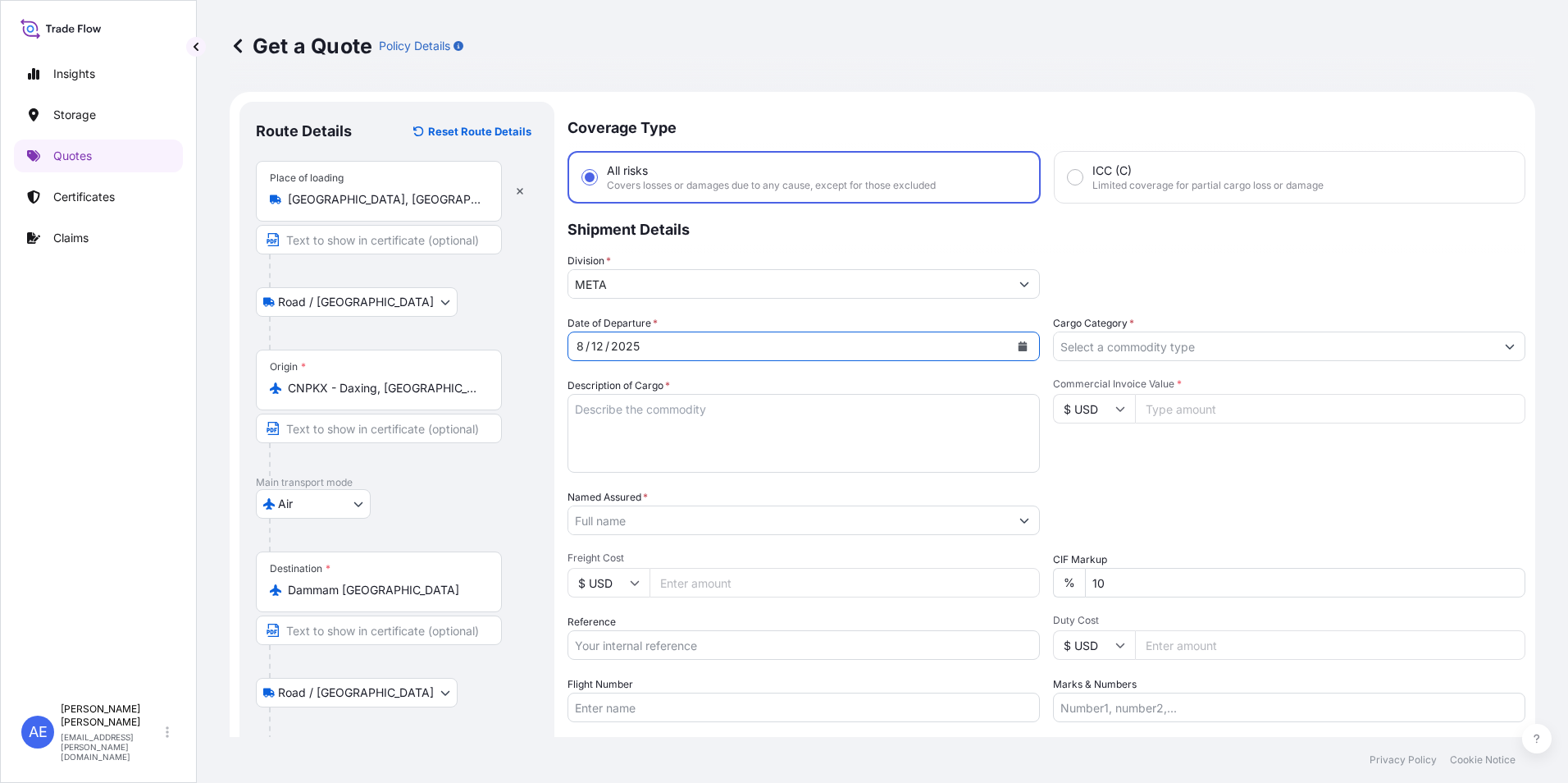
click at [1275, 333] on input "Cargo Category *" at bounding box center [1274, 346] width 442 height 29
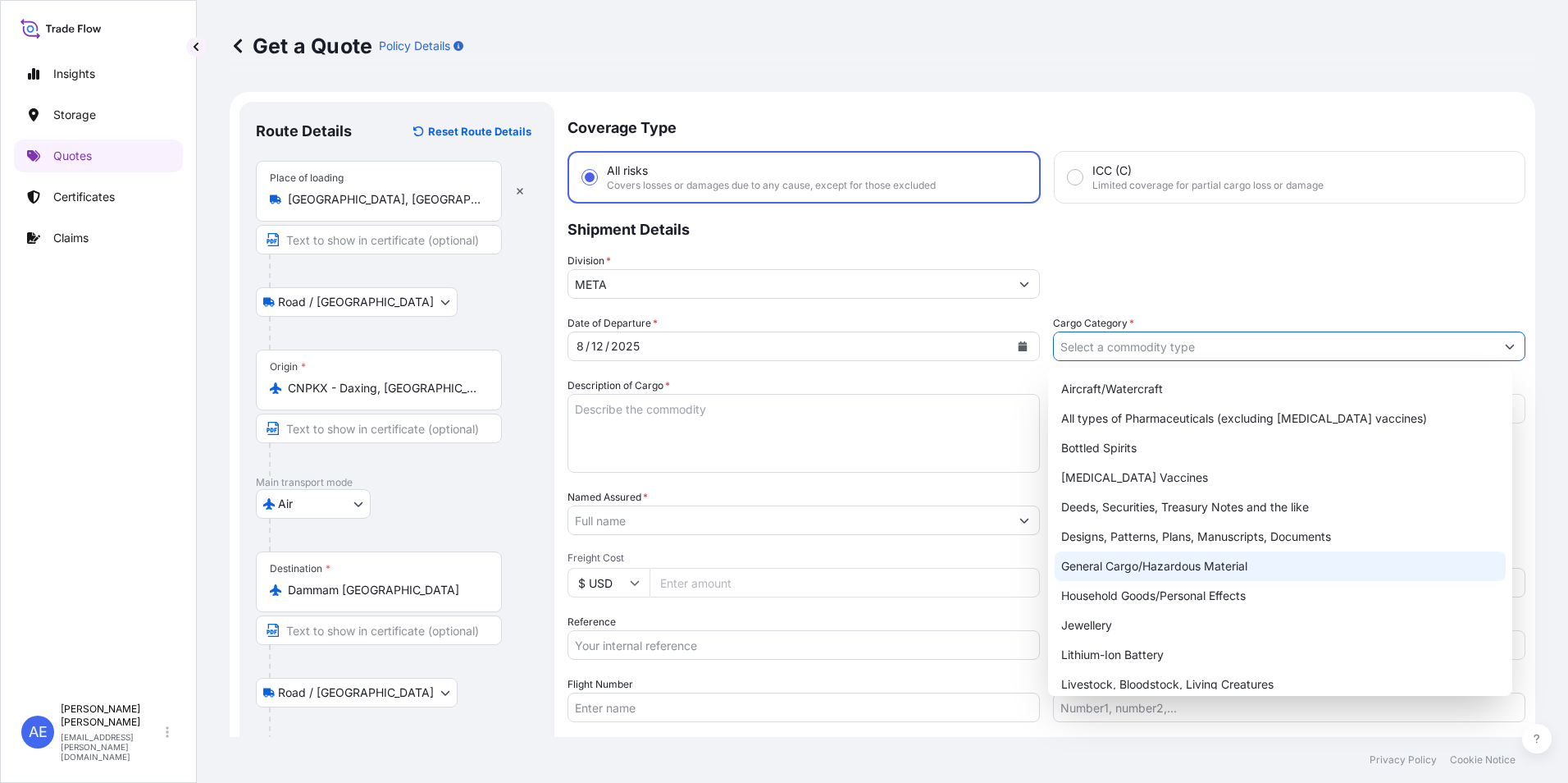
click at [1161, 571] on div "General Cargo/Hazardous Material" at bounding box center [1280, 566] width 452 height 29
type input "General Cargo/Hazardous Material"
click at [1195, 570] on div "General Cargo/Hazardous Material" at bounding box center [1280, 566] width 452 height 29
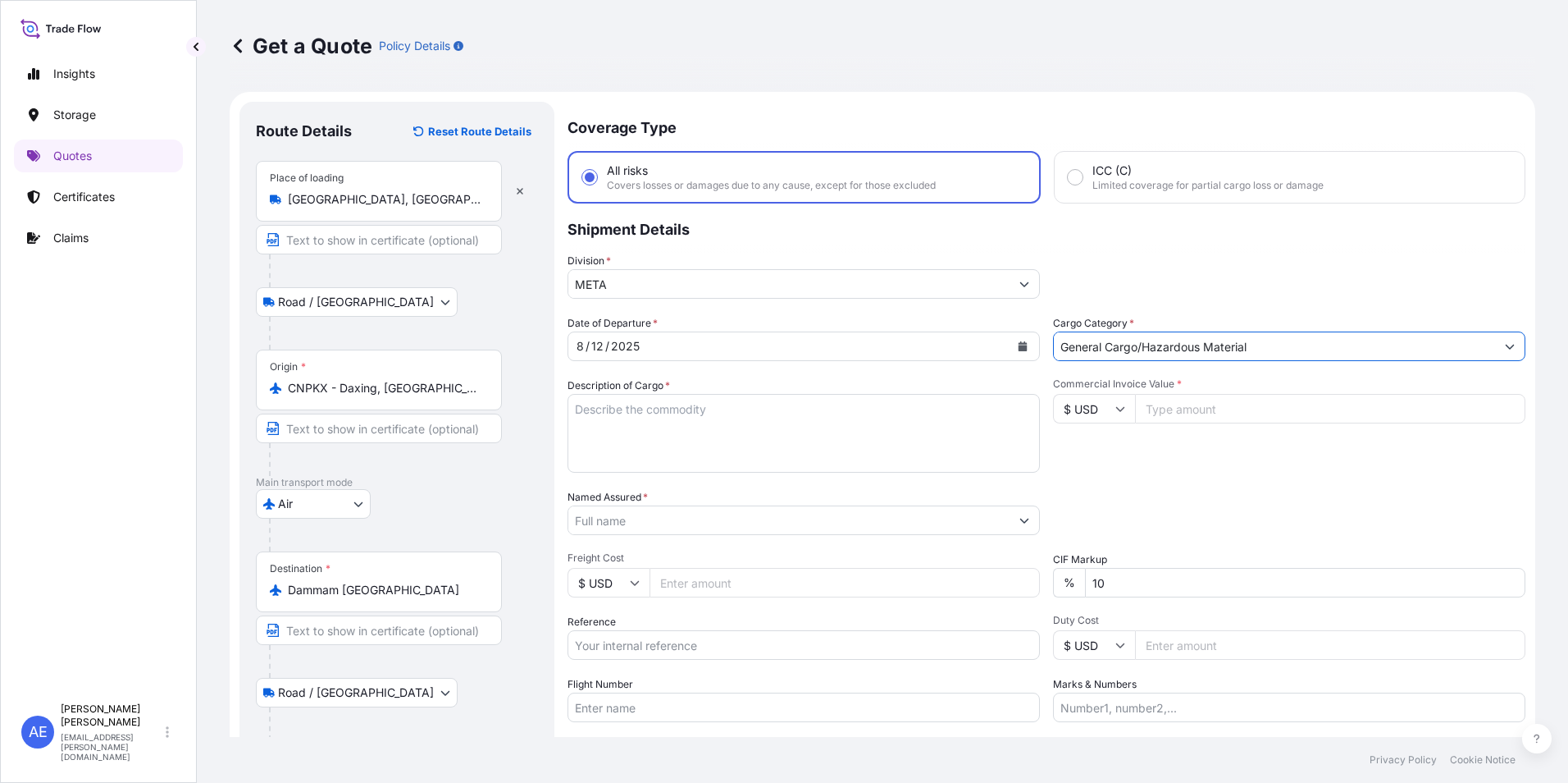
click at [1176, 411] on input "Commercial Invoice Value *" at bounding box center [1330, 408] width 390 height 29
paste input "1330"
type input "1330"
drag, startPoint x: 1091, startPoint y: 602, endPoint x: 646, endPoint y: 595, distance: 445.1
click at [695, 594] on div "Date of Departure * 8 / 12 / 2025 Cargo Category * General Cargo/Hazardous Mate…" at bounding box center [1046, 518] width 958 height 407
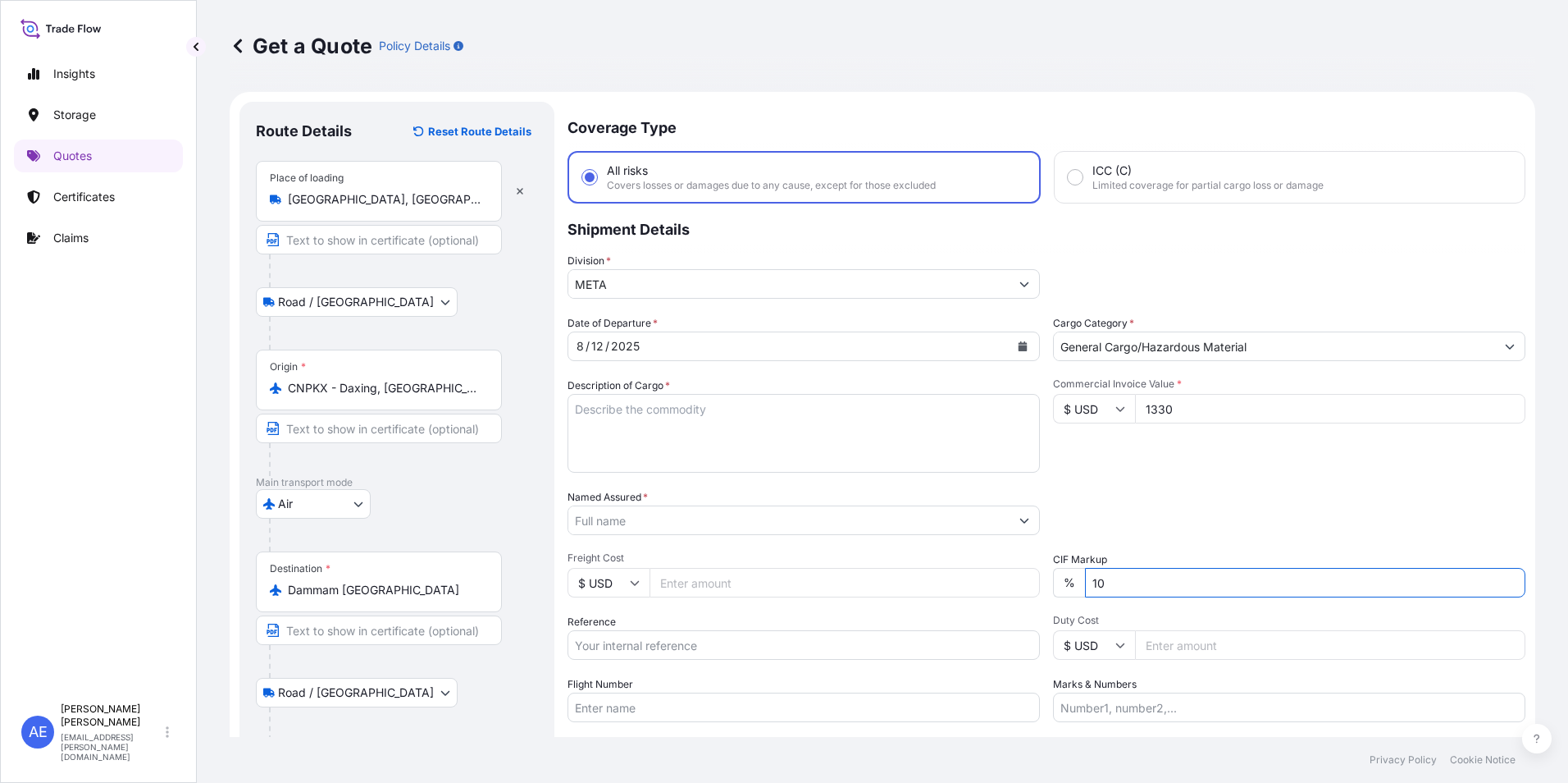
click at [1142, 573] on input "10" at bounding box center [1305, 582] width 441 height 29
drag, startPoint x: 1139, startPoint y: 586, endPoint x: 585, endPoint y: 643, distance: 556.9
click at [585, 643] on div "Date of Departure * 8 / 12 / 2025 Cargo Category * General Cargo/Hazardous Mate…" at bounding box center [1046, 518] width 958 height 407
type input "0"
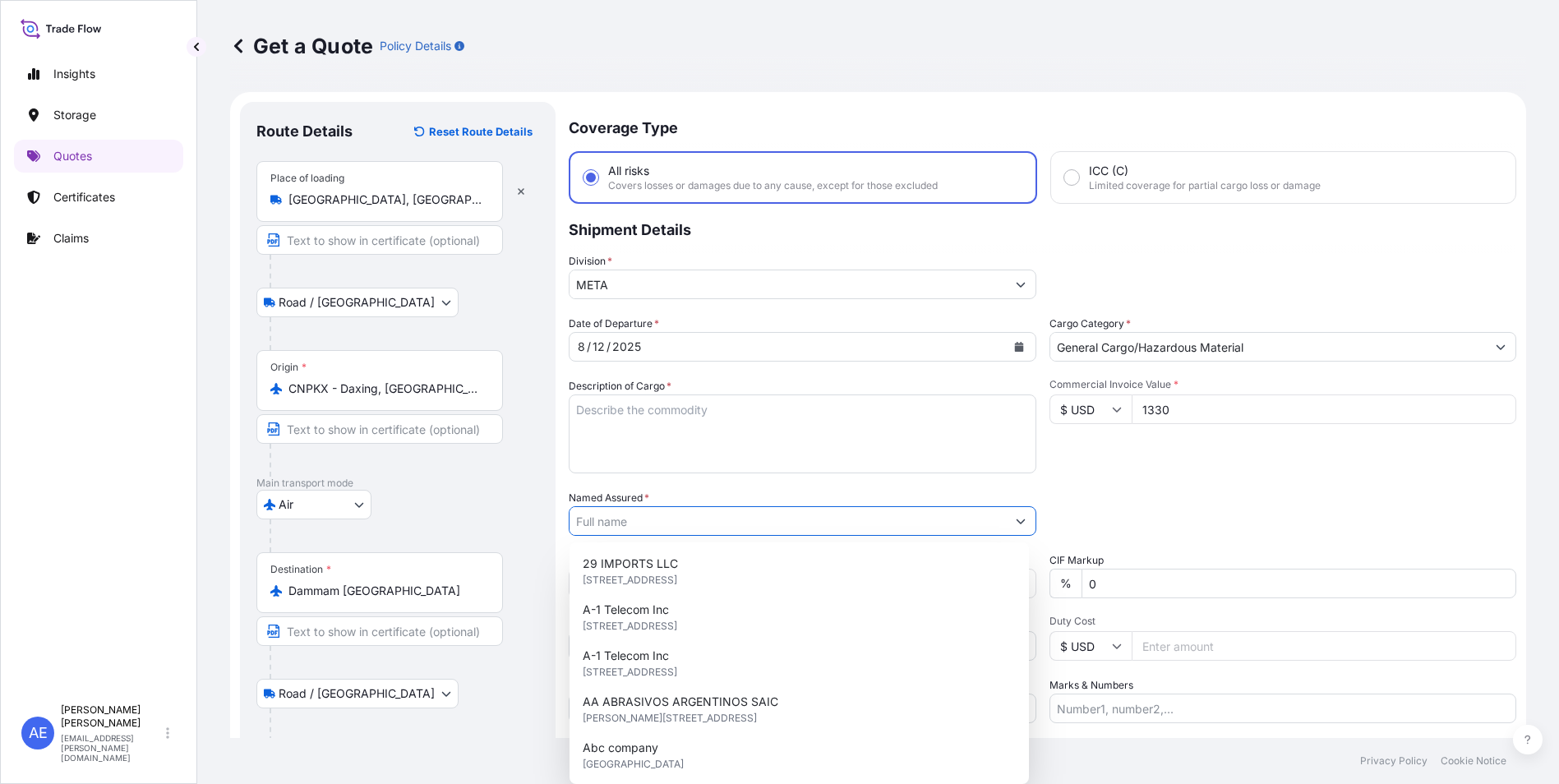
click at [682, 528] on input "Named Assured *" at bounding box center [788, 520] width 437 height 29
paste input "ZAMIL OFFSHORE SERVICES COMPANY"
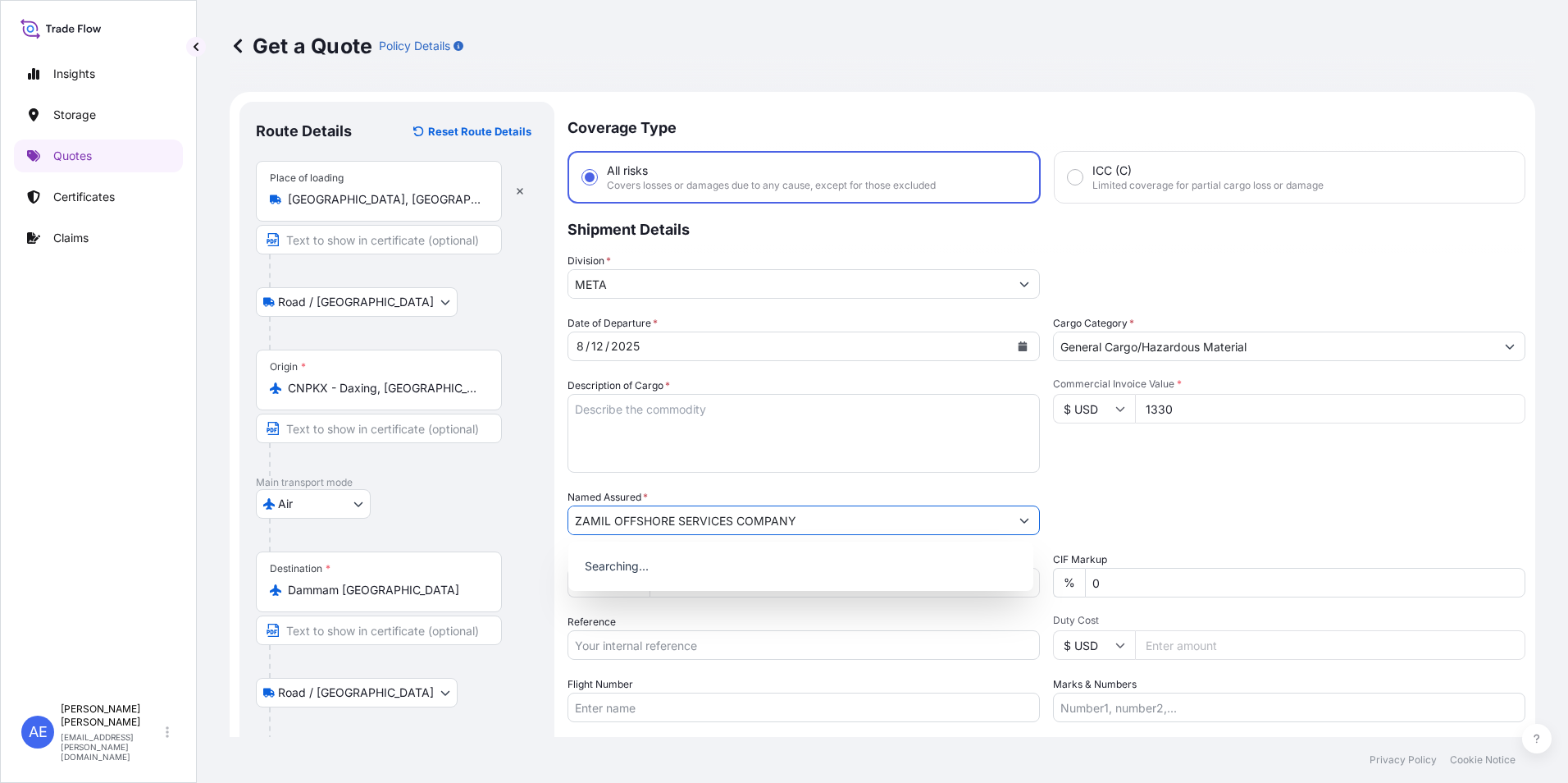
type input "ZAMIL OFFSHORE SERVICES COMPANY"
click at [707, 463] on textarea "Description of Cargo *" at bounding box center [803, 432] width 472 height 79
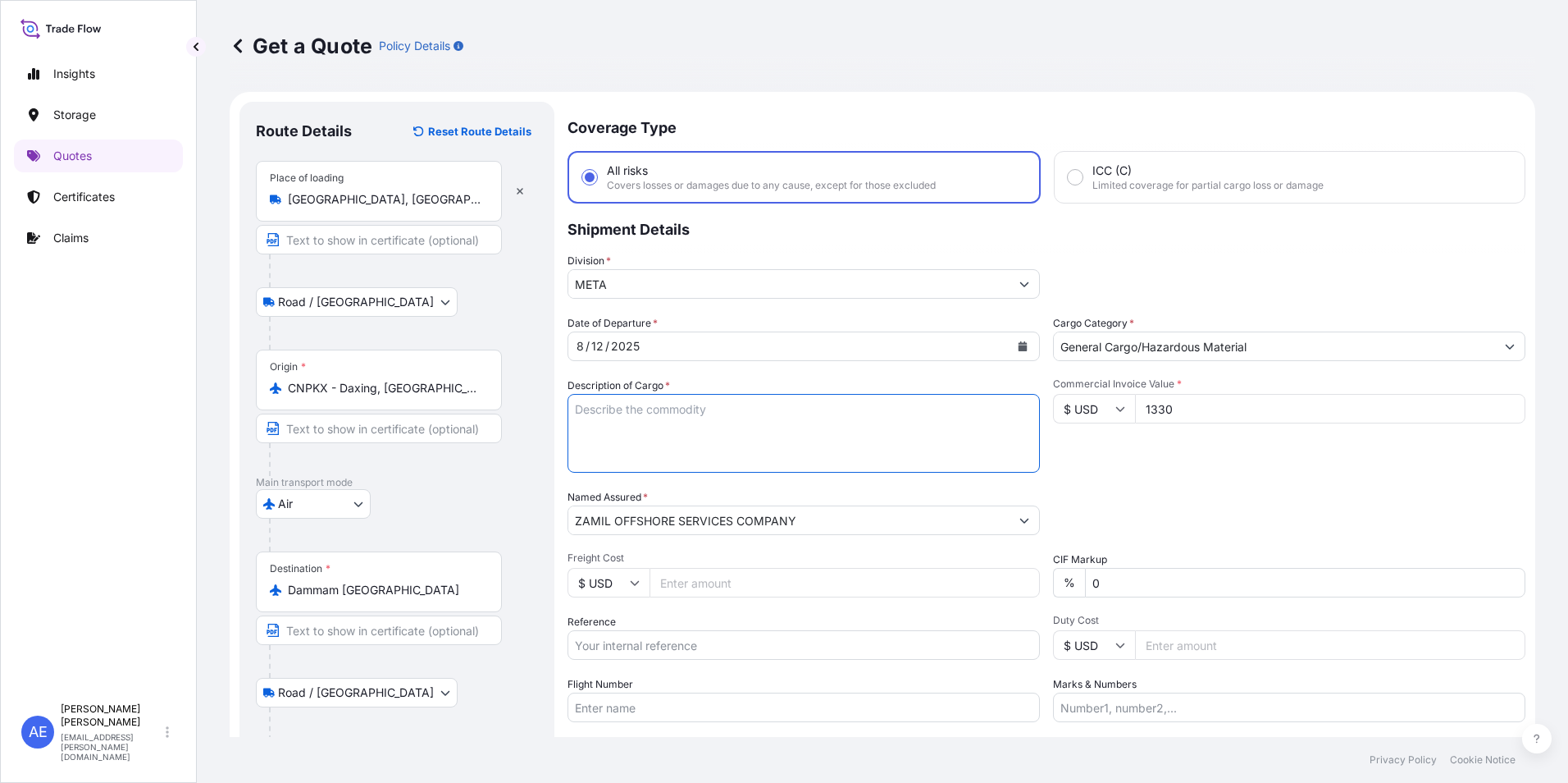
click at [682, 637] on input "Reference" at bounding box center [803, 645] width 472 height 29
paste input "SSLS2936"
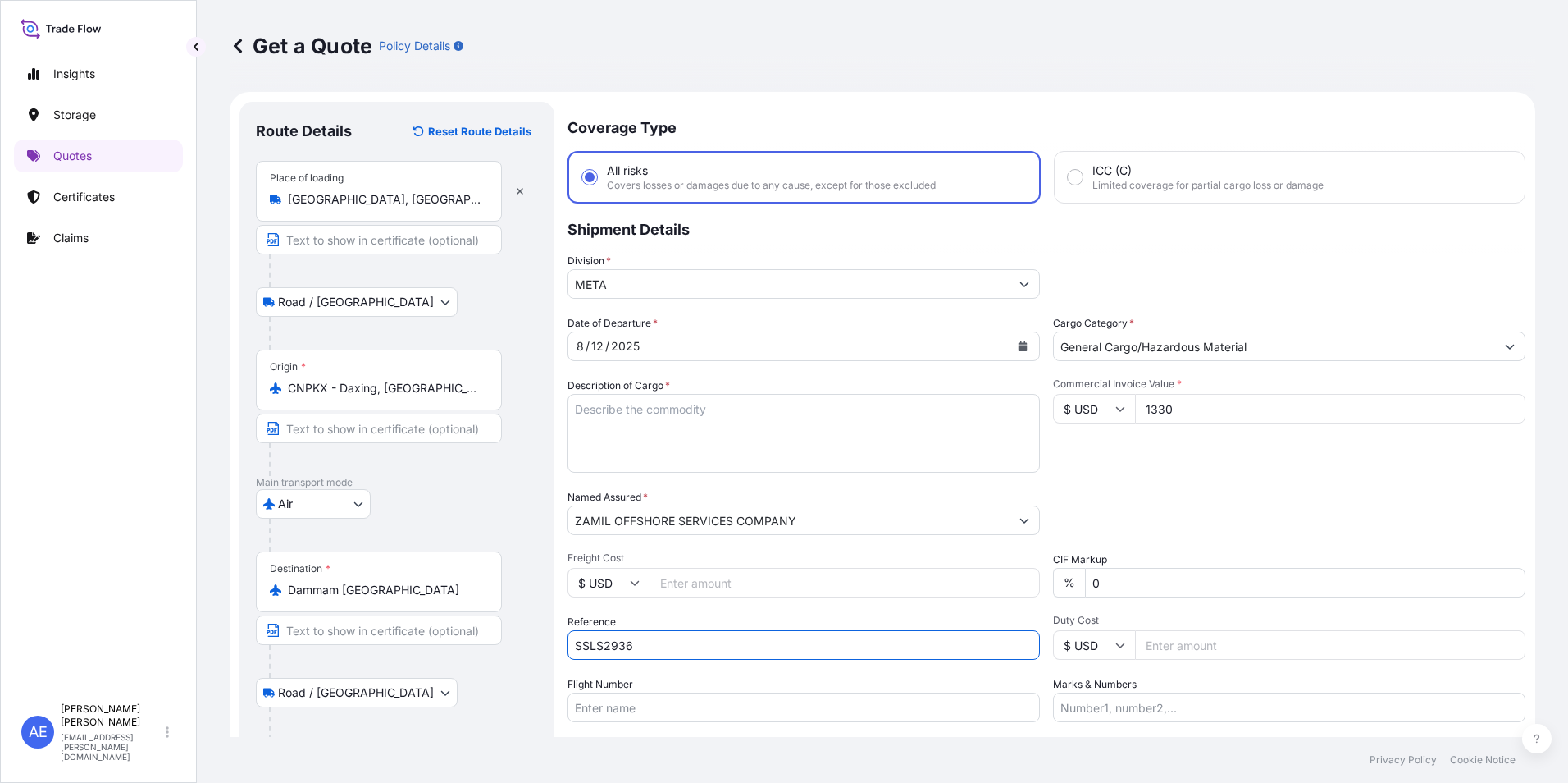
type input "SSLS2936"
click at [709, 426] on textarea "Description of Cargo *" at bounding box center [803, 432] width 472 height 79
paste textarea "ELECTRIC WINCH"
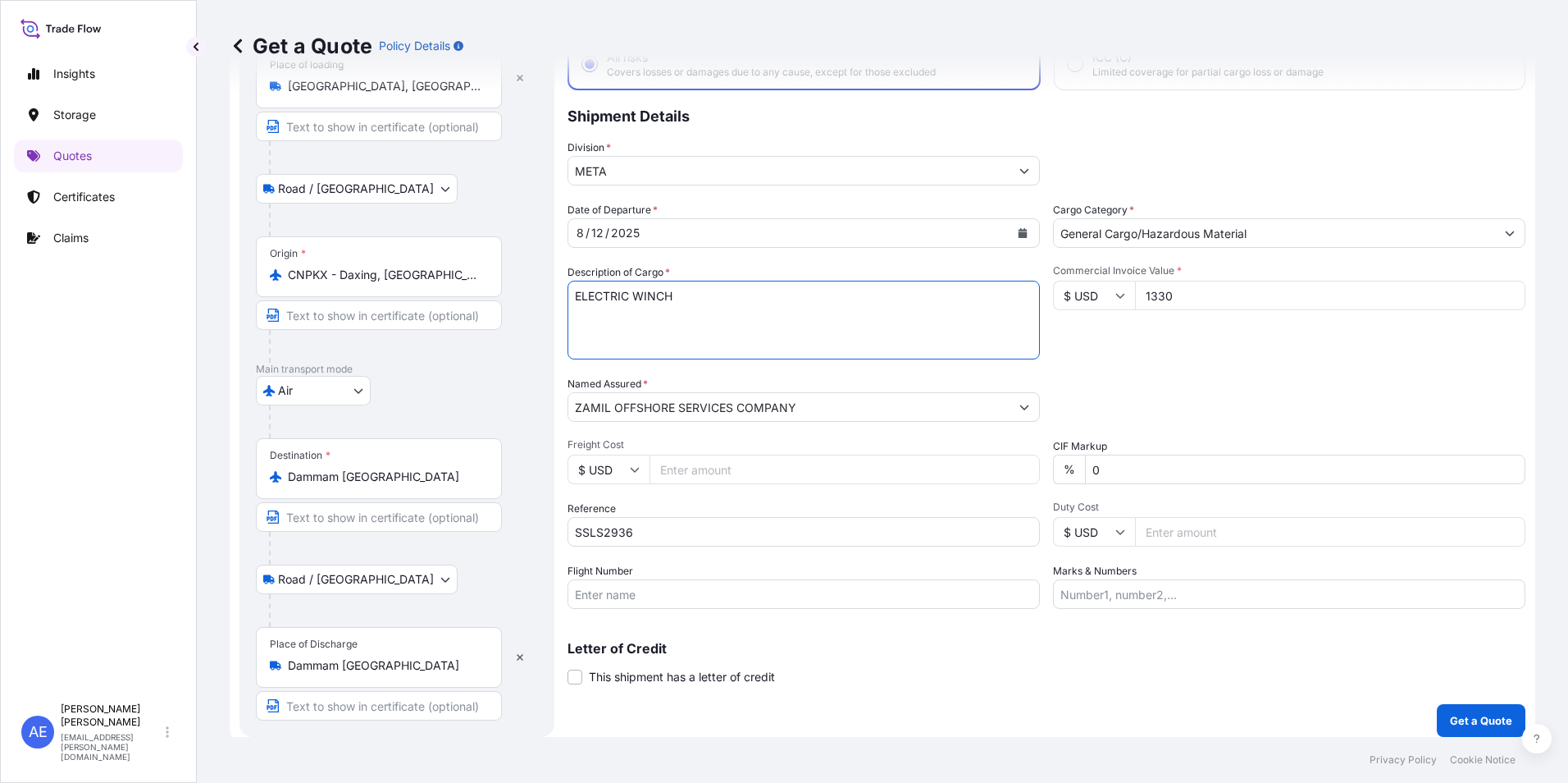
scroll to position [123, 0]
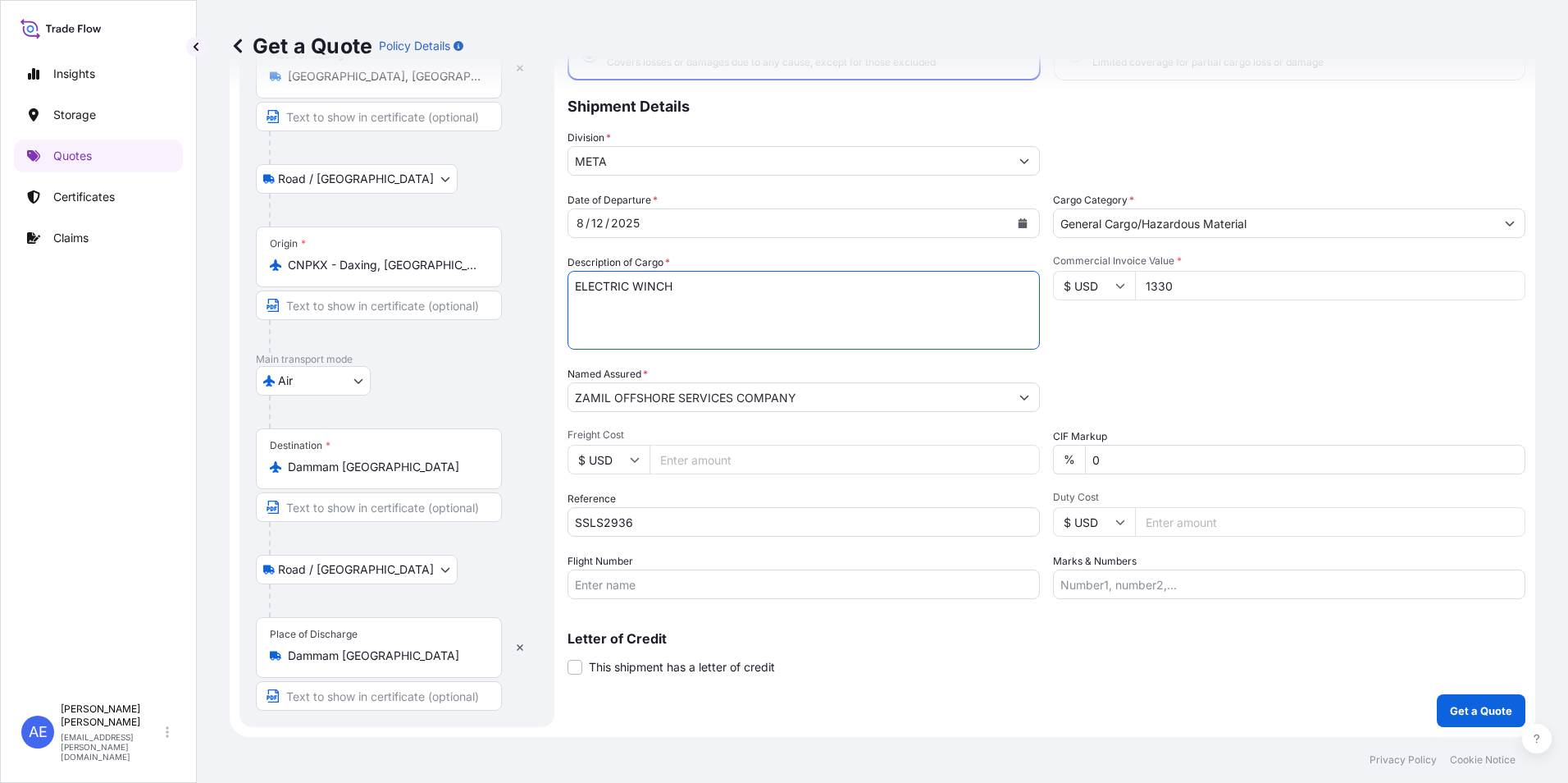
type textarea "ELECTRIC WINCH"
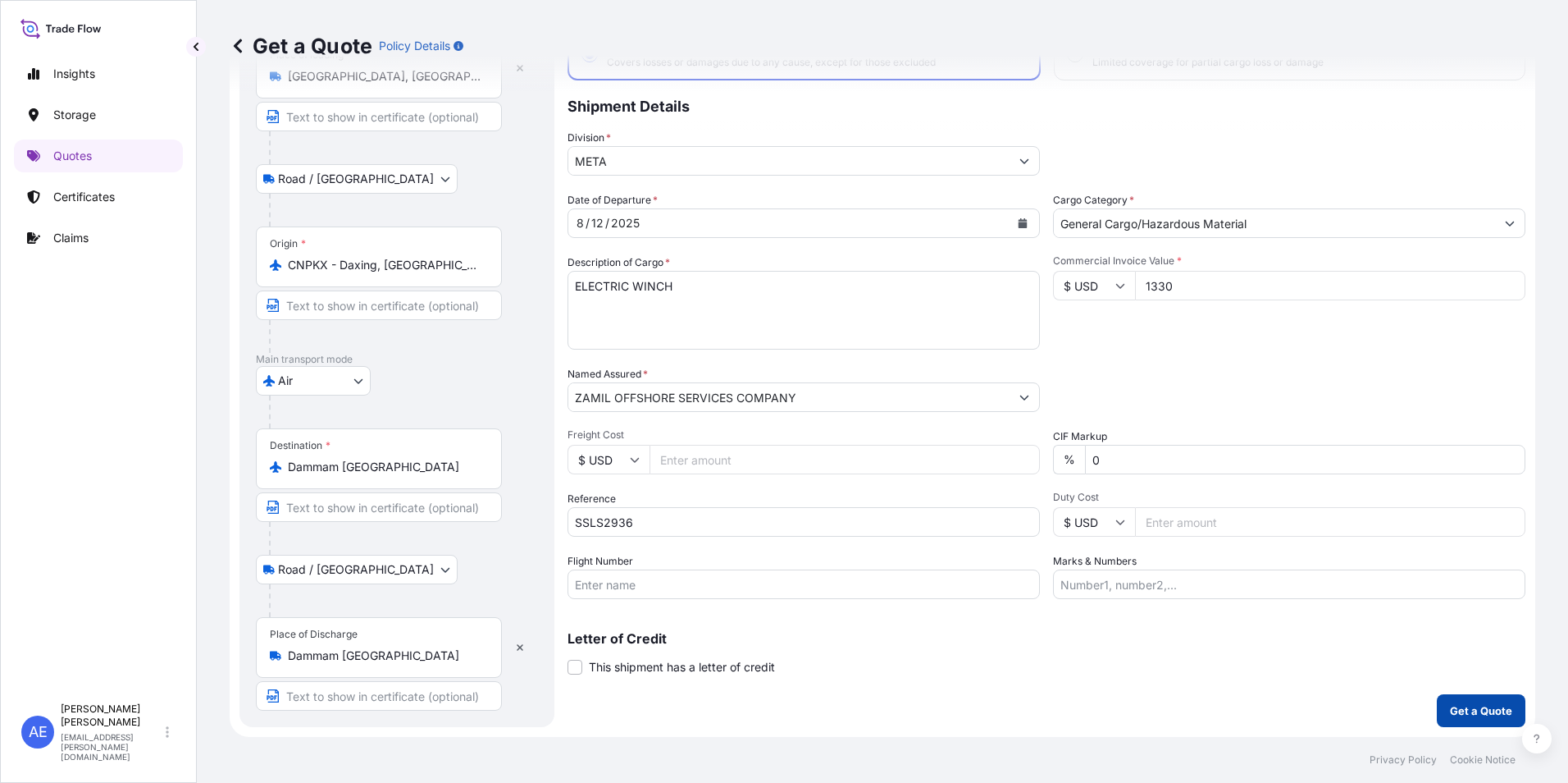
click at [1457, 721] on button "Get a Quote" at bounding box center [1480, 710] width 88 height 33
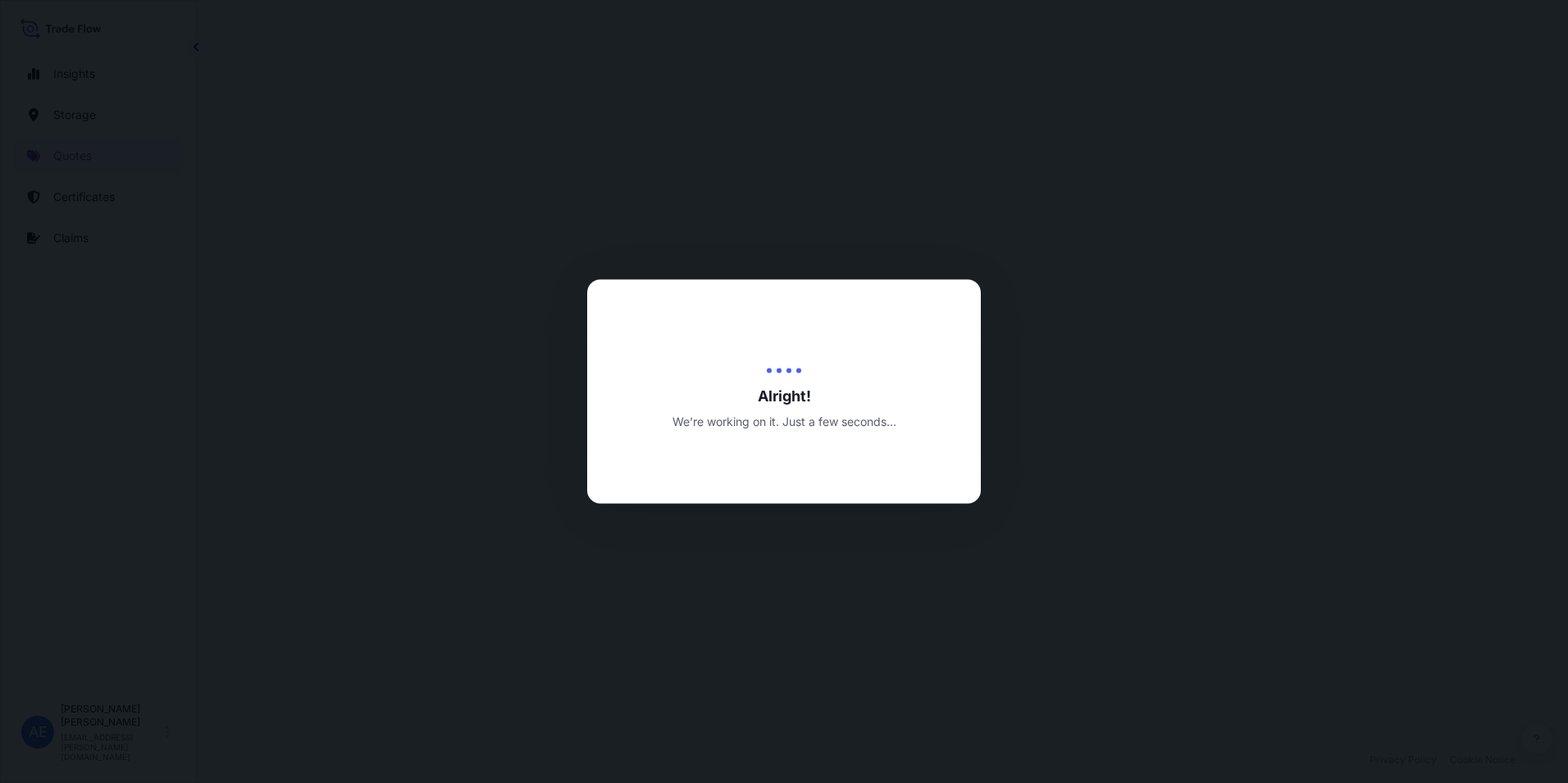
select select "Road / Inland"
select select "Air"
select select "Road / Inland"
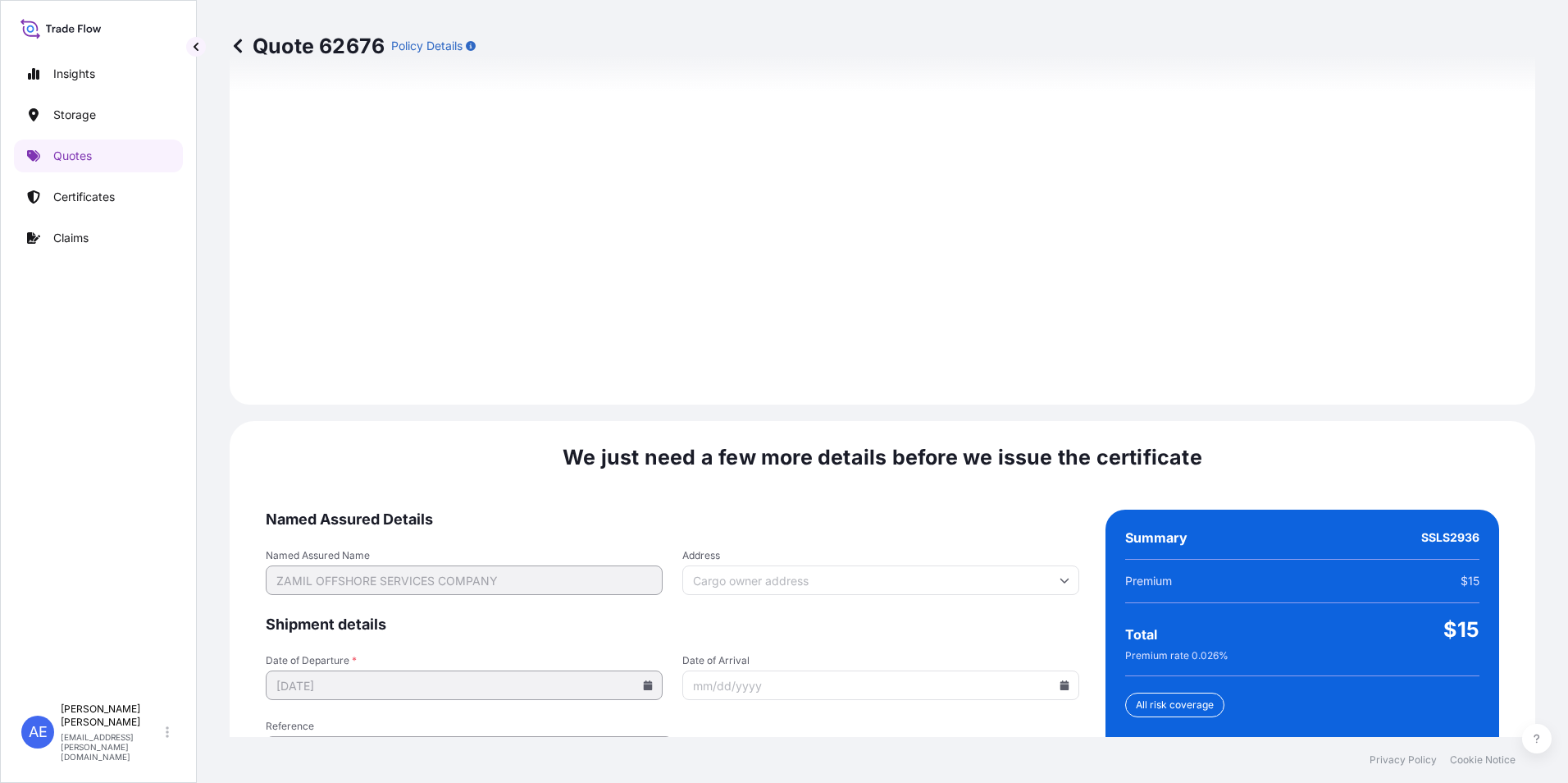
scroll to position [2441, 0]
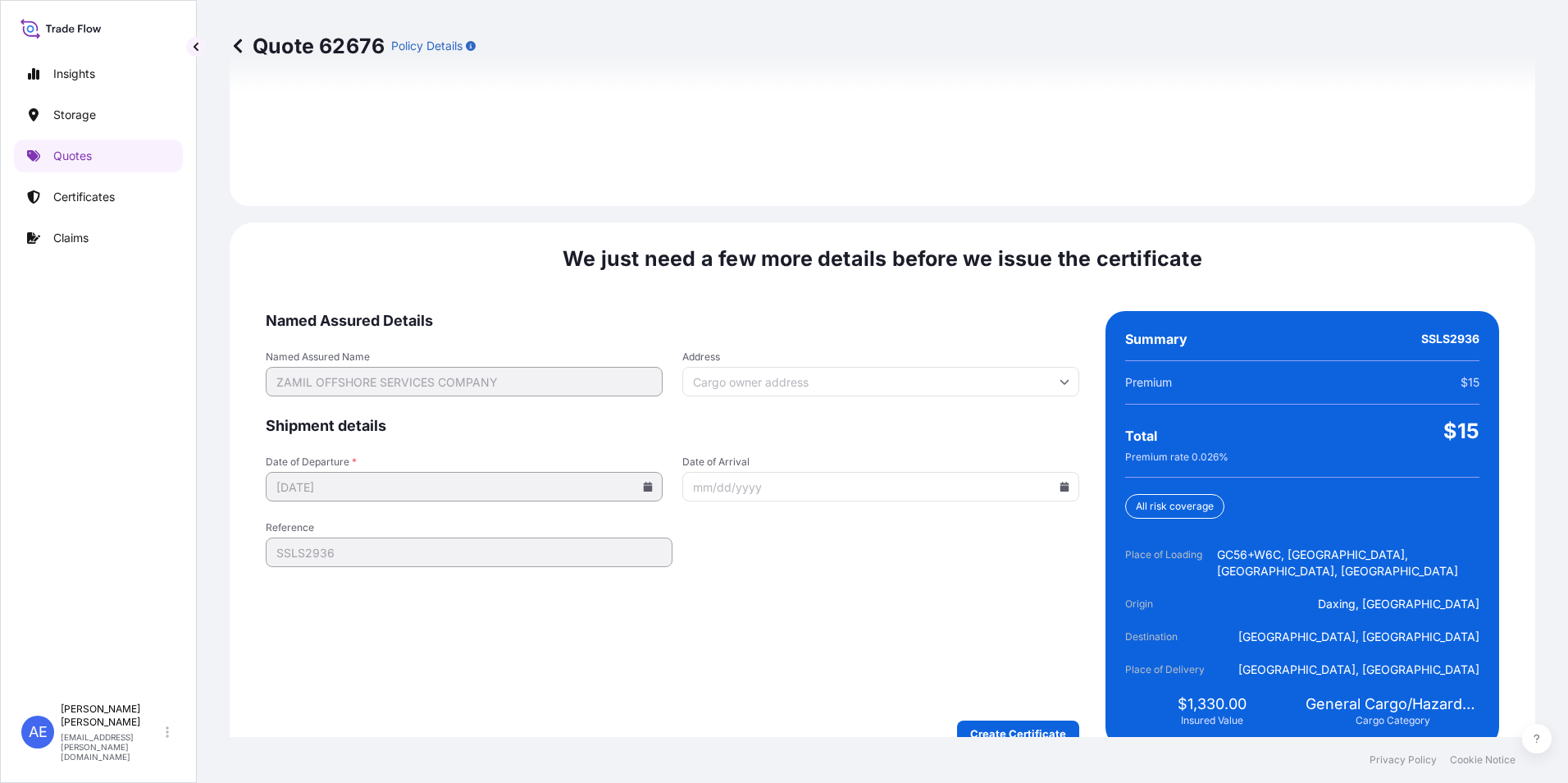
click at [1023, 682] on form "Named Assured Details Named Assured Name ZAMIL OFFSHORE SERVICES COMPANY Addres…" at bounding box center [672, 529] width 813 height 436
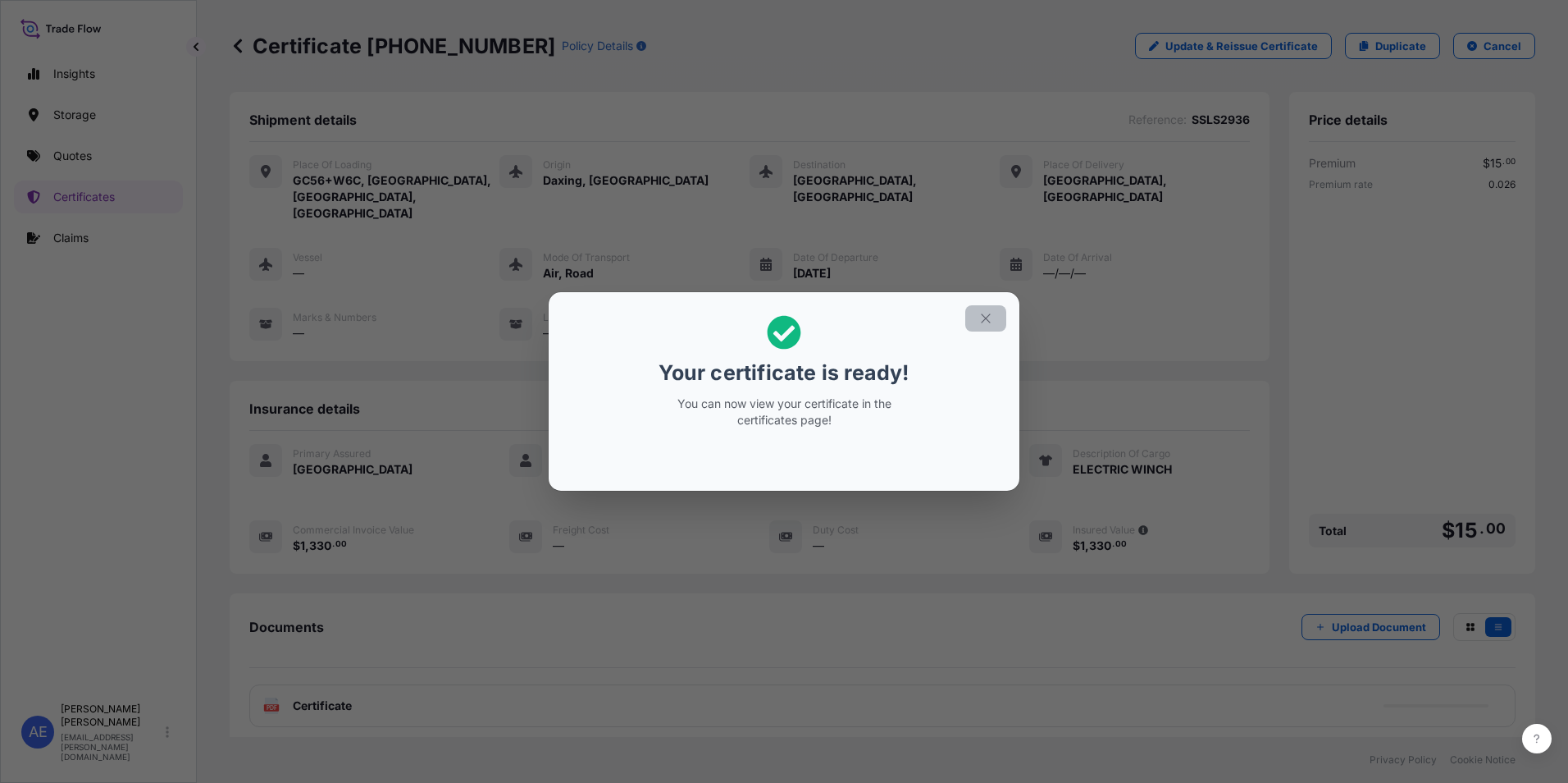
click at [974, 320] on button "button" at bounding box center [985, 319] width 41 height 27
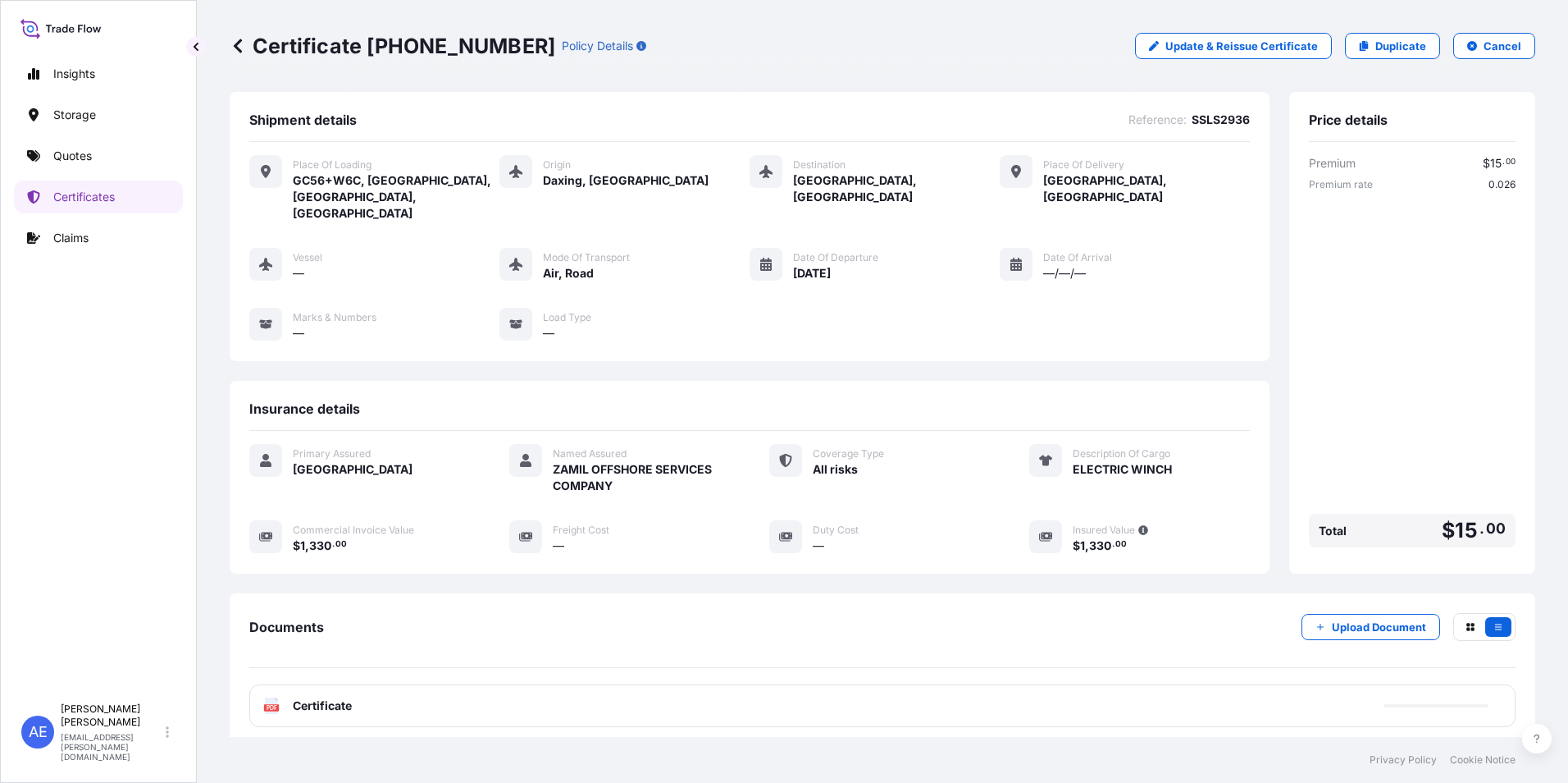
click at [350, 698] on span "Certificate" at bounding box center [322, 705] width 59 height 16
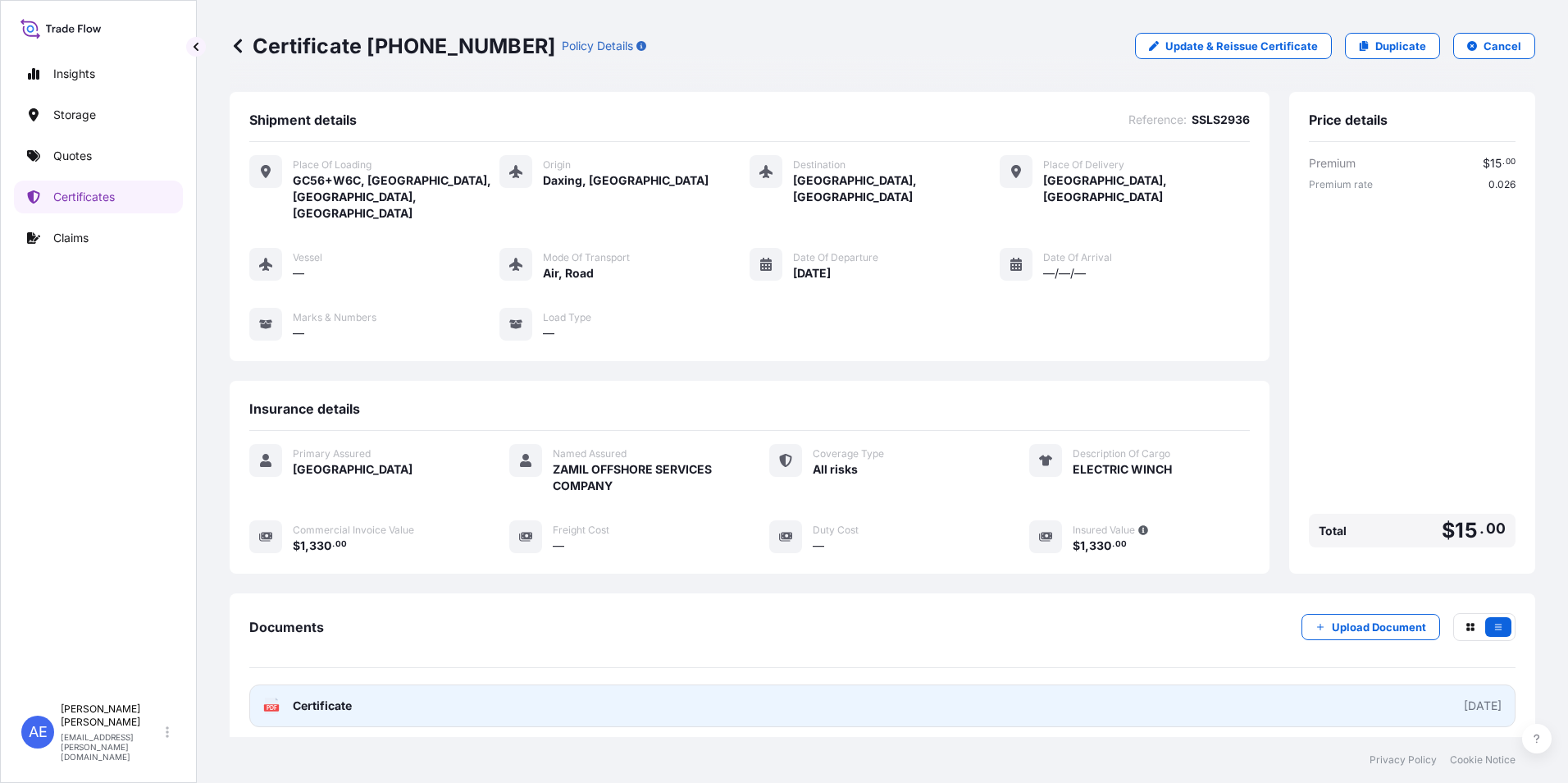
click at [351, 698] on span "Certificate" at bounding box center [322, 705] width 59 height 16
